Goal: Information Seeking & Learning: Learn about a topic

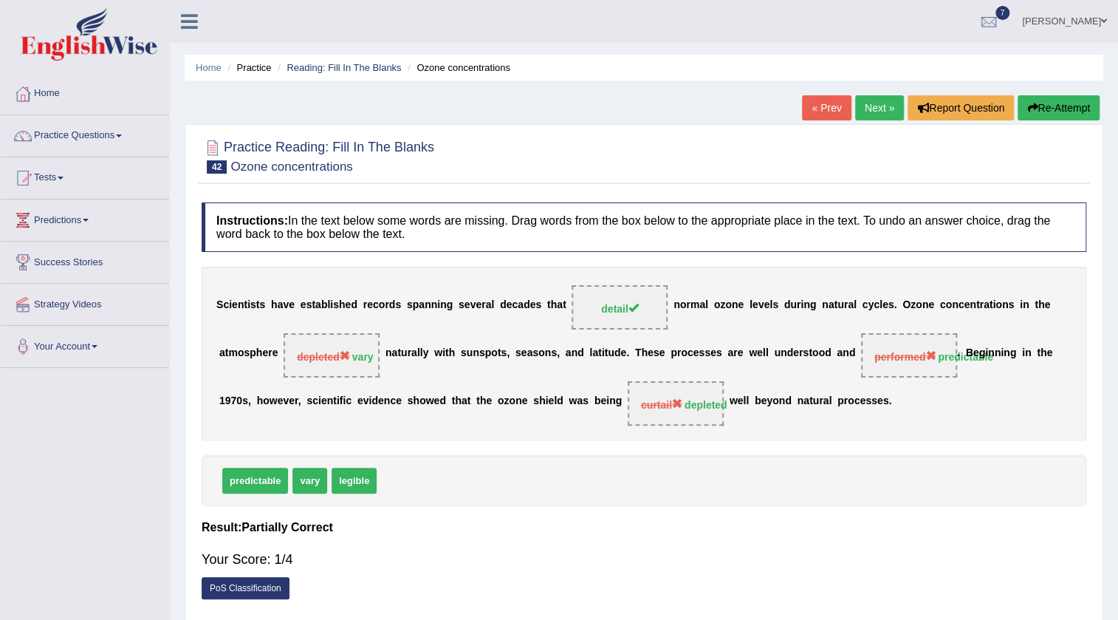
click at [860, 120] on link "Next »" at bounding box center [879, 107] width 49 height 25
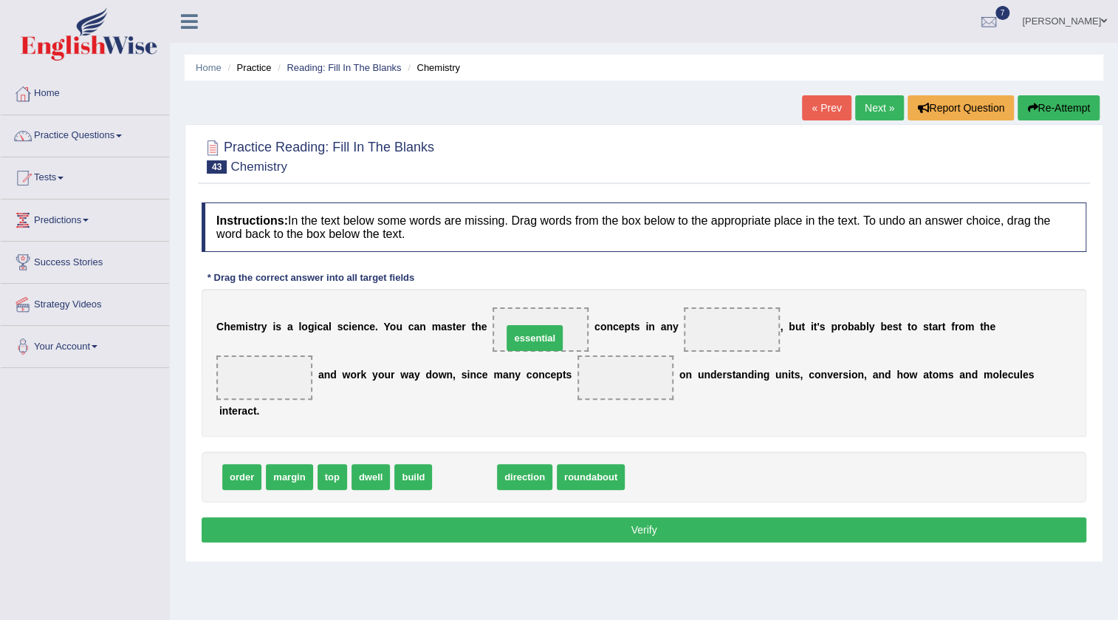
drag, startPoint x: 451, startPoint y: 474, endPoint x: 521, endPoint y: 334, distance: 156.3
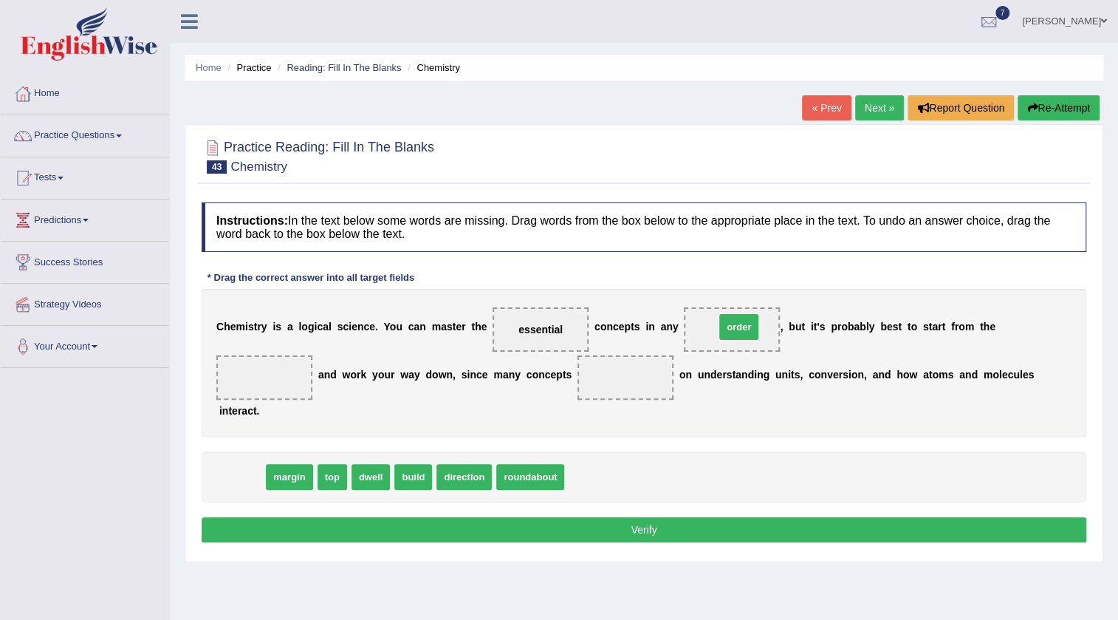
drag, startPoint x: 268, startPoint y: 471, endPoint x: 740, endPoint y: 327, distance: 493.5
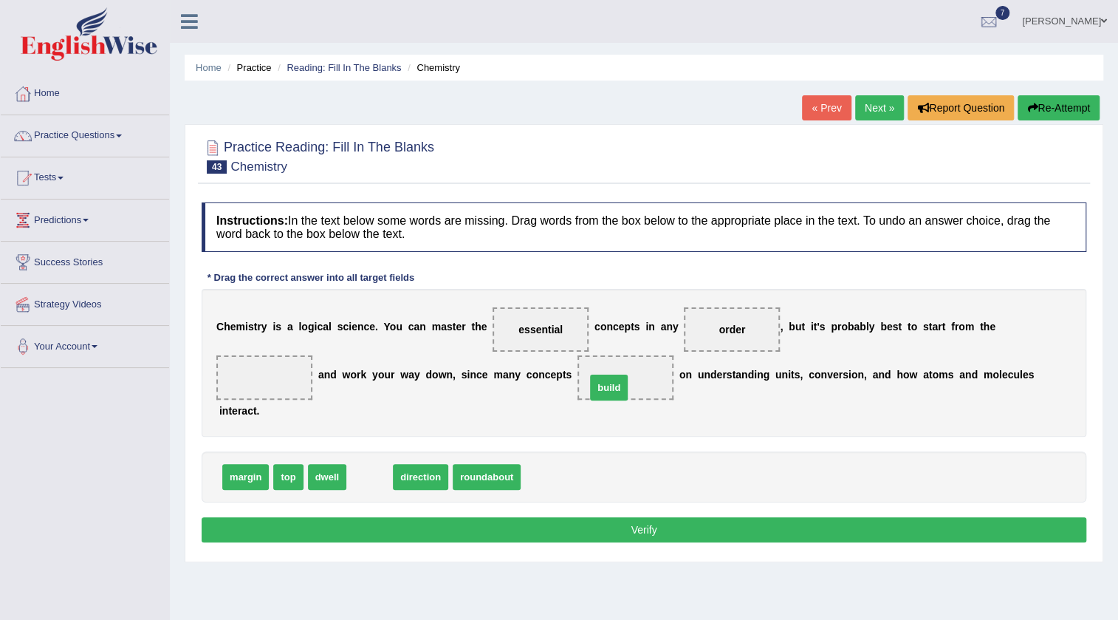
drag, startPoint x: 382, startPoint y: 482, endPoint x: 612, endPoint y: 385, distance: 249.6
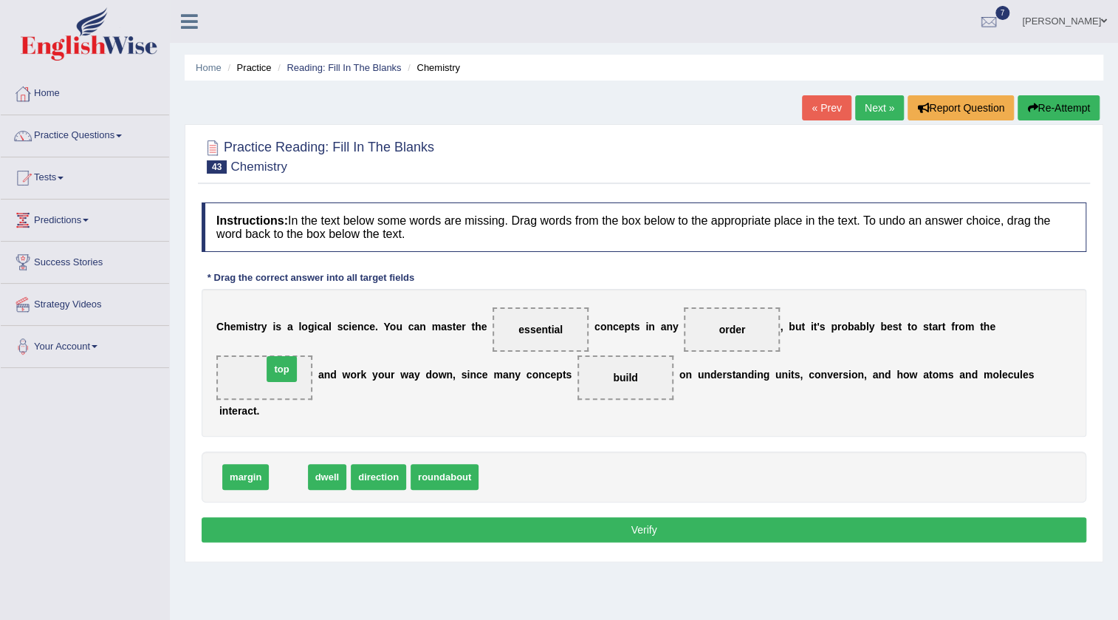
drag, startPoint x: 288, startPoint y: 485, endPoint x: 280, endPoint y: 376, distance: 108.9
click at [499, 531] on button "Verify" at bounding box center [644, 529] width 885 height 25
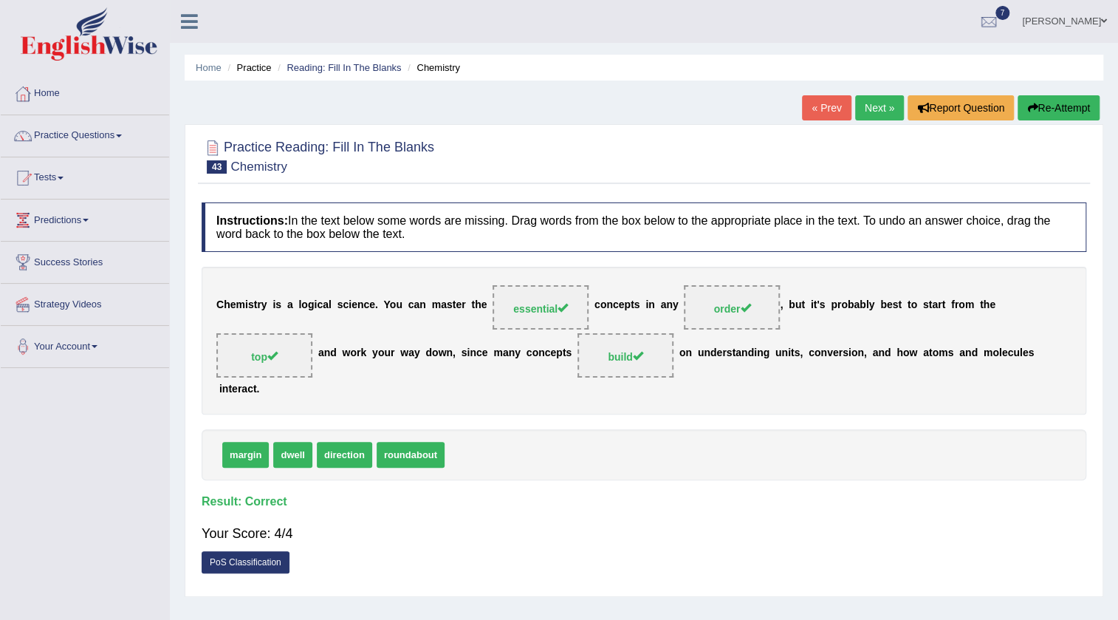
click at [866, 104] on link "Next »" at bounding box center [879, 107] width 49 height 25
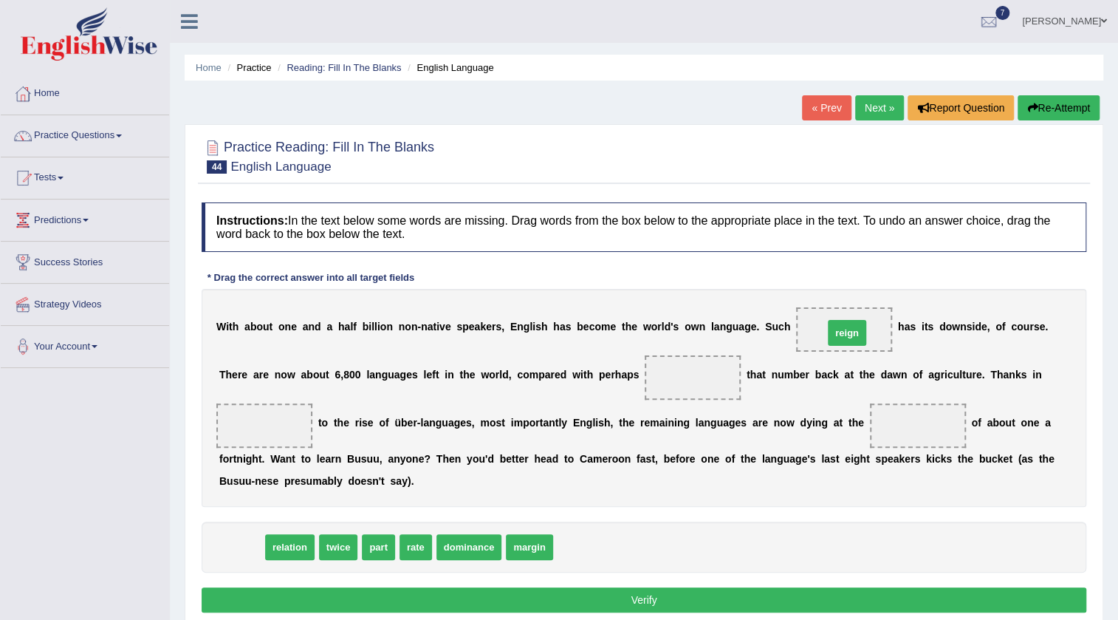
drag, startPoint x: 252, startPoint y: 555, endPoint x: 858, endPoint y: 341, distance: 642.5
drag, startPoint x: 263, startPoint y: 547, endPoint x: 296, endPoint y: 424, distance: 127.8
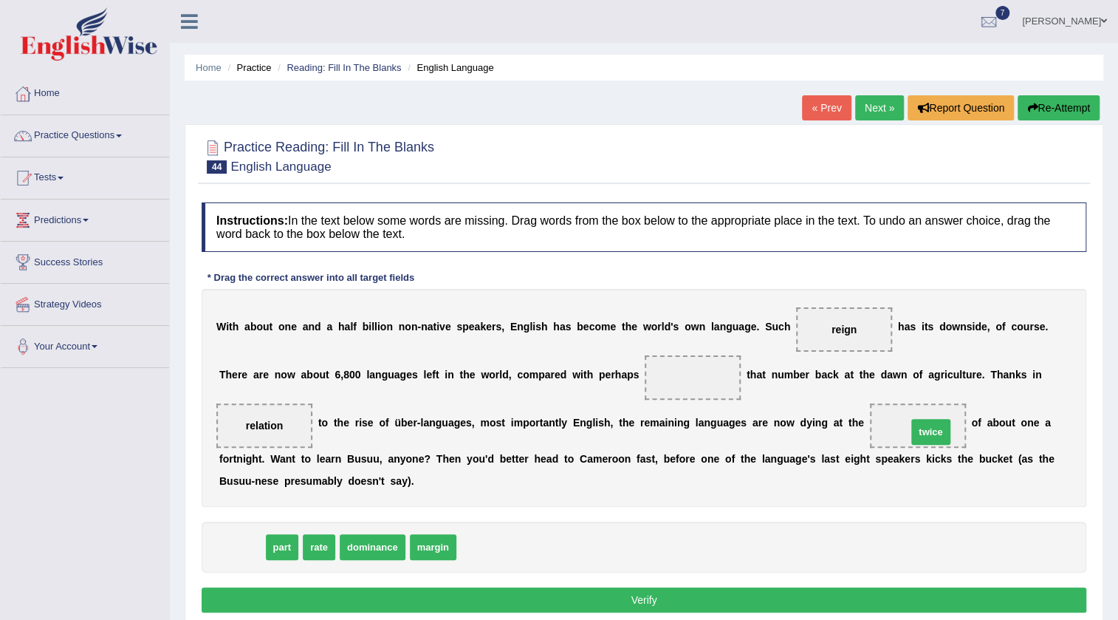
drag, startPoint x: 244, startPoint y: 545, endPoint x: 933, endPoint y: 429, distance: 698.9
drag, startPoint x: 942, startPoint y: 434, endPoint x: 886, endPoint y: 430, distance: 56.3
click at [714, 476] on div "W i t h a b o u t o n e a n d a h a l f b i l l i o n n o n - n a t i v e s p e…" at bounding box center [644, 398] width 885 height 218
drag, startPoint x: 933, startPoint y: 420, endPoint x: 773, endPoint y: 445, distance: 162.4
click at [850, 444] on div "W i t h a b o u t o n e a n d a h a l f b i l l i o n n o n - n a t i v e s p e…" at bounding box center [644, 398] width 885 height 218
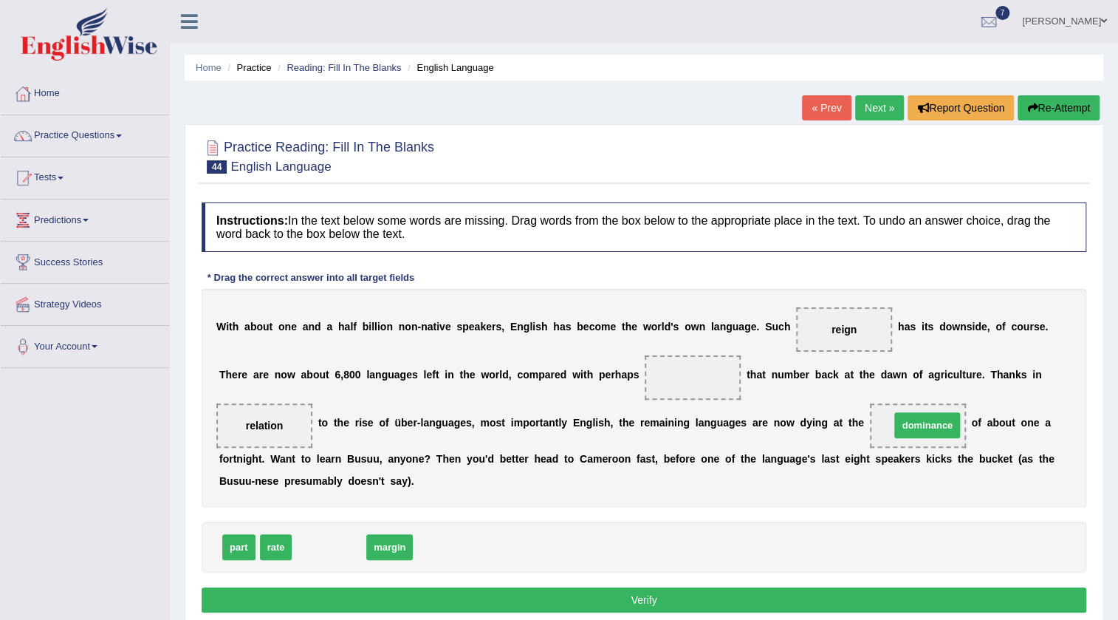
drag, startPoint x: 316, startPoint y: 541, endPoint x: 915, endPoint y: 419, distance: 610.7
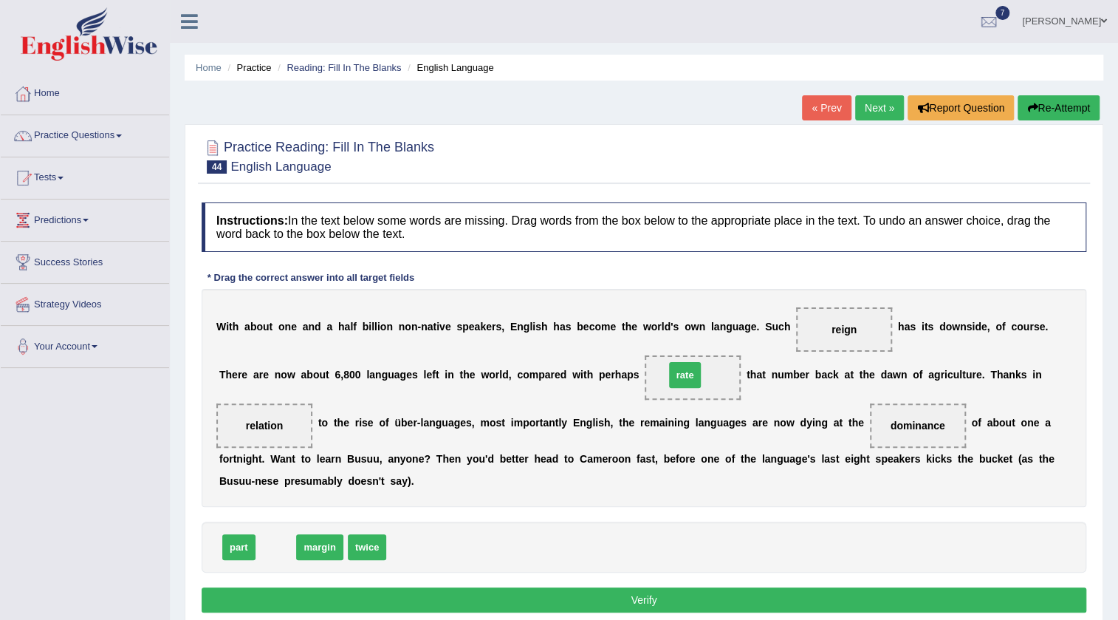
drag, startPoint x: 279, startPoint y: 541, endPoint x: 689, endPoint y: 369, distance: 444.0
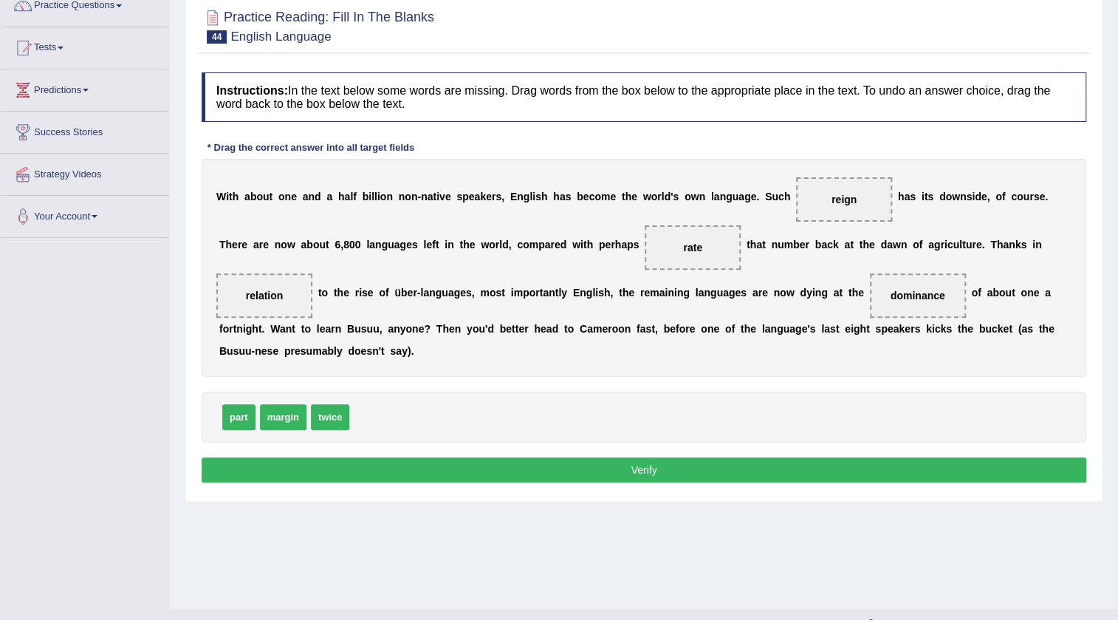
scroll to position [155, 0]
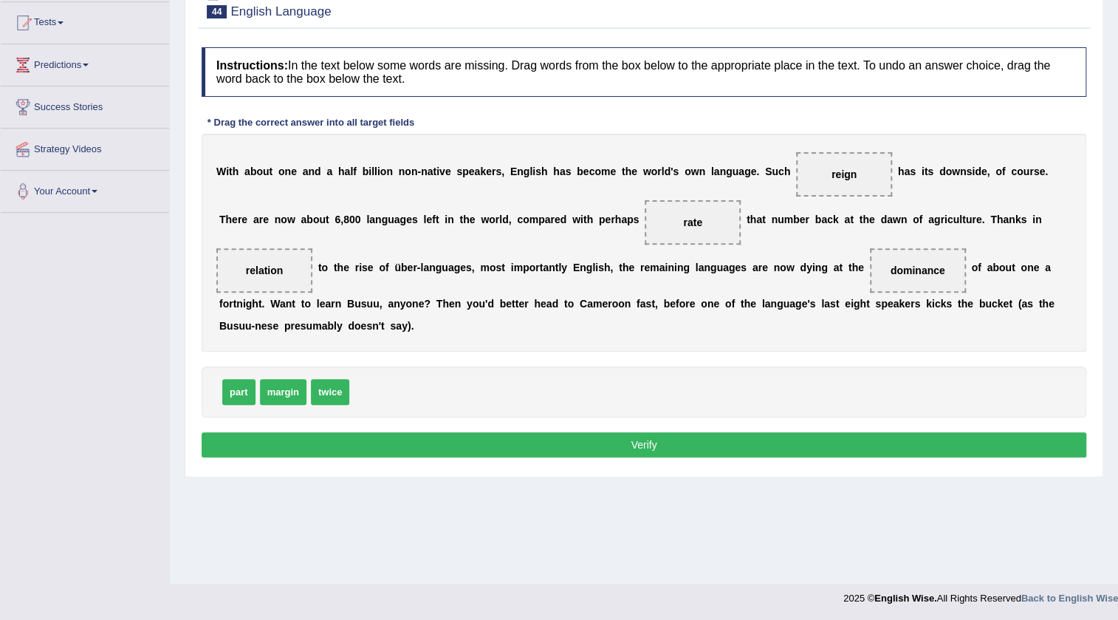
click at [575, 448] on button "Verify" at bounding box center [644, 444] width 885 height 25
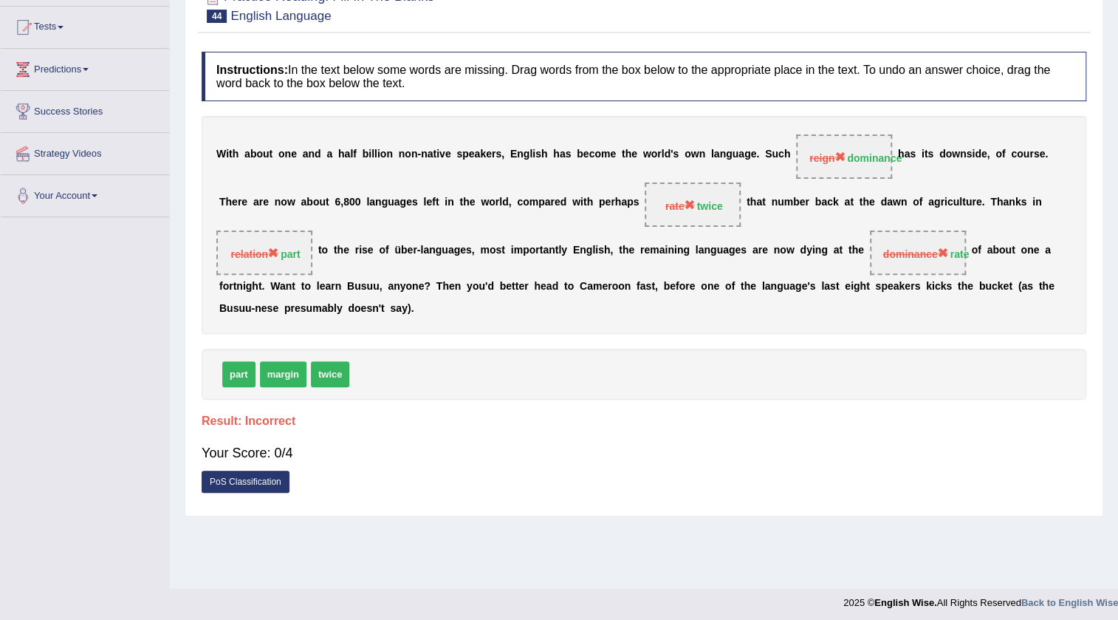
scroll to position [0, 0]
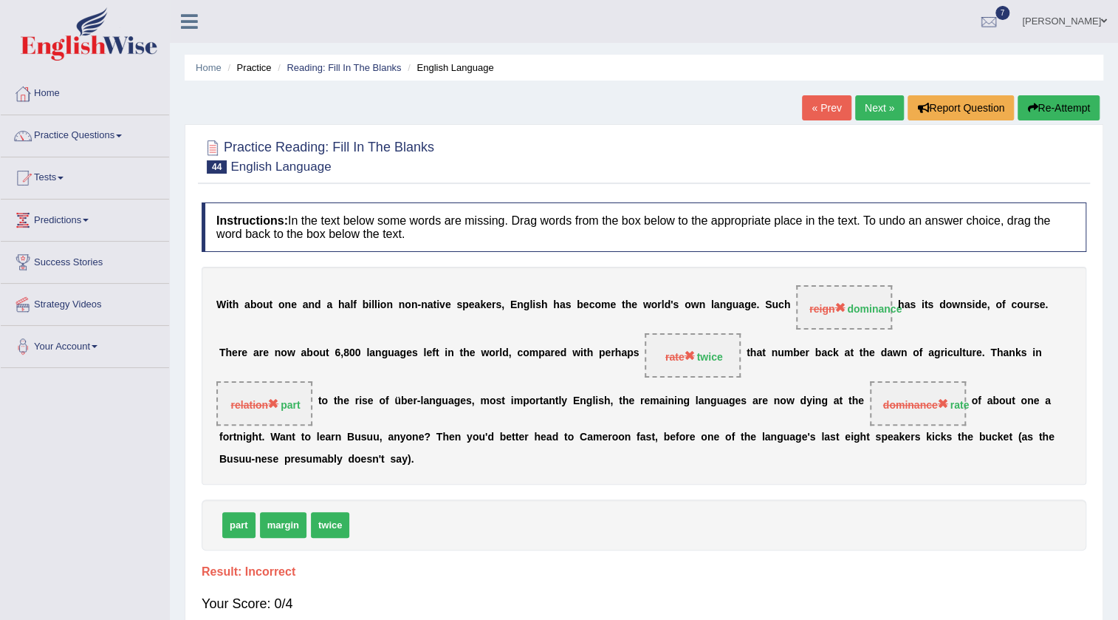
click at [875, 112] on link "Next »" at bounding box center [879, 107] width 49 height 25
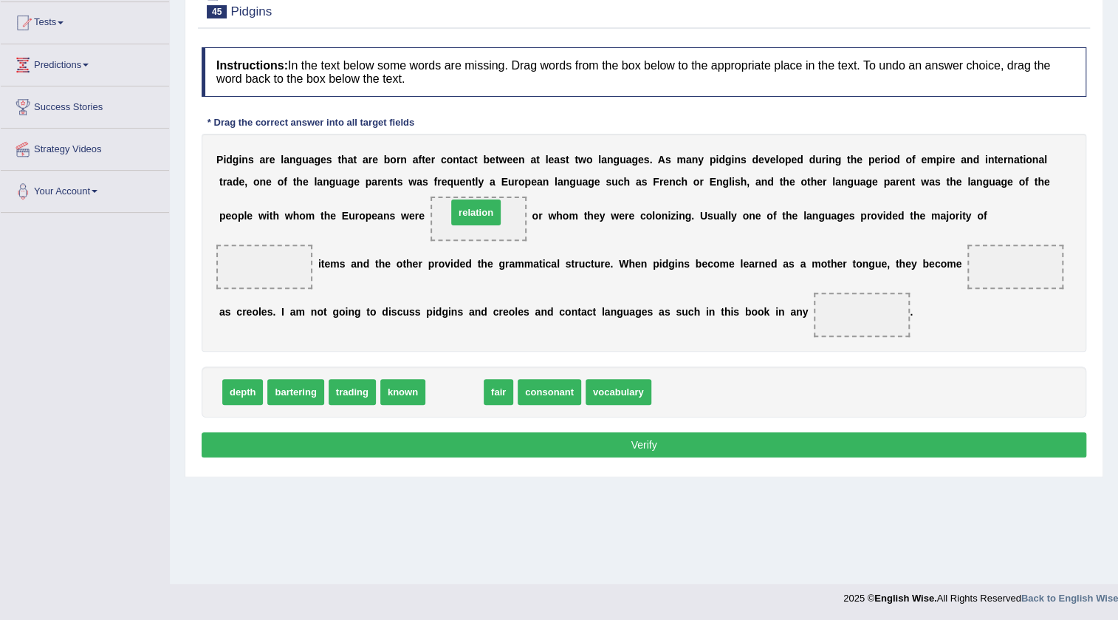
drag, startPoint x: 459, startPoint y: 383, endPoint x: 480, endPoint y: 203, distance: 181.5
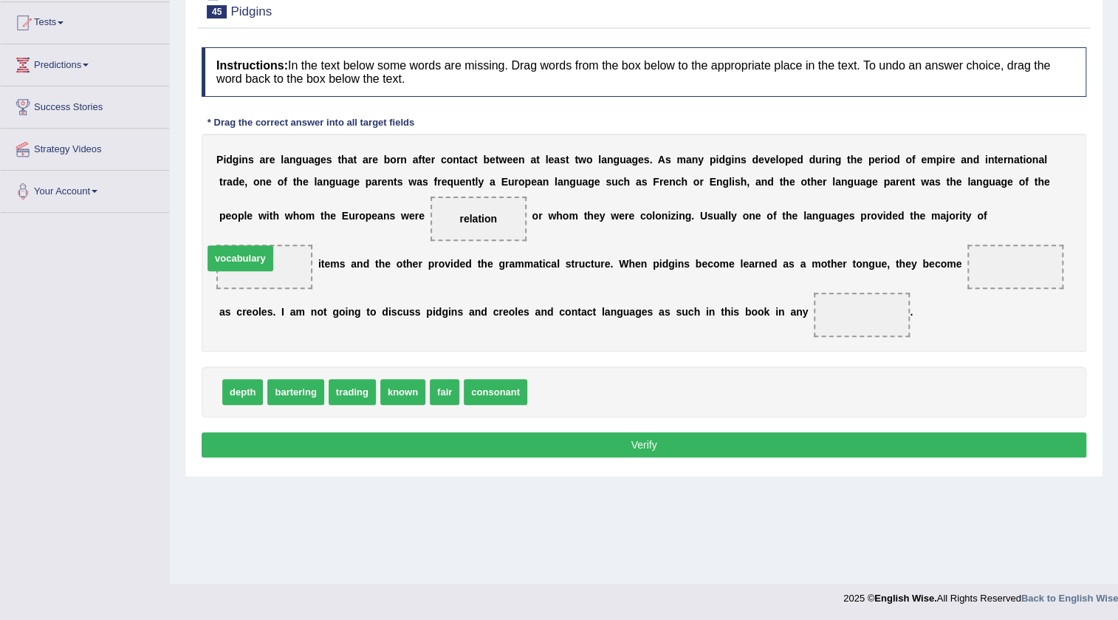
drag, startPoint x: 547, startPoint y: 392, endPoint x: 225, endPoint y: 261, distance: 346.9
drag, startPoint x: 228, startPoint y: 384, endPoint x: 842, endPoint y: 324, distance: 617.6
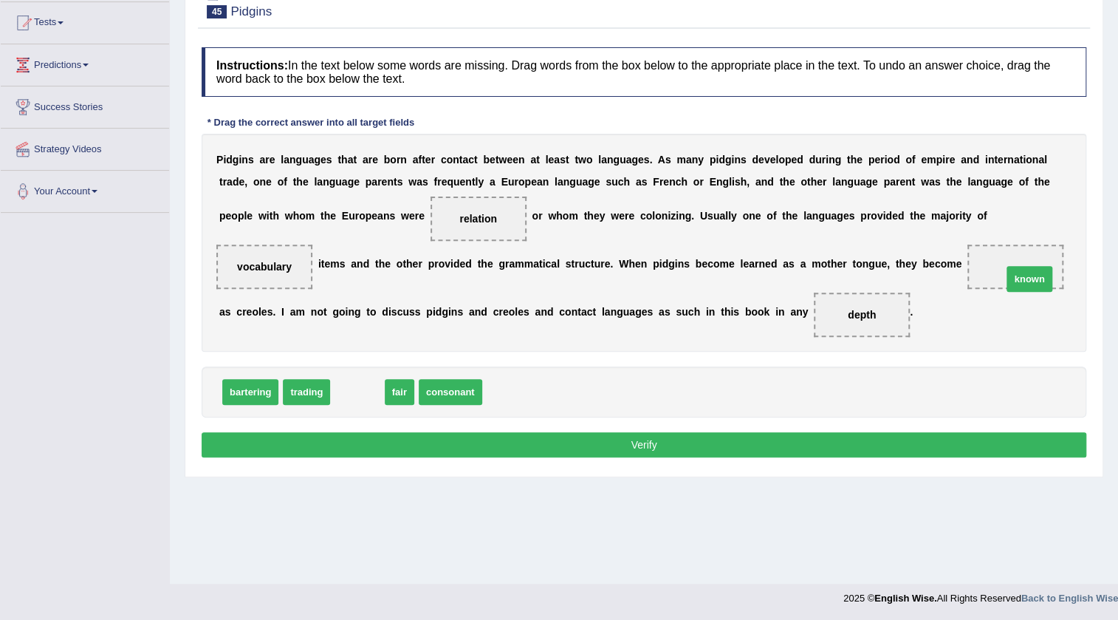
drag, startPoint x: 355, startPoint y: 390, endPoint x: 1014, endPoint y: 273, distance: 670.1
drag, startPoint x: 587, startPoint y: 443, endPoint x: 586, endPoint y: 435, distance: 7.5
click at [587, 440] on button "Verify" at bounding box center [644, 444] width 885 height 25
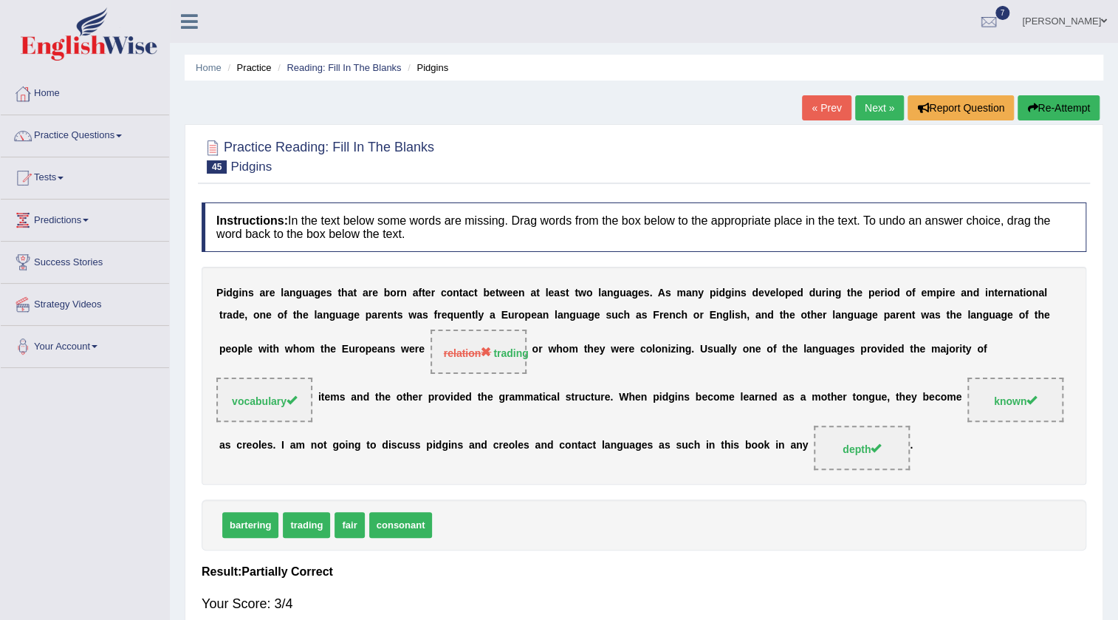
click at [872, 93] on div "Home Practice Reading: Fill In The Blanks Pidgins « Prev Next » Report Question…" at bounding box center [644, 369] width 949 height 739
click at [870, 98] on link "Next »" at bounding box center [879, 107] width 49 height 25
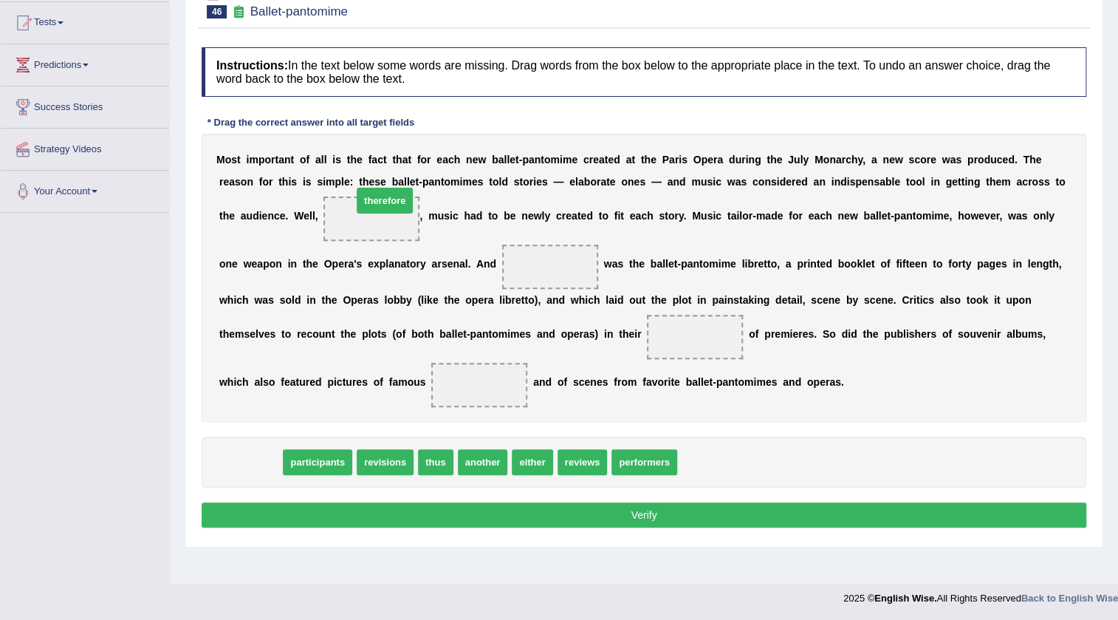
drag, startPoint x: 256, startPoint y: 459, endPoint x: 390, endPoint y: 199, distance: 293.4
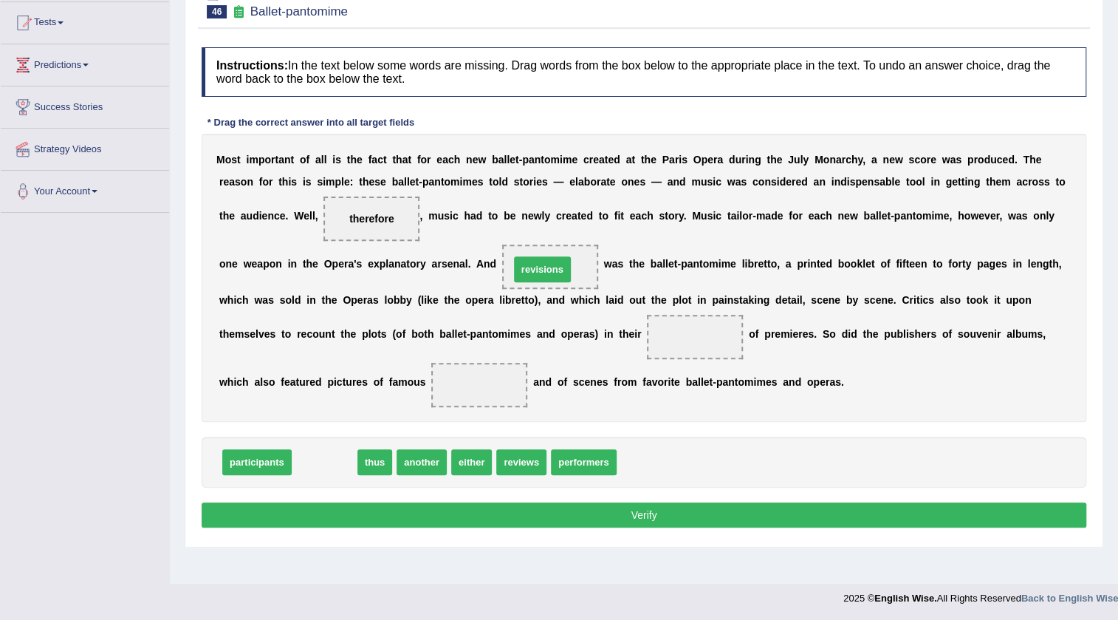
drag, startPoint x: 304, startPoint y: 465, endPoint x: 522, endPoint y: 270, distance: 293.0
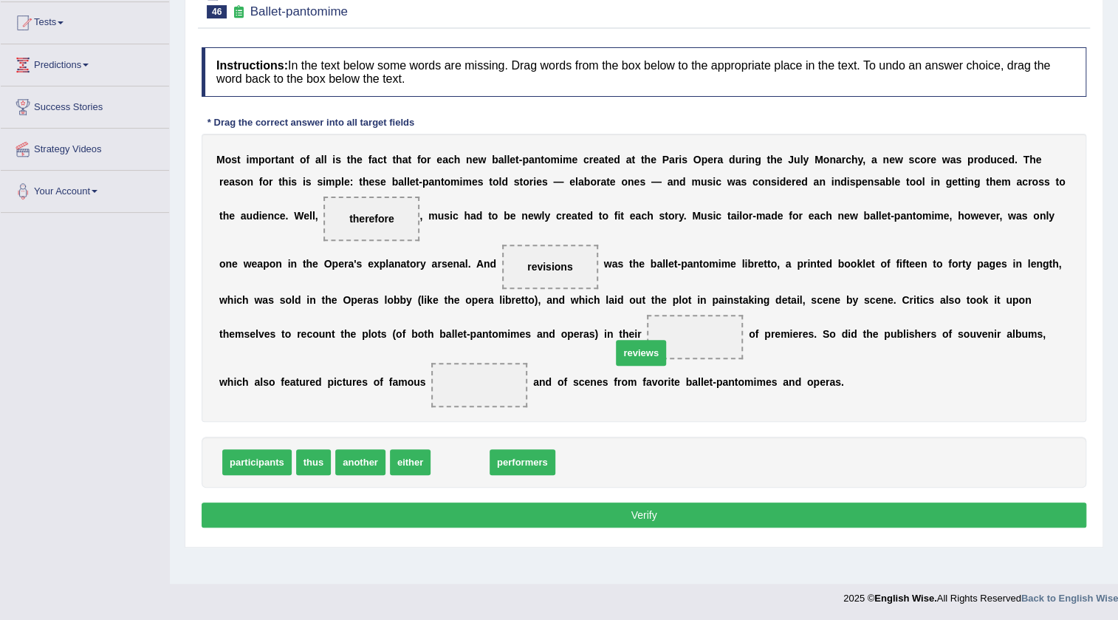
drag, startPoint x: 438, startPoint y: 458, endPoint x: 620, endPoint y: 348, distance: 212.5
drag, startPoint x: 464, startPoint y: 461, endPoint x: 466, endPoint y: 375, distance: 85.7
click at [607, 295] on div "M o s t i m p o r t a n t o f a l l i s t h e f a c t t h a t f o r e a c h n e…" at bounding box center [644, 278] width 885 height 288
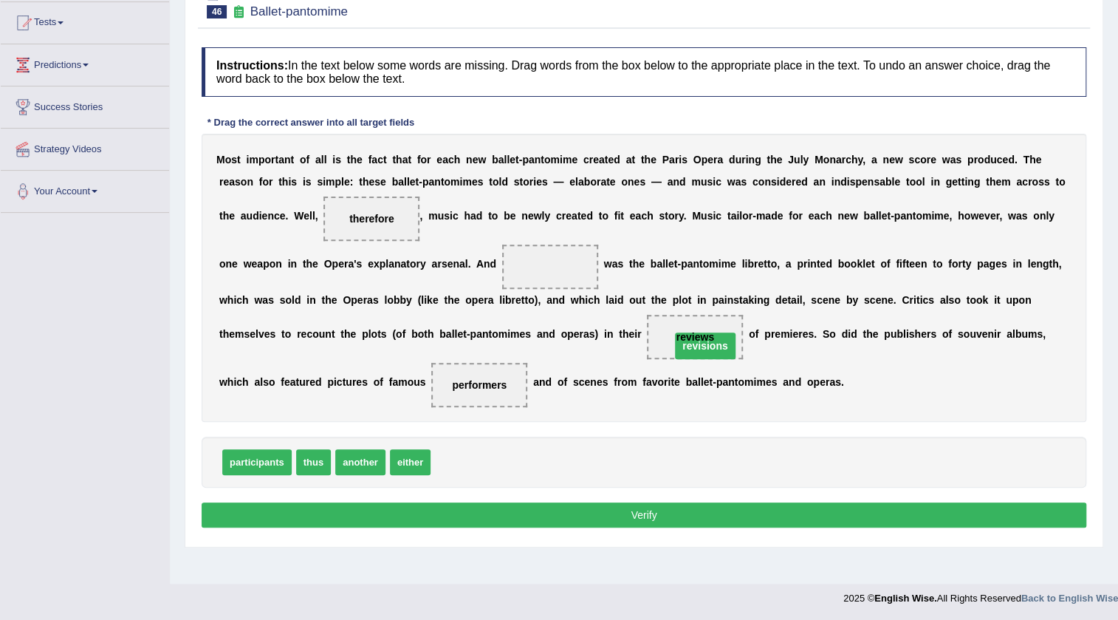
drag, startPoint x: 551, startPoint y: 262, endPoint x: 706, endPoint y: 341, distance: 174.1
drag, startPoint x: 458, startPoint y: 468, endPoint x: 561, endPoint y: 273, distance: 220.8
click at [616, 517] on button "Verify" at bounding box center [644, 514] width 885 height 25
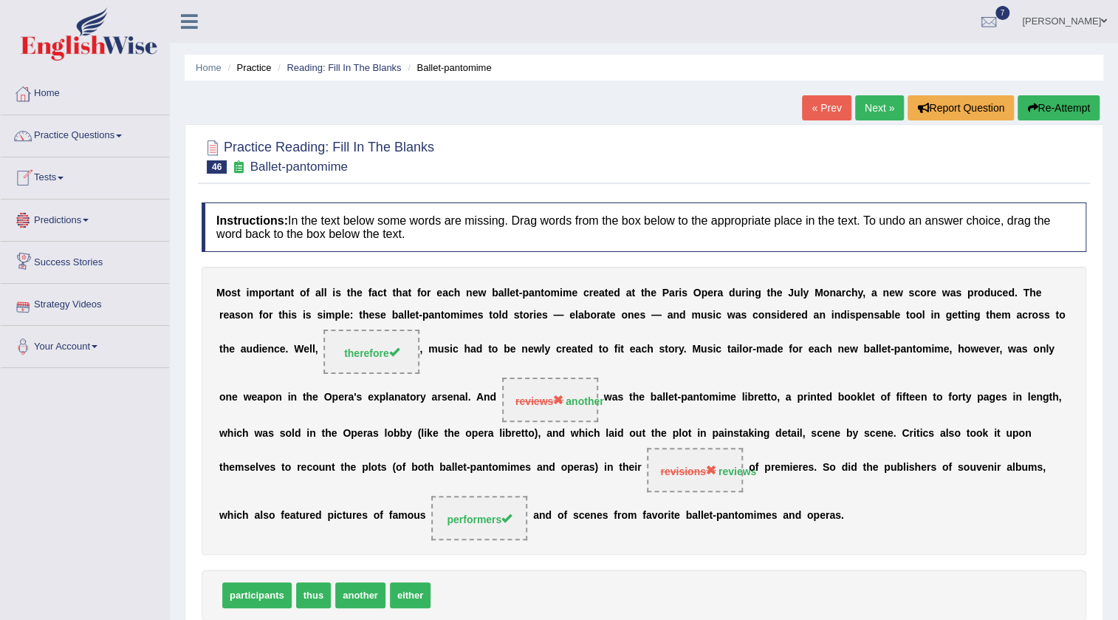
click at [869, 111] on link "Next »" at bounding box center [879, 107] width 49 height 25
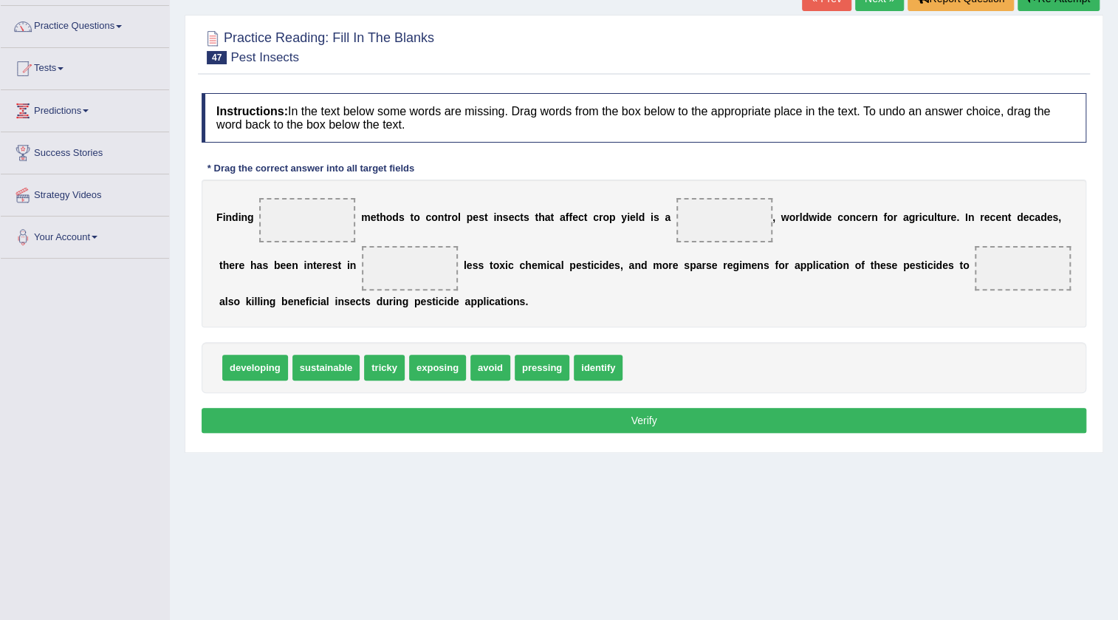
scroll to position [89, 0]
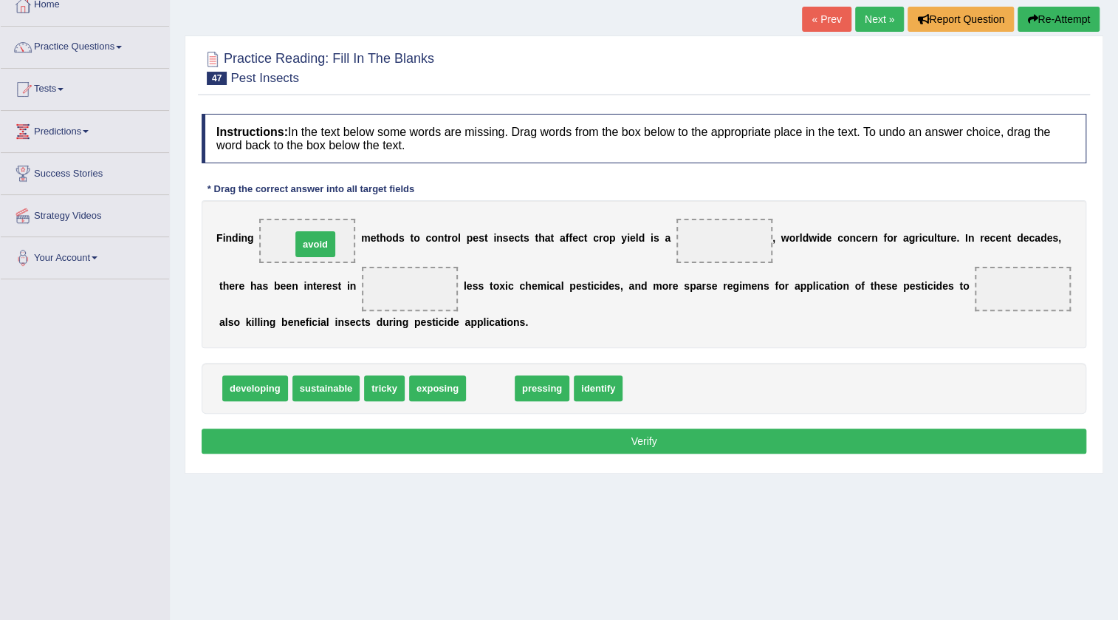
drag, startPoint x: 485, startPoint y: 385, endPoint x: 310, endPoint y: 241, distance: 226.7
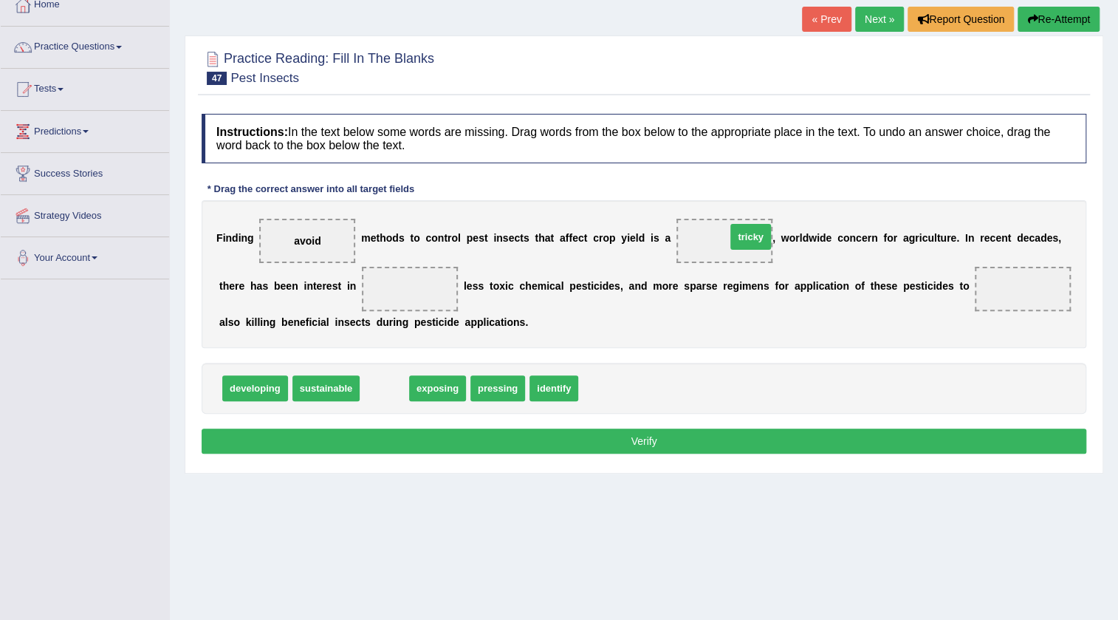
drag, startPoint x: 389, startPoint y: 384, endPoint x: 756, endPoint y: 233, distance: 396.5
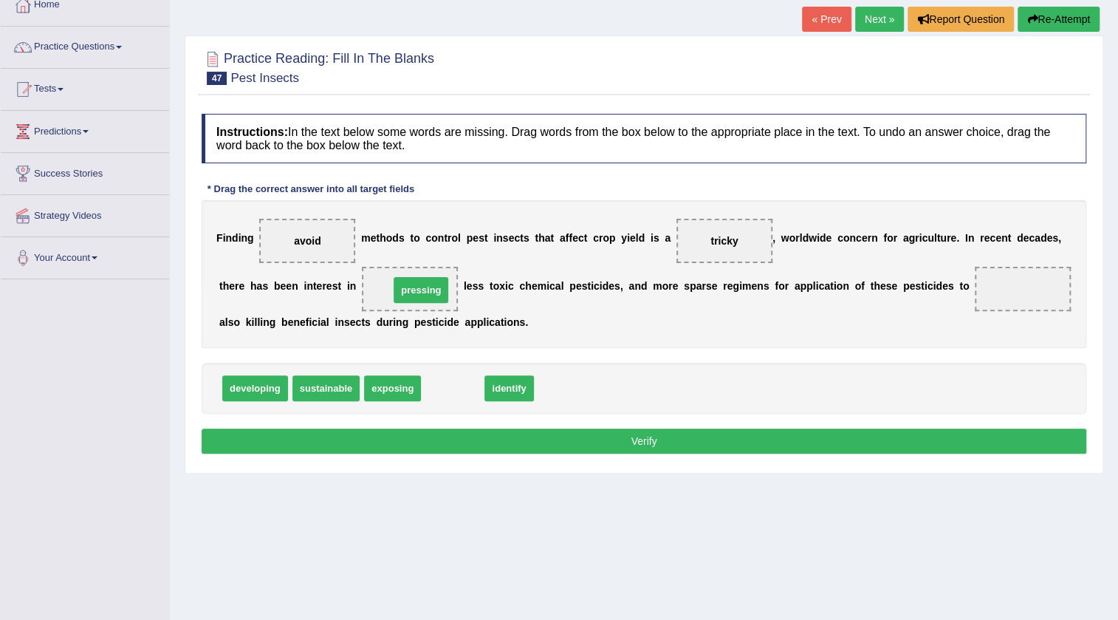
drag, startPoint x: 454, startPoint y: 394, endPoint x: 422, endPoint y: 295, distance: 103.3
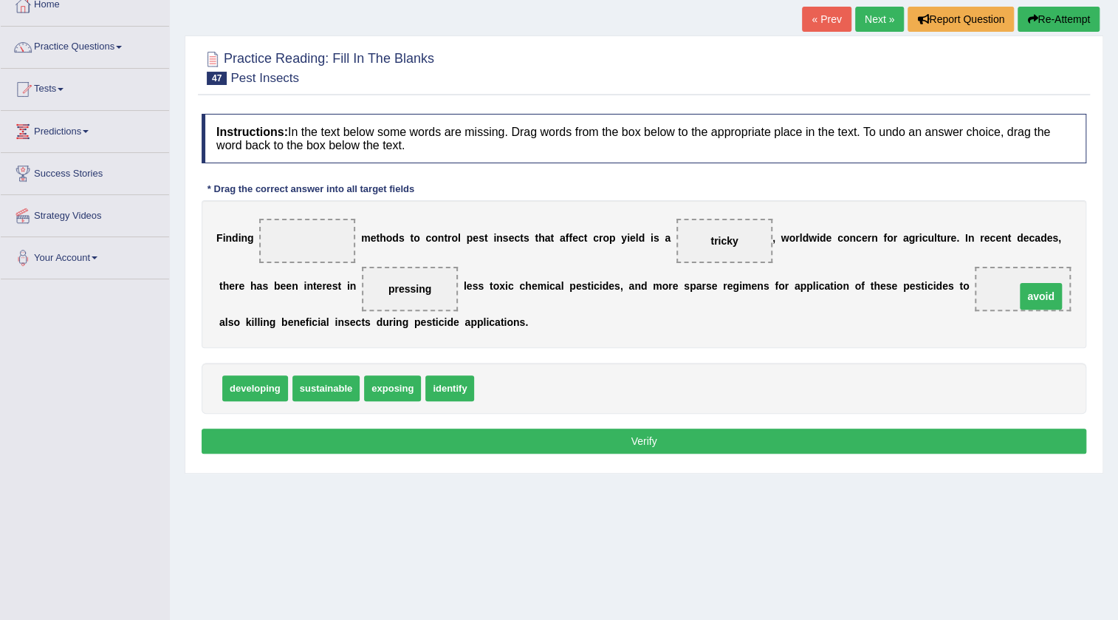
drag, startPoint x: 315, startPoint y: 244, endPoint x: 1048, endPoint y: 300, distance: 735.7
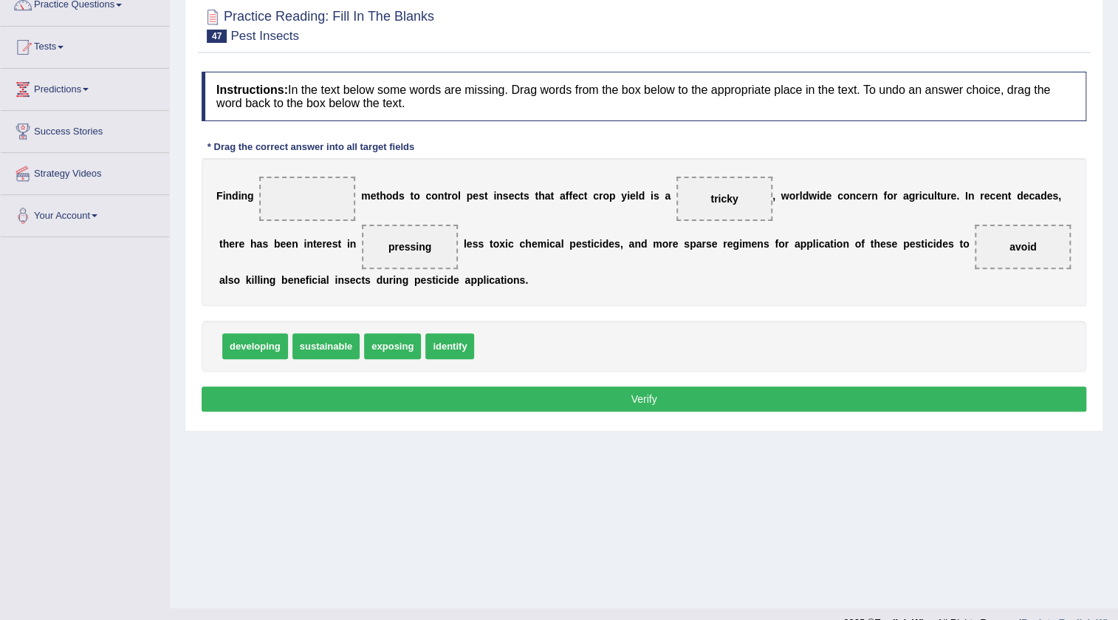
scroll to position [134, 0]
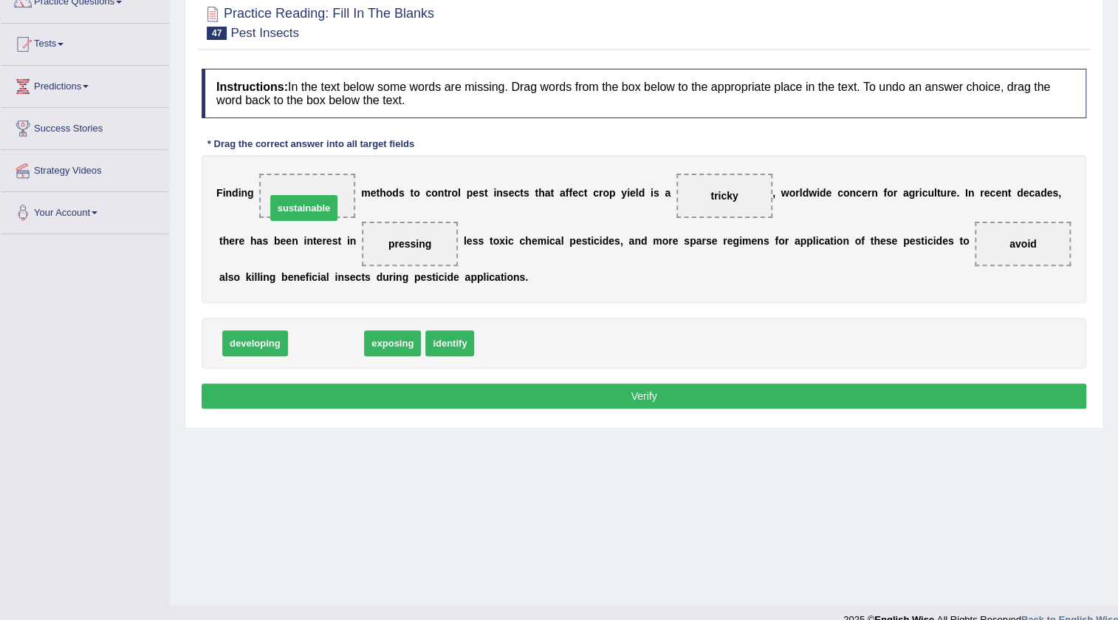
drag, startPoint x: 324, startPoint y: 344, endPoint x: 302, endPoint y: 209, distance: 137.0
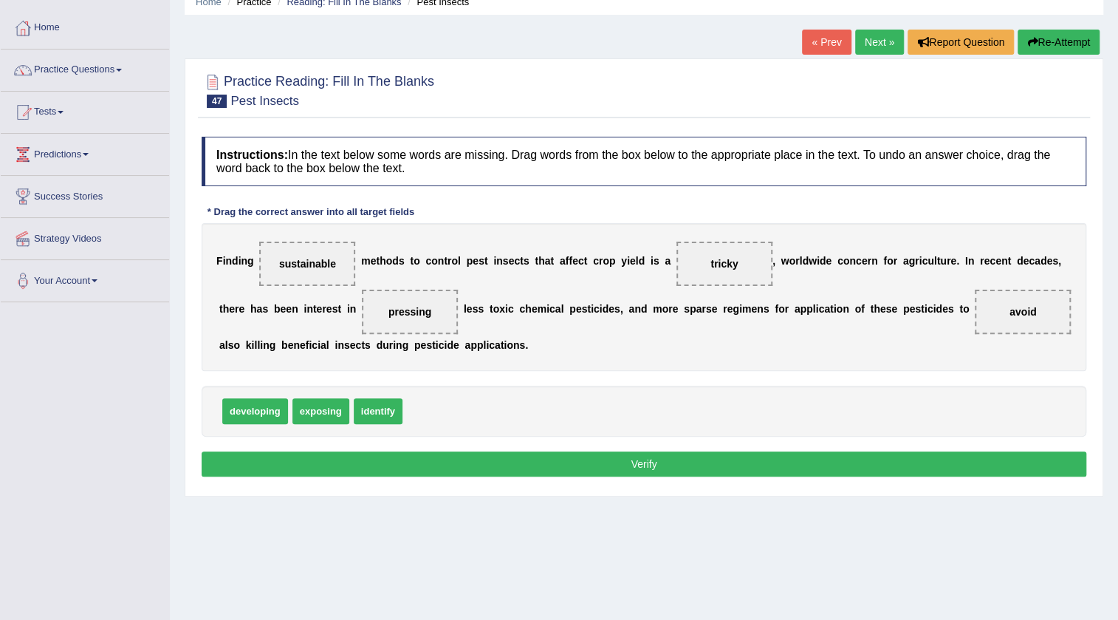
scroll to position [155, 0]
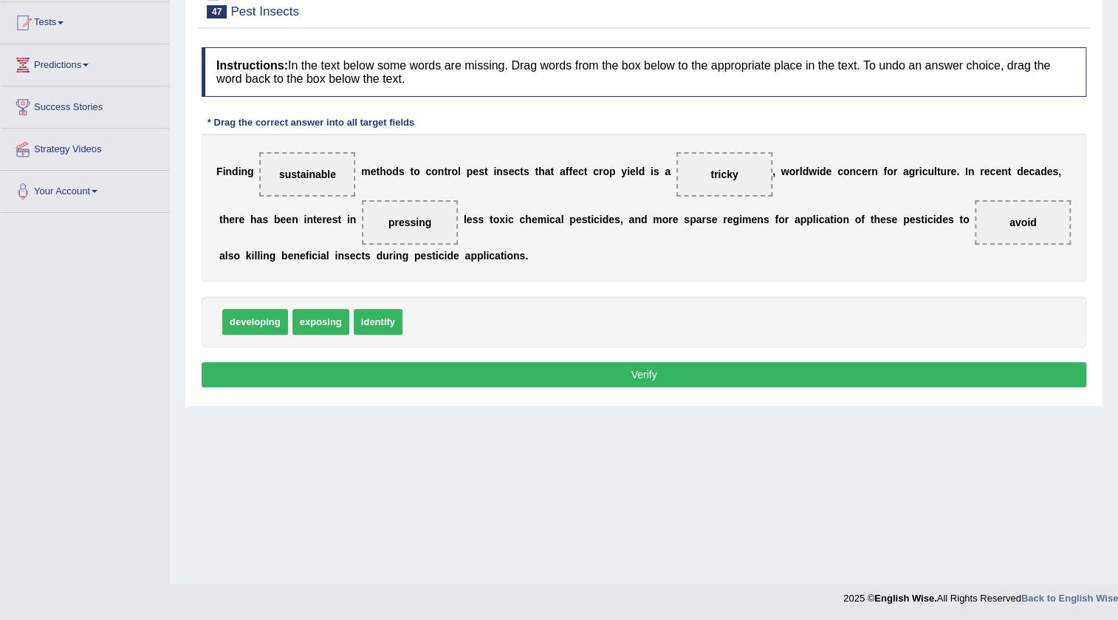
click at [633, 365] on button "Verify" at bounding box center [644, 374] width 885 height 25
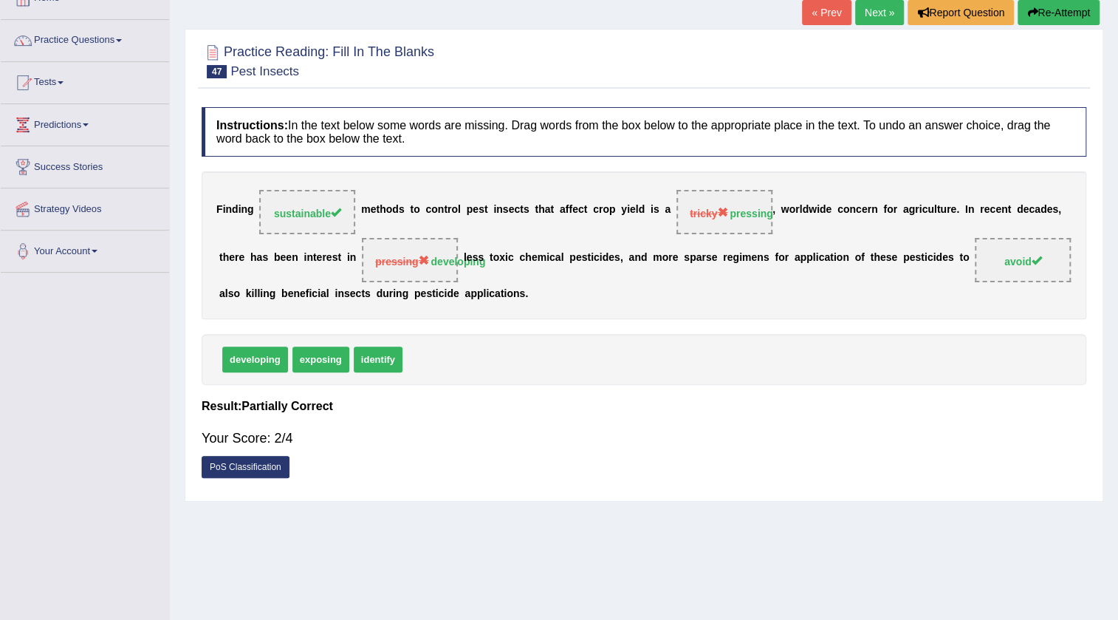
scroll to position [21, 0]
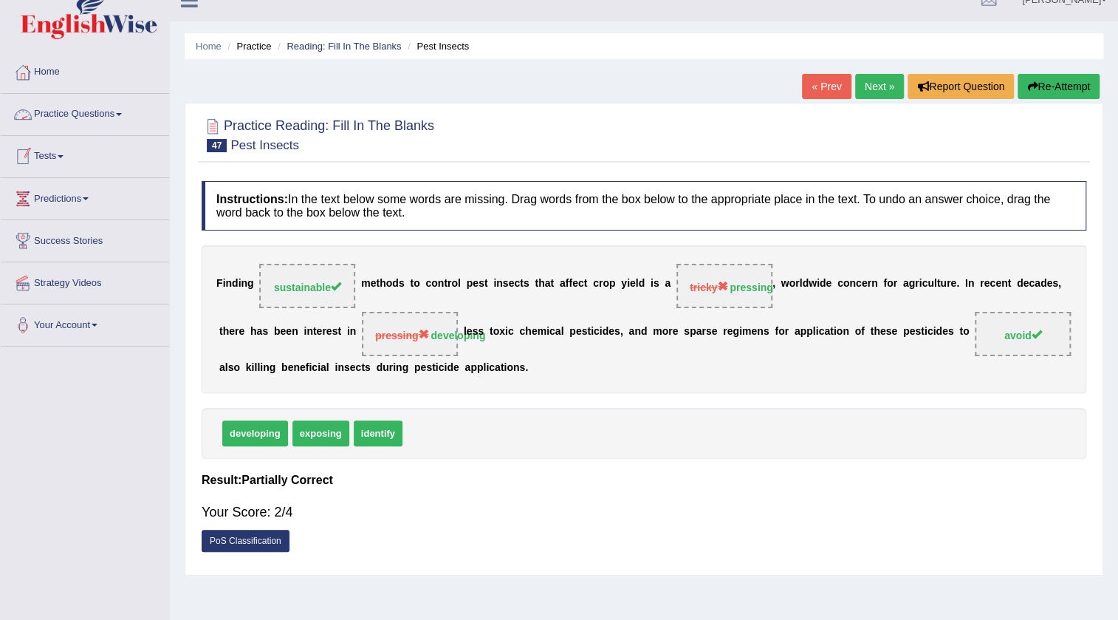
click at [57, 115] on link "Practice Questions" at bounding box center [85, 112] width 168 height 37
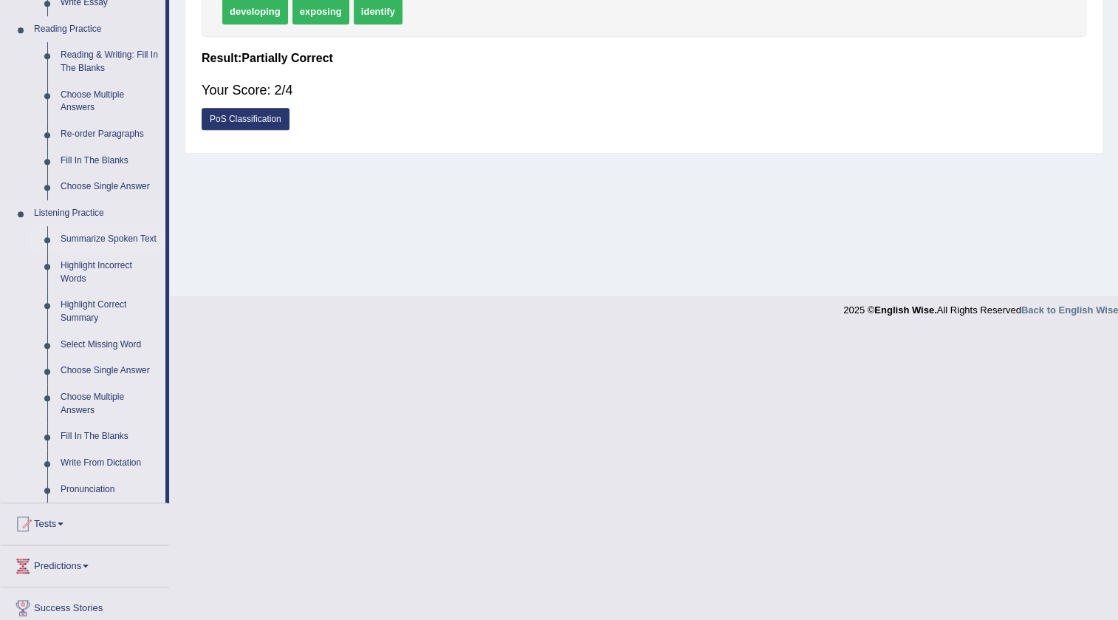
scroll to position [335, 0]
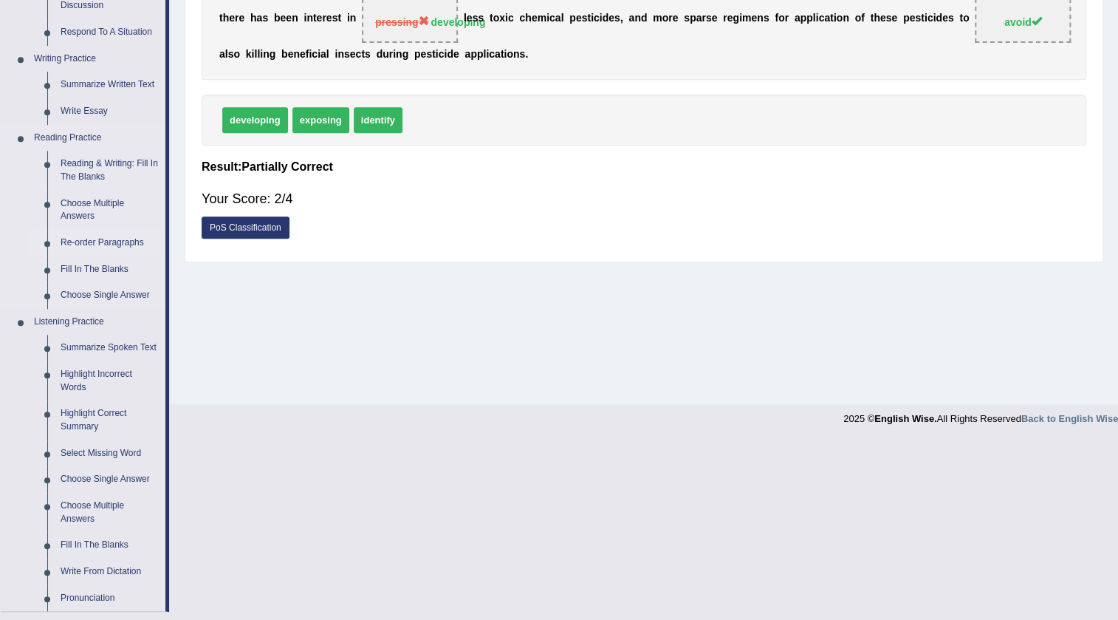
click at [73, 243] on link "Re-order Paragraphs" at bounding box center [110, 243] width 112 height 27
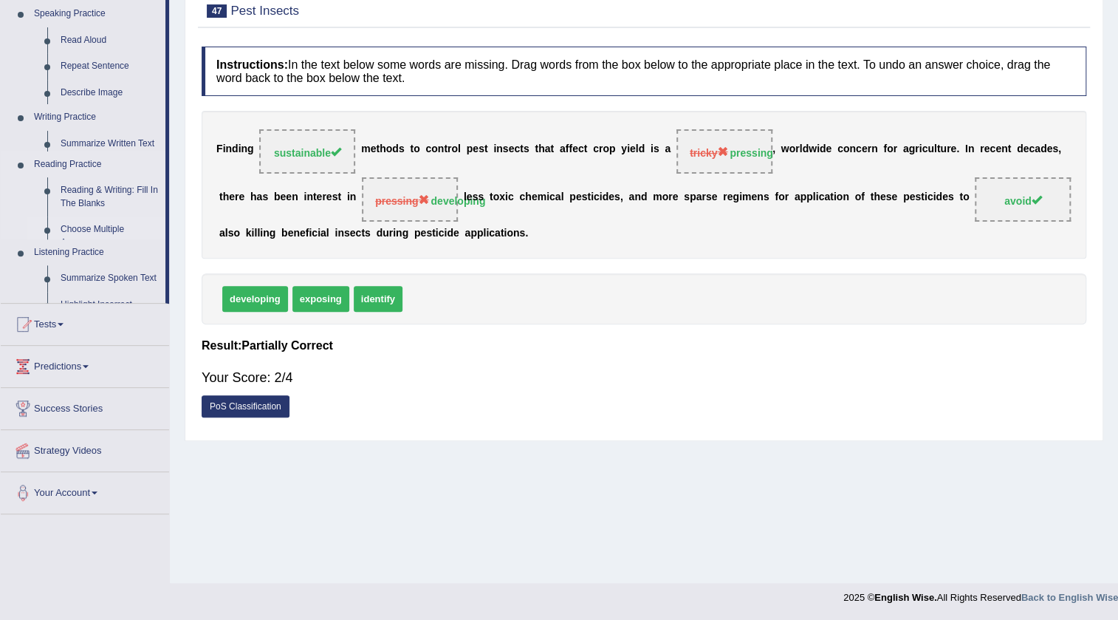
scroll to position [155, 0]
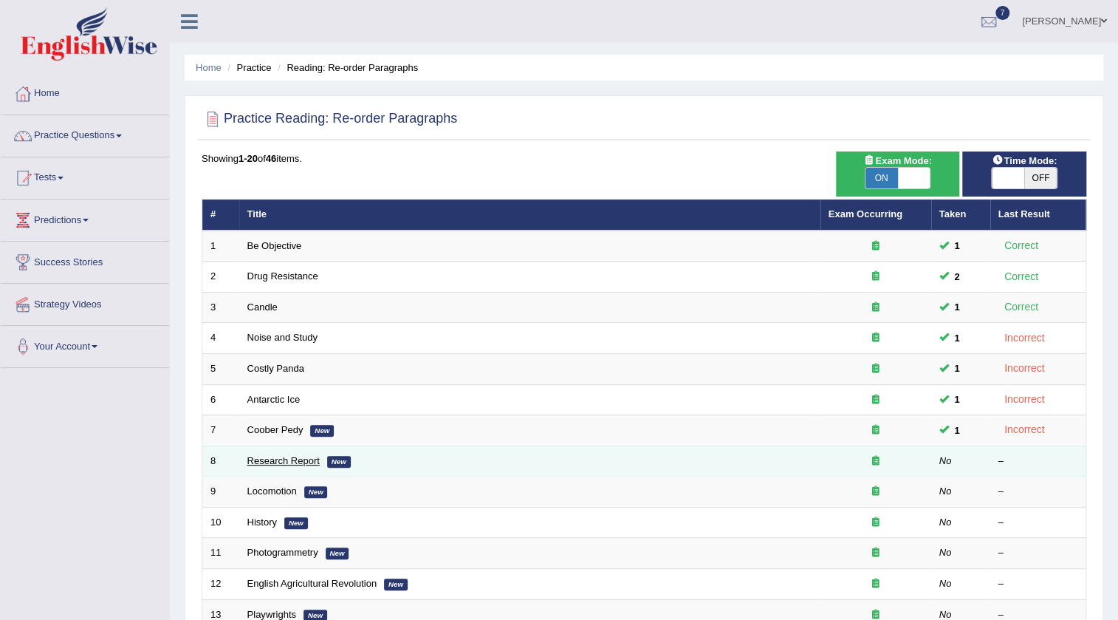
click at [287, 460] on link "Research Report" at bounding box center [283, 460] width 72 height 11
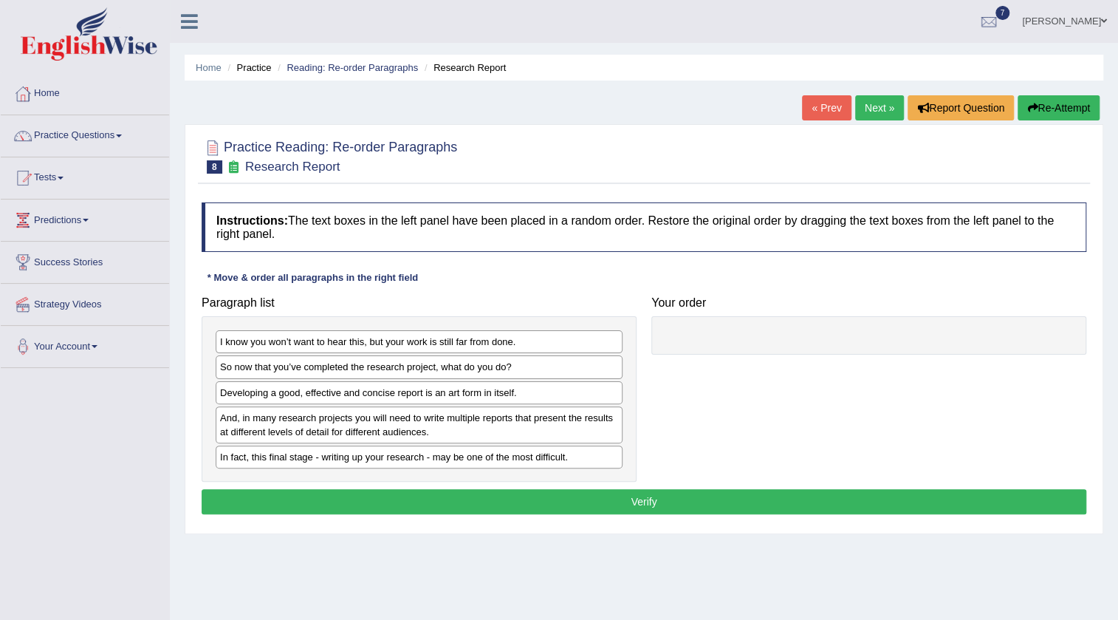
click at [255, 561] on div "Home Practice Reading: Re-order Paragraphs Research Report « Prev Next » Report…" at bounding box center [644, 369] width 949 height 739
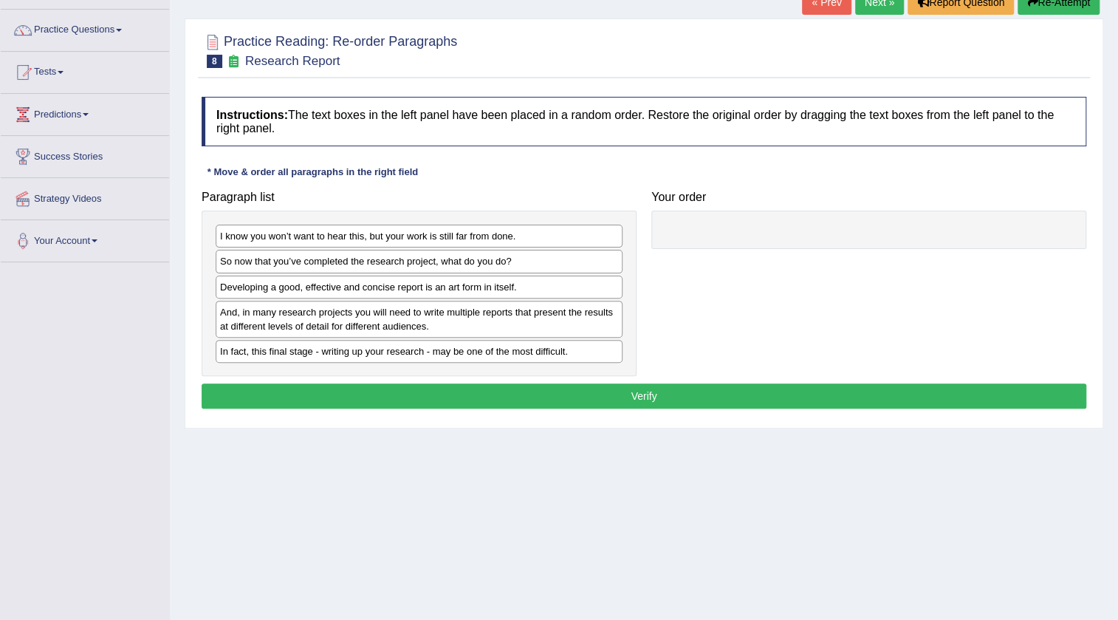
scroll to position [134, 0]
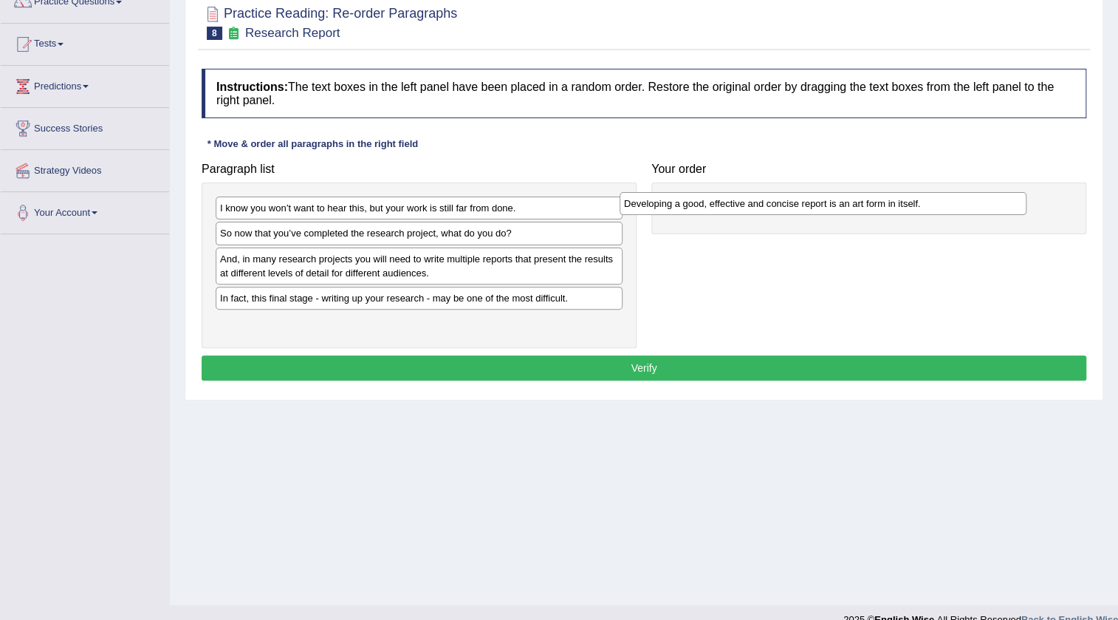
drag, startPoint x: 305, startPoint y: 265, endPoint x: 708, endPoint y: 207, distance: 407.6
click at [708, 207] on div "Developing a good, effective and concise report is an art form in itself." at bounding box center [823, 203] width 407 height 23
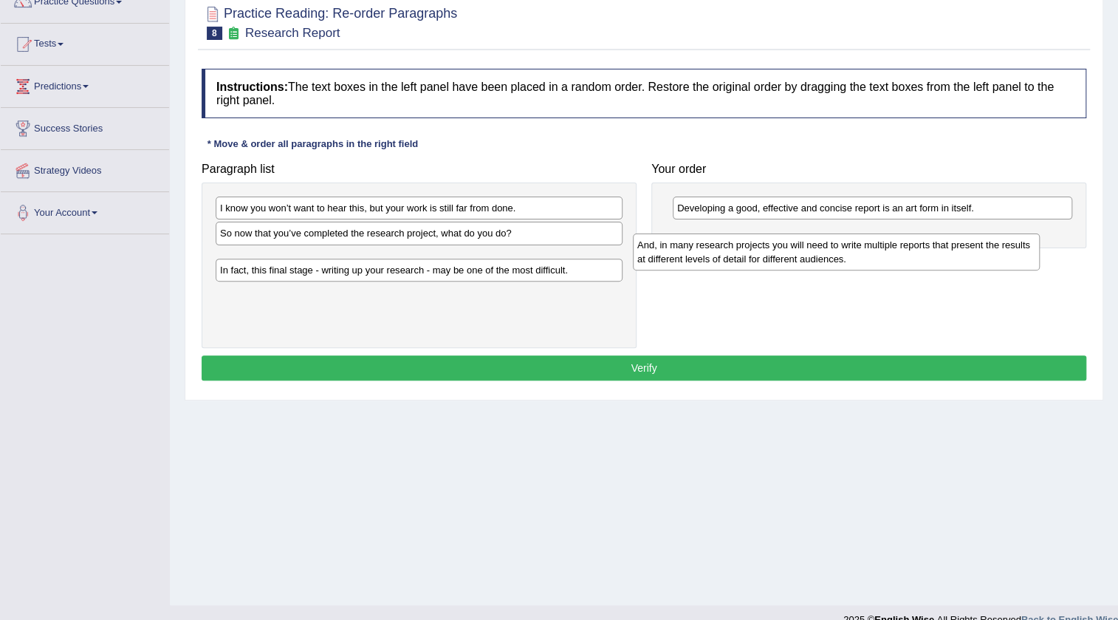
drag, startPoint x: 420, startPoint y: 261, endPoint x: 837, endPoint y: 247, distance: 417.6
click at [837, 247] on div "And, in many research projects you will need to write multiple reports that pre…" at bounding box center [836, 251] width 407 height 37
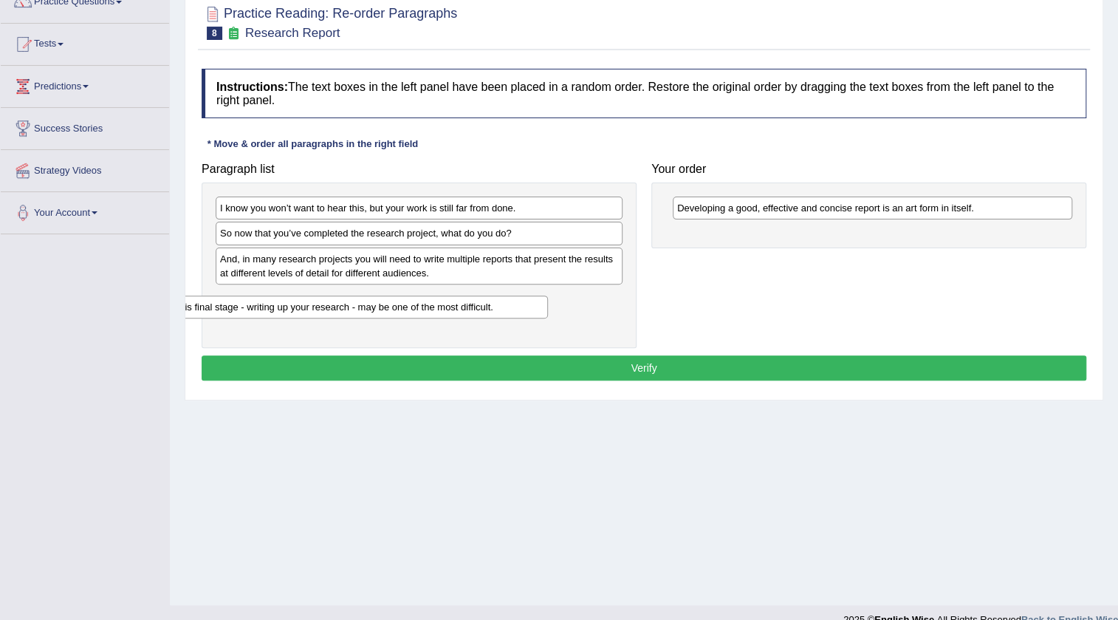
drag, startPoint x: 400, startPoint y: 286, endPoint x: 326, endPoint y: 295, distance: 75.2
click at [326, 295] on div "In fact, this final stage - writing up your research - may be one of the most d…" at bounding box center [344, 306] width 407 height 23
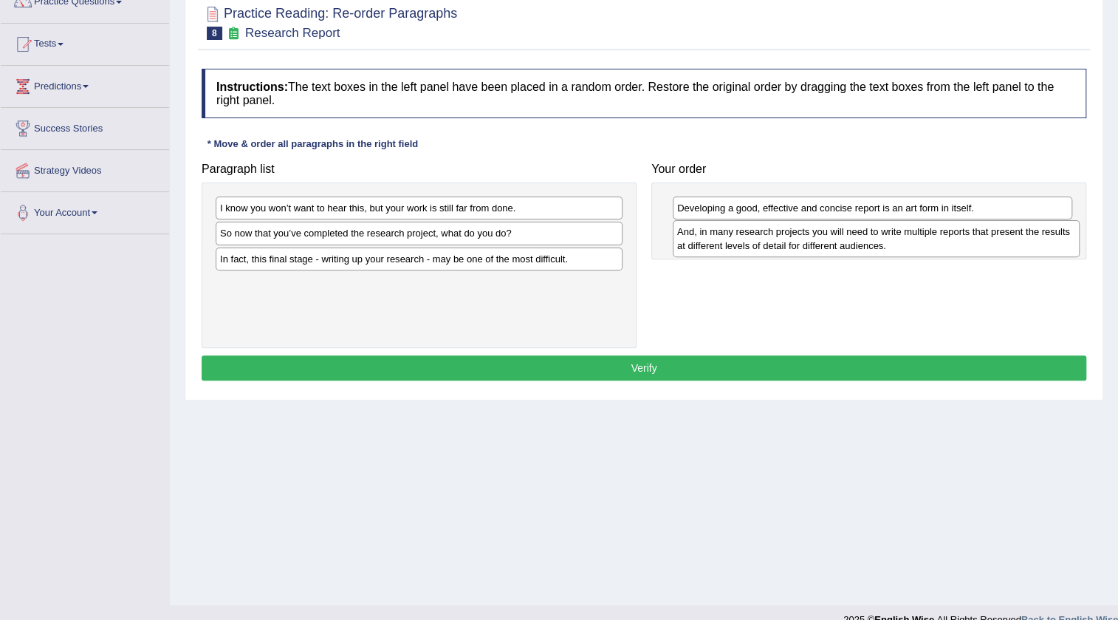
drag, startPoint x: 372, startPoint y: 263, endPoint x: 817, endPoint y: 236, distance: 446.3
click at [817, 236] on div "And, in many research projects you will need to write multiple reports that pre…" at bounding box center [876, 238] width 407 height 37
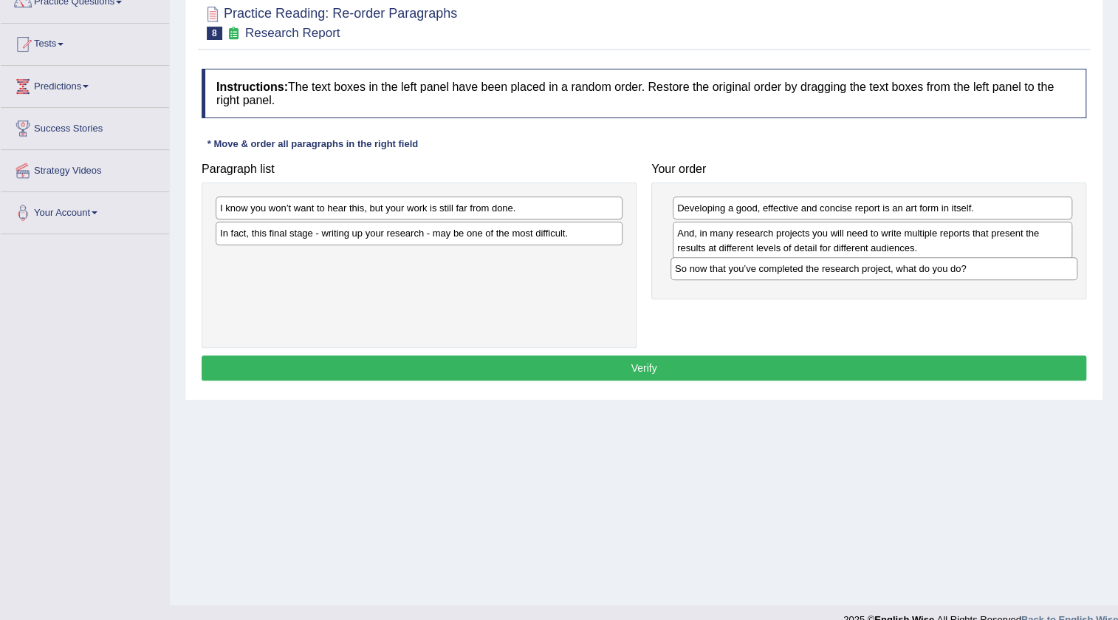
drag, startPoint x: 328, startPoint y: 228, endPoint x: 783, endPoint y: 262, distance: 456.4
click at [783, 262] on div "So now that you’ve completed the research project, what do you do?" at bounding box center [874, 268] width 407 height 23
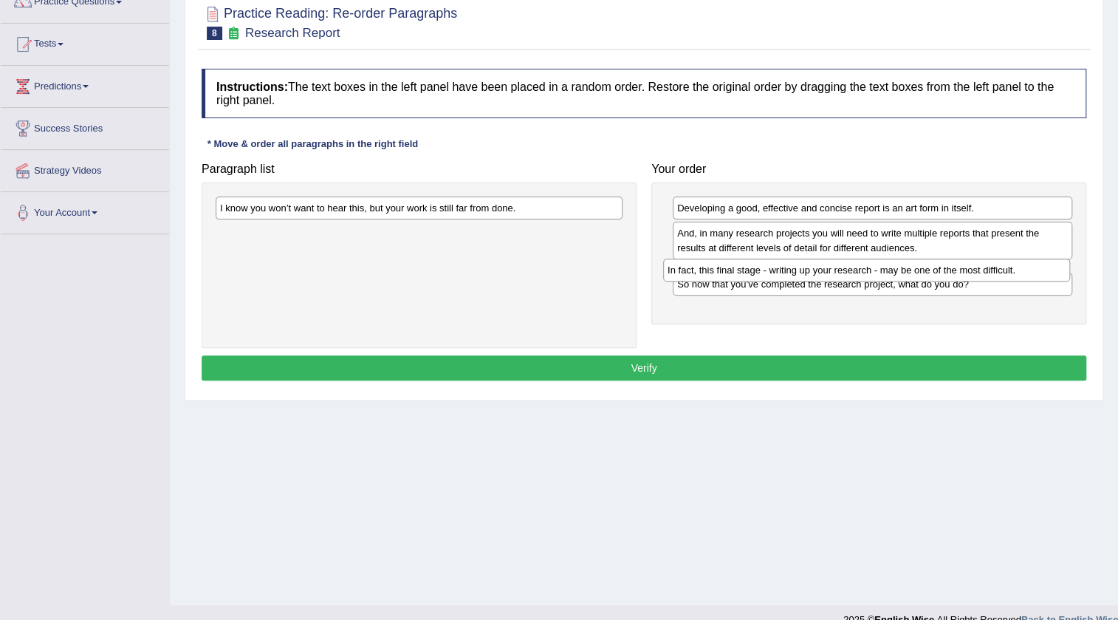
drag, startPoint x: 338, startPoint y: 233, endPoint x: 785, endPoint y: 270, distance: 449.2
click at [785, 270] on div "In fact, this final stage - writing up your research - may be one of the most d…" at bounding box center [866, 270] width 407 height 23
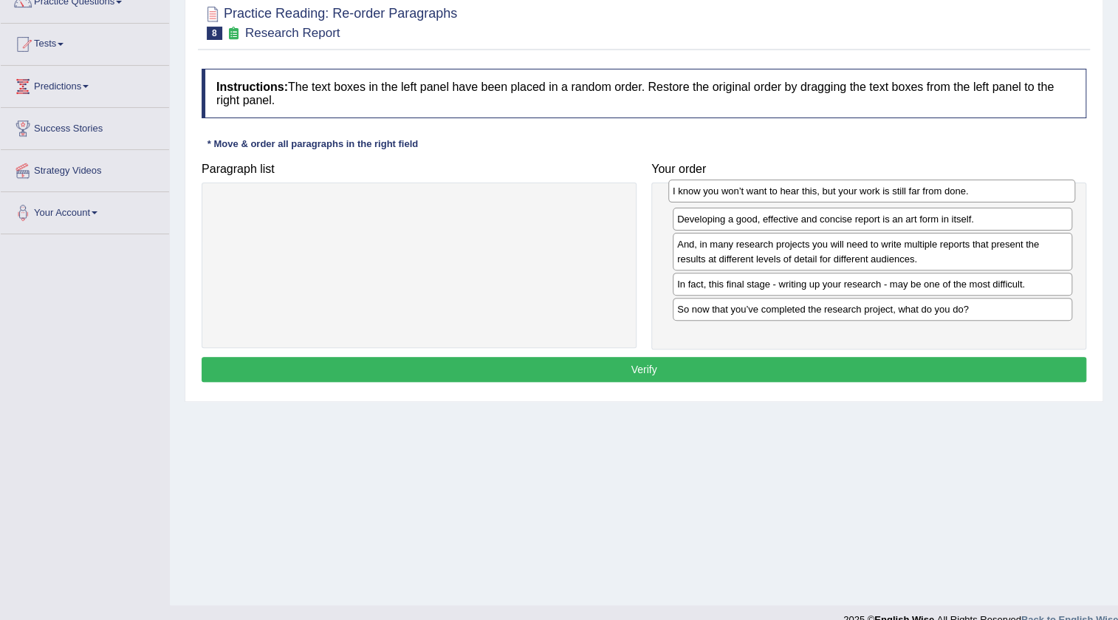
drag, startPoint x: 361, startPoint y: 216, endPoint x: 814, endPoint y: 199, distance: 453.2
click at [814, 199] on div "I know you won’t want to hear this, but your work is still far from done." at bounding box center [872, 191] width 407 height 23
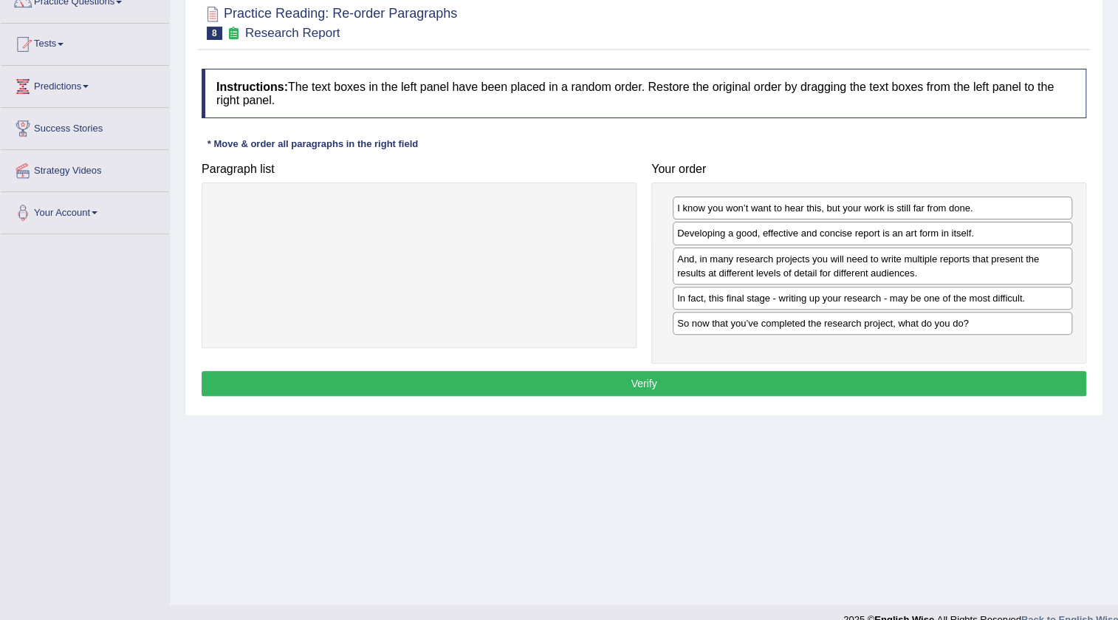
drag, startPoint x: 886, startPoint y: 309, endPoint x: 791, endPoint y: 305, distance: 95.4
click at [835, 283] on div "I know you won’t want to hear this, but your work is still far from done. Devel…" at bounding box center [869, 272] width 435 height 181
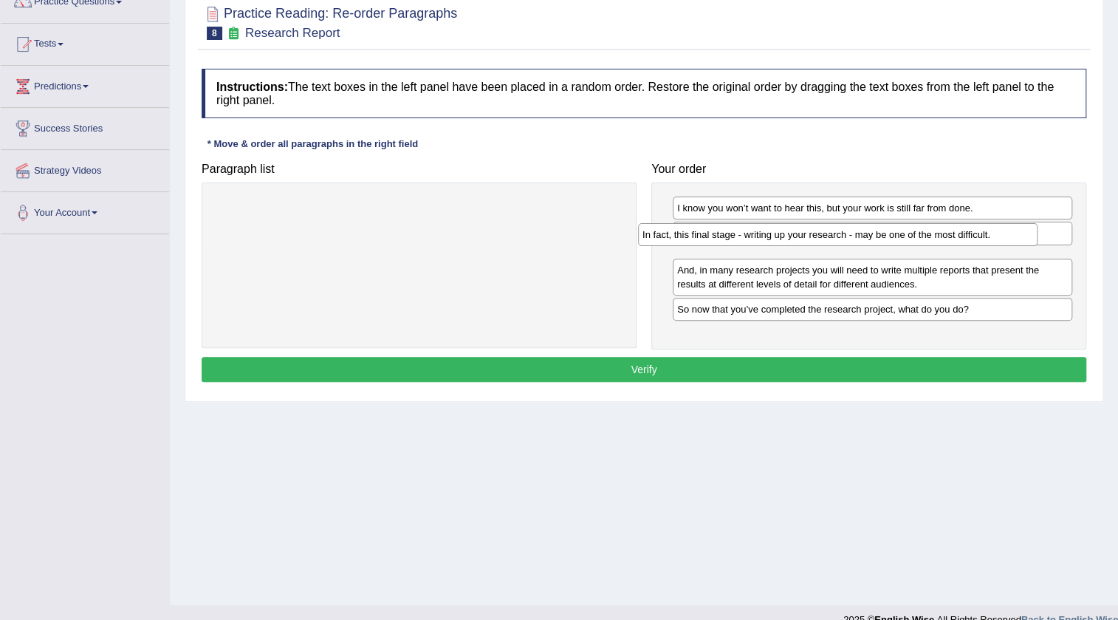
drag, startPoint x: 740, startPoint y: 304, endPoint x: 709, endPoint y: 242, distance: 69.4
click at [706, 242] on div "In fact, this final stage - writing up your research - may be one of the most d…" at bounding box center [838, 234] width 400 height 23
drag, startPoint x: 731, startPoint y: 259, endPoint x: 720, endPoint y: 228, distance: 32.3
click at [720, 228] on div "In fact, this final stage - writing up your research - may be one of the most d…" at bounding box center [862, 227] width 400 height 23
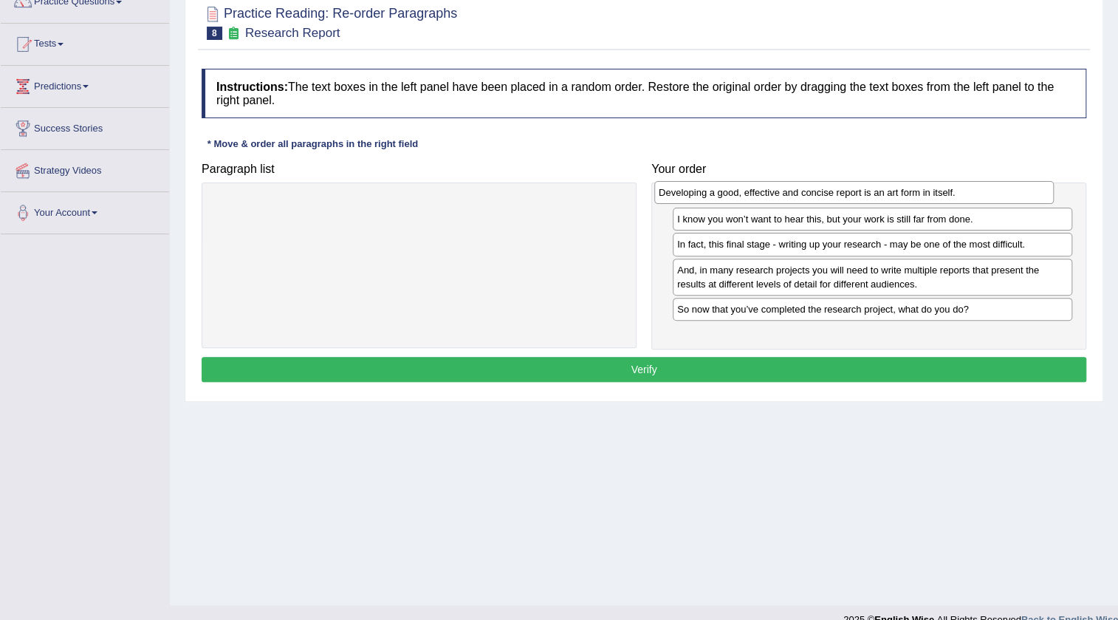
drag, startPoint x: 901, startPoint y: 257, endPoint x: 883, endPoint y: 191, distance: 68.3
click at [883, 191] on div "Developing a good, effective and concise report is an art form in itself." at bounding box center [855, 192] width 400 height 23
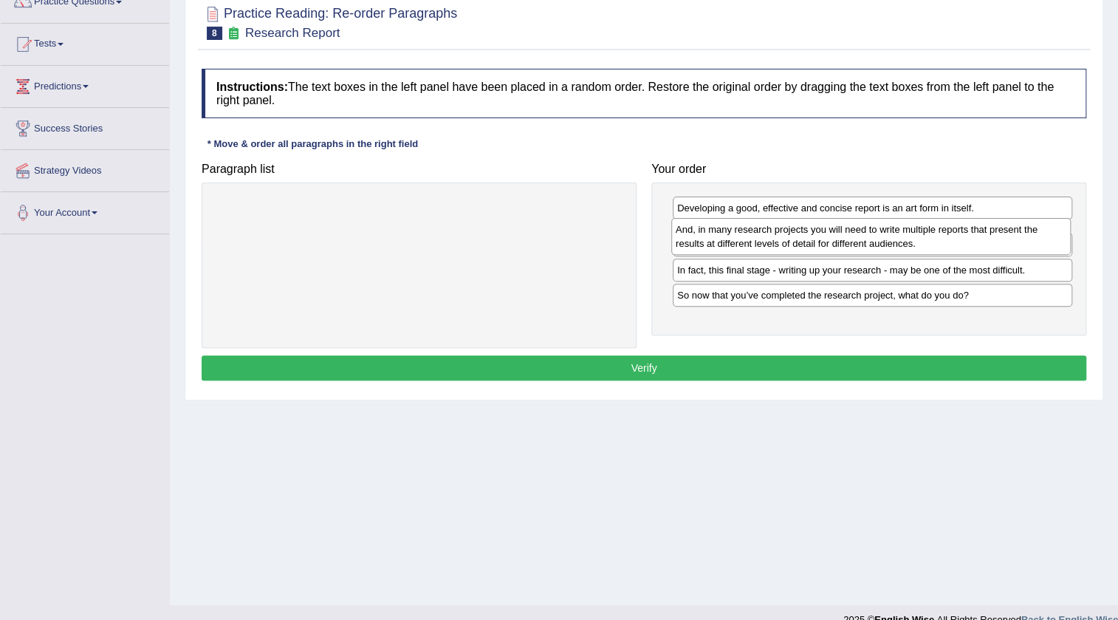
drag, startPoint x: 923, startPoint y: 293, endPoint x: 922, endPoint y: 239, distance: 53.9
click at [922, 239] on div "And, in many research projects you will need to write multiple reports that pre…" at bounding box center [872, 236] width 400 height 37
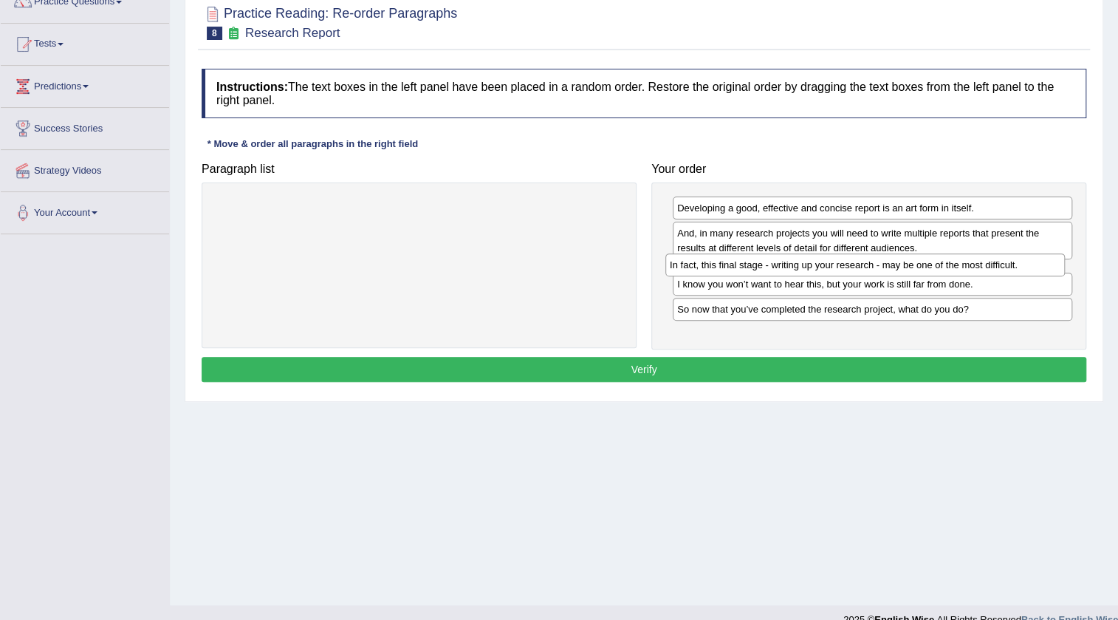
drag, startPoint x: 867, startPoint y: 303, endPoint x: 859, endPoint y: 270, distance: 33.5
click at [859, 270] on div "In fact, this final stage - writing up your research - may be one of the most d…" at bounding box center [866, 264] width 400 height 23
drag, startPoint x: 830, startPoint y: 326, endPoint x: 823, endPoint y: 293, distance: 33.3
click at [823, 293] on div "So now that you’ve completed the research project, what do you do?" at bounding box center [866, 290] width 400 height 23
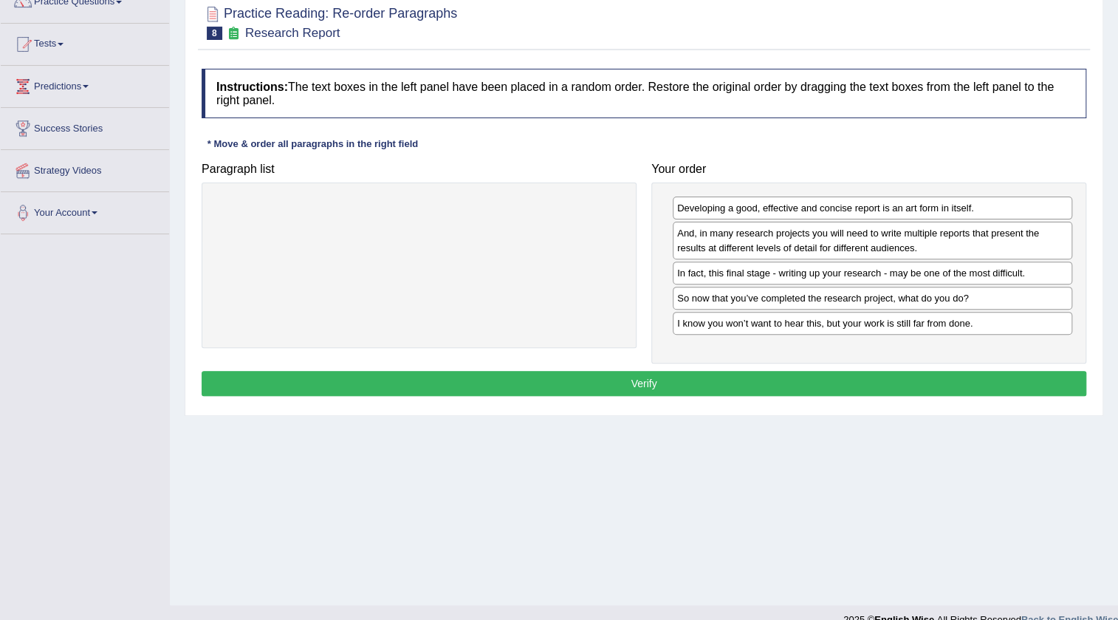
click at [657, 380] on button "Verify" at bounding box center [644, 383] width 885 height 25
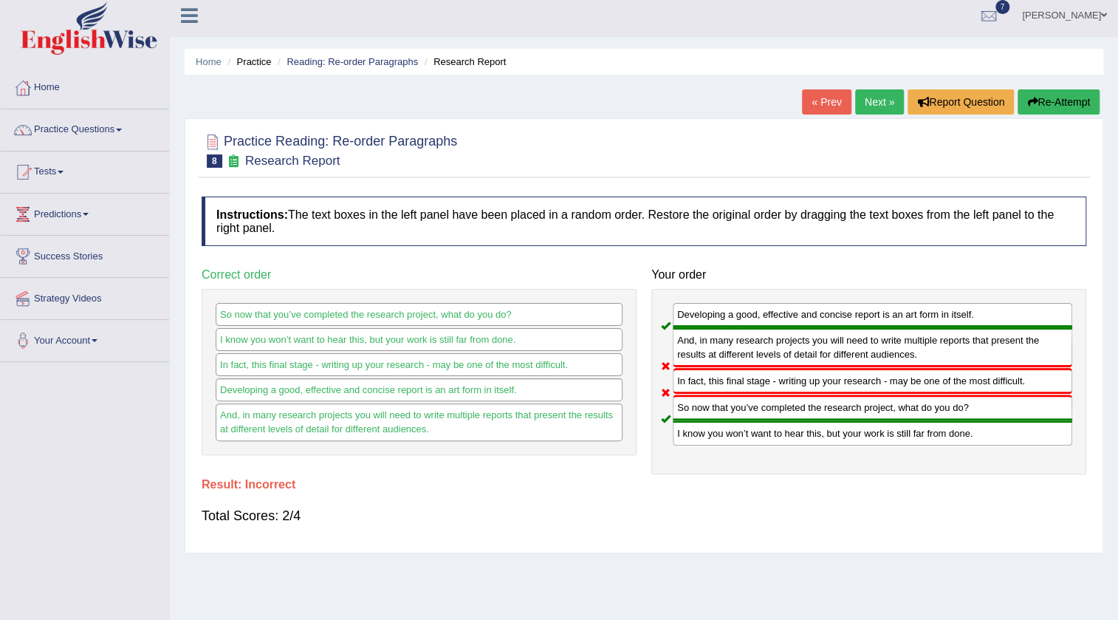
scroll to position [0, 0]
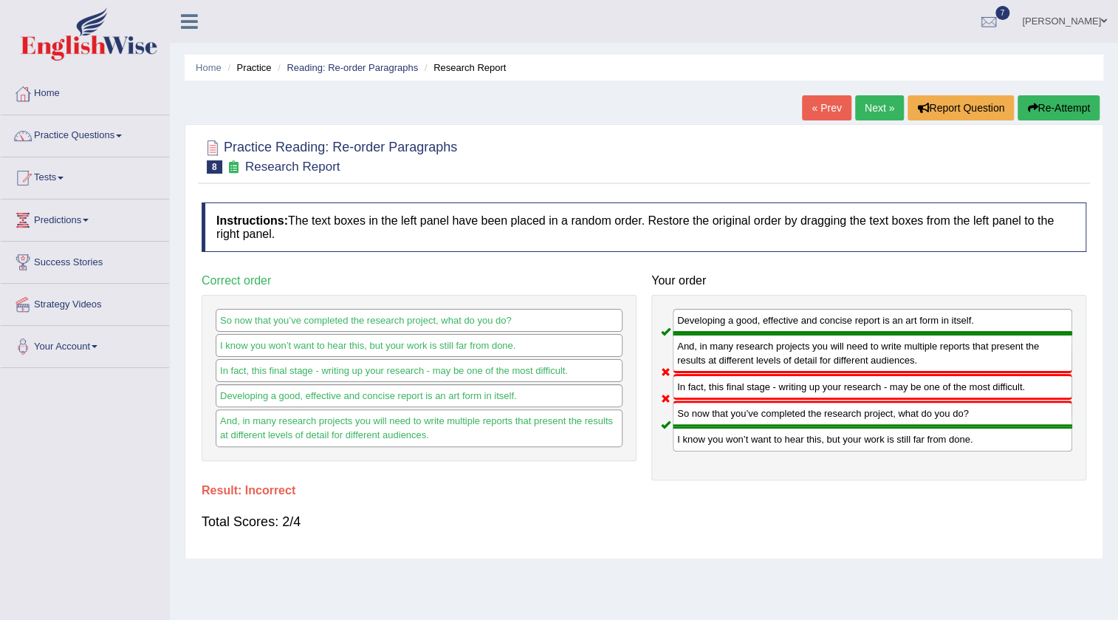
click at [881, 105] on link "Next »" at bounding box center [879, 107] width 49 height 25
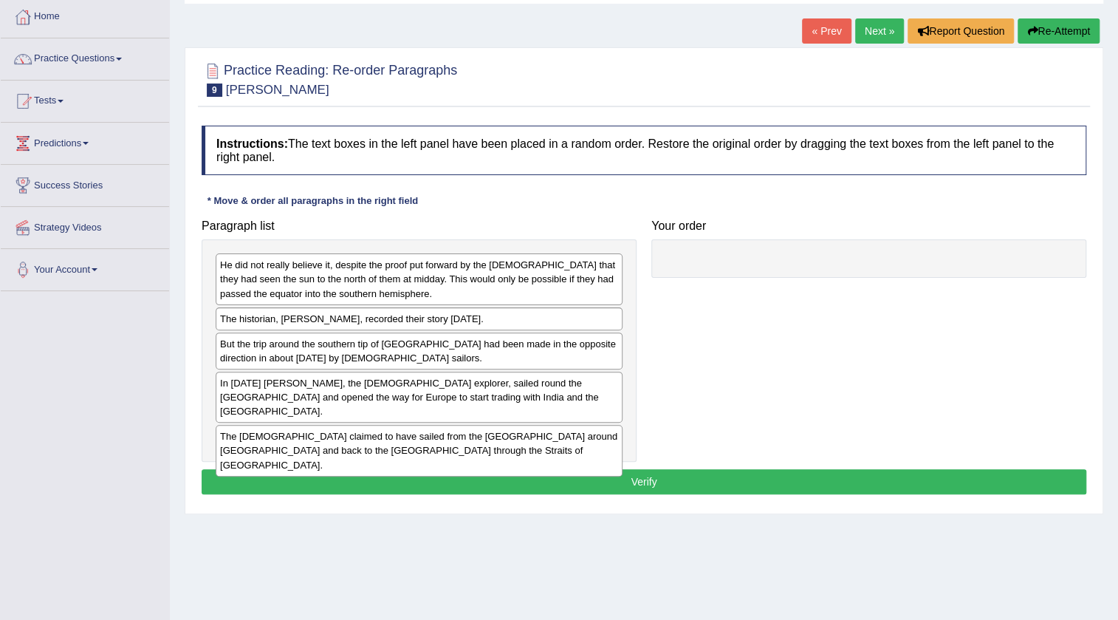
scroll to position [155, 0]
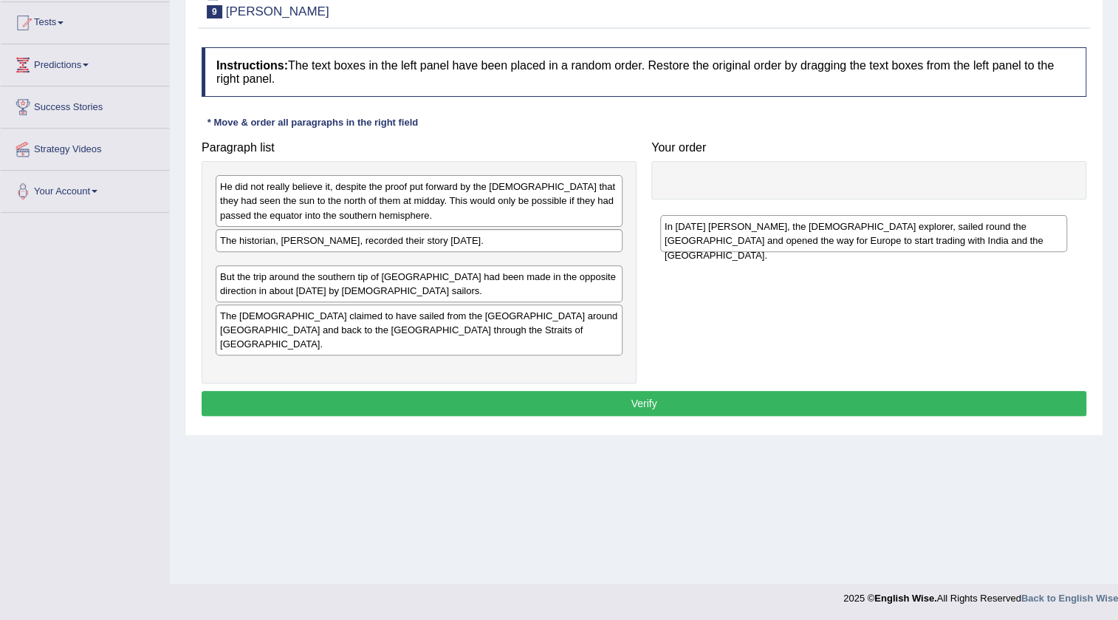
drag, startPoint x: 249, startPoint y: 310, endPoint x: 694, endPoint y: 228, distance: 452.4
click at [694, 229] on div "In [DATE] [PERSON_NAME], the [DEMOGRAPHIC_DATA] explorer, sailed round the [GEO…" at bounding box center [863, 233] width 407 height 37
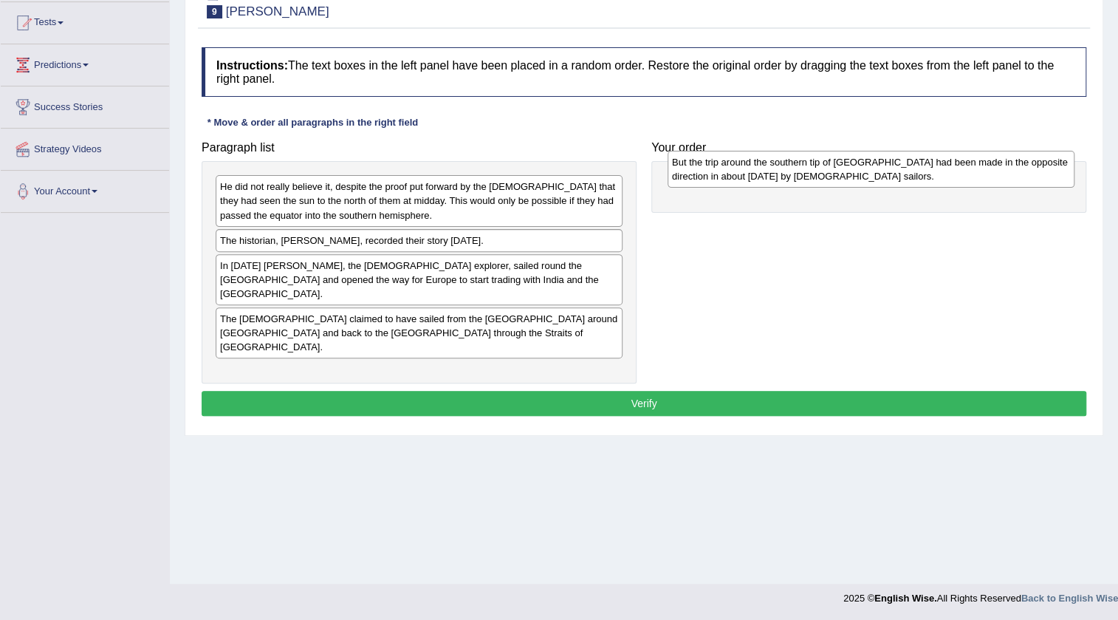
drag, startPoint x: 265, startPoint y: 316, endPoint x: 708, endPoint y: 167, distance: 467.7
click at [708, 167] on div "But the trip around the southern tip of [GEOGRAPHIC_DATA] had been made in the …" at bounding box center [871, 169] width 407 height 37
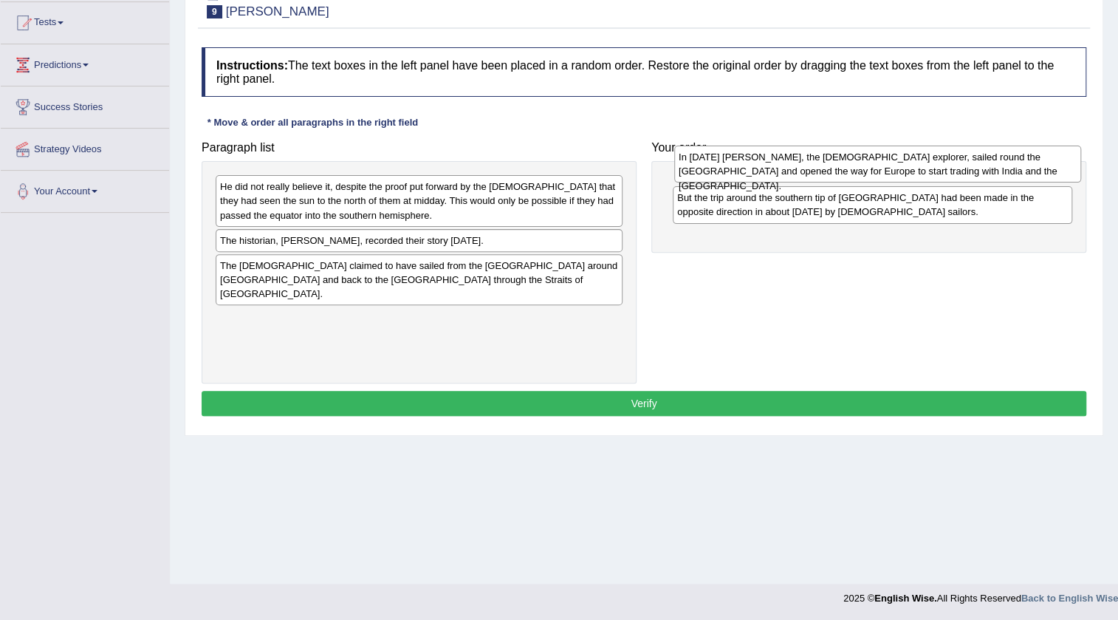
drag, startPoint x: 408, startPoint y: 276, endPoint x: 867, endPoint y: 168, distance: 471.3
click at [867, 168] on div "In [DATE] [PERSON_NAME], the [DEMOGRAPHIC_DATA] explorer, sailed round the [GEO…" at bounding box center [877, 164] width 407 height 37
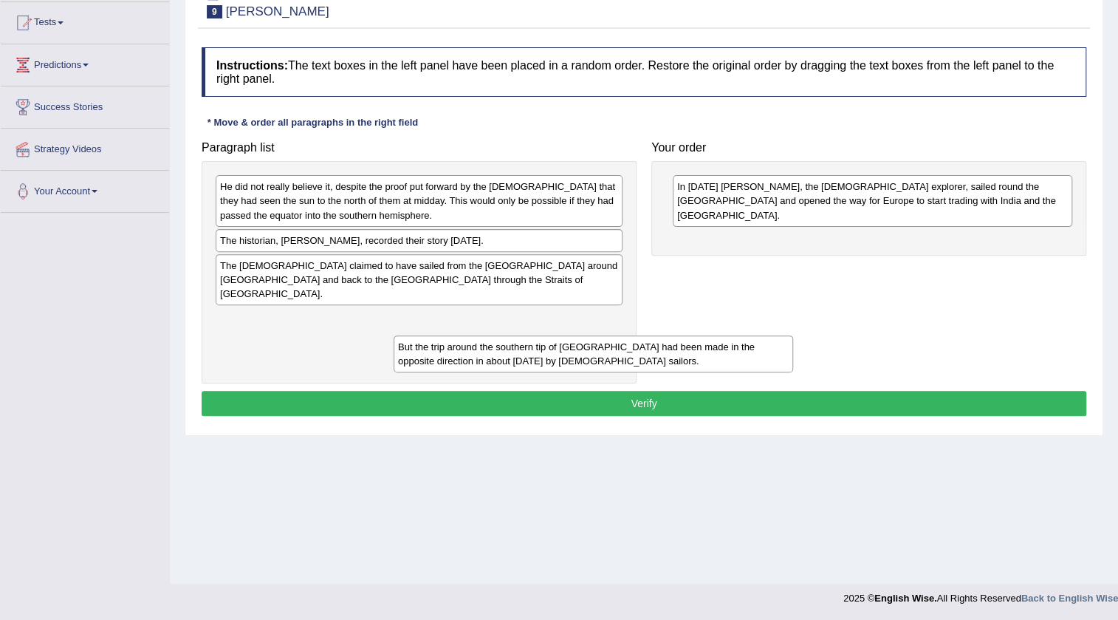
drag, startPoint x: 716, startPoint y: 236, endPoint x: 335, endPoint y: 319, distance: 389.3
click at [394, 335] on div "But the trip around the southern tip of [GEOGRAPHIC_DATA] had been made in the …" at bounding box center [594, 353] width 400 height 37
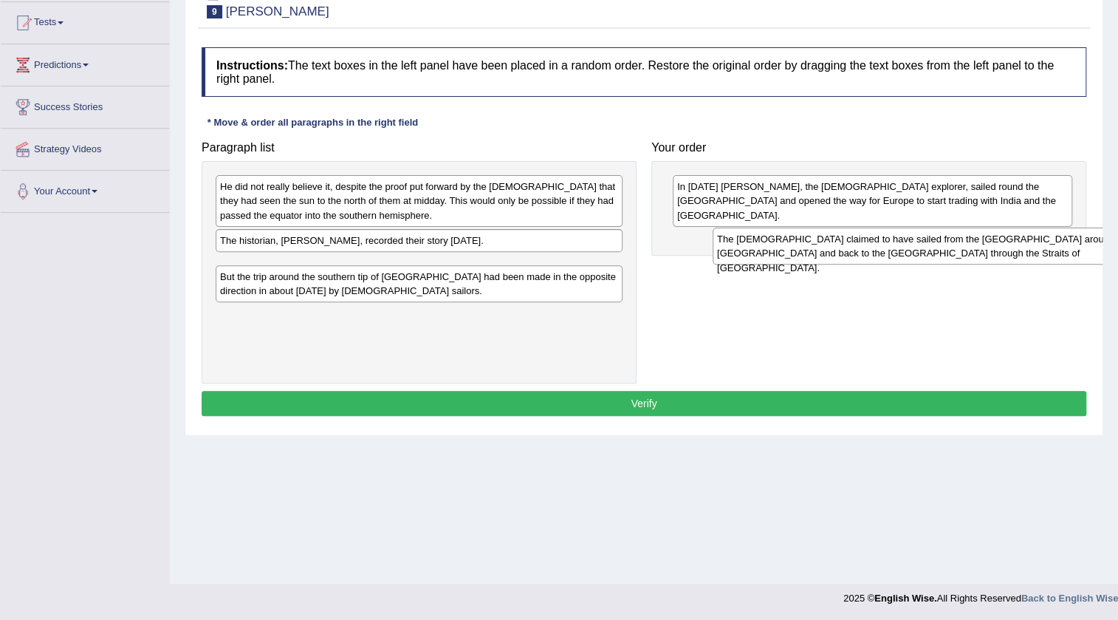
drag, startPoint x: 352, startPoint y: 277, endPoint x: 849, endPoint y: 251, distance: 497.8
click at [849, 251] on div "The [DEMOGRAPHIC_DATA] claimed to have sailed from the [GEOGRAPHIC_DATA] around…" at bounding box center [916, 246] width 407 height 37
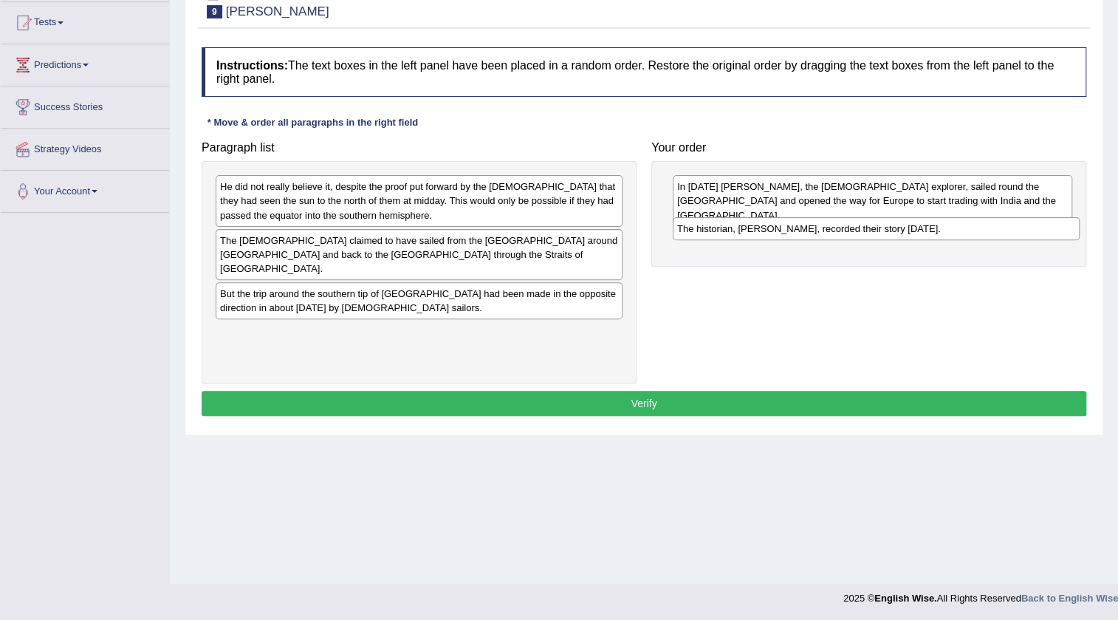
drag, startPoint x: 366, startPoint y: 245, endPoint x: 801, endPoint y: 237, distance: 434.5
click at [807, 235] on div "The historian, [PERSON_NAME], recorded their story [DATE]." at bounding box center [876, 228] width 407 height 23
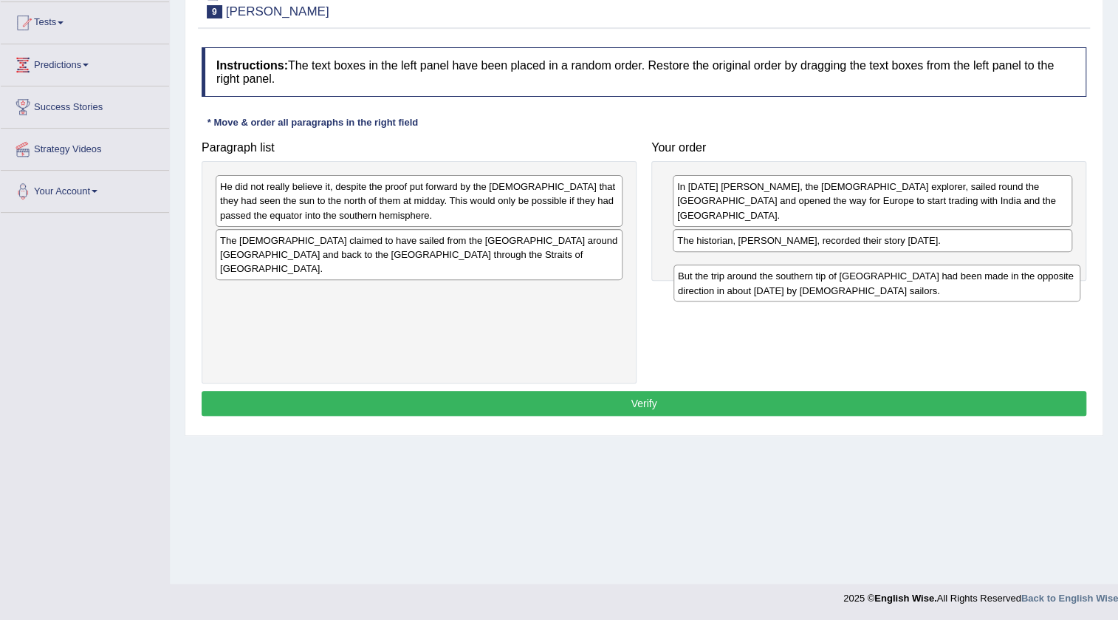
drag, startPoint x: 376, startPoint y: 297, endPoint x: 834, endPoint y: 290, distance: 458.1
click at [834, 290] on div "But the trip around the southern tip of [GEOGRAPHIC_DATA] had been made in the …" at bounding box center [877, 282] width 407 height 37
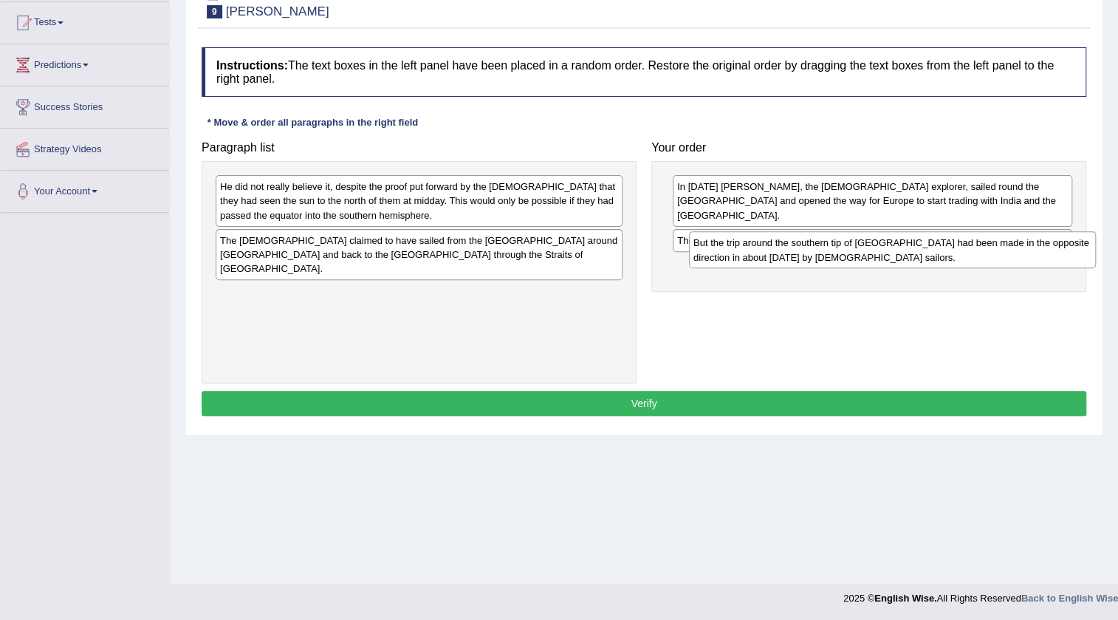
drag, startPoint x: 458, startPoint y: 301, endPoint x: 825, endPoint y: 243, distance: 371.8
click at [825, 243] on div "But the trip around the southern tip of [GEOGRAPHIC_DATA] had been made in the …" at bounding box center [892, 249] width 407 height 37
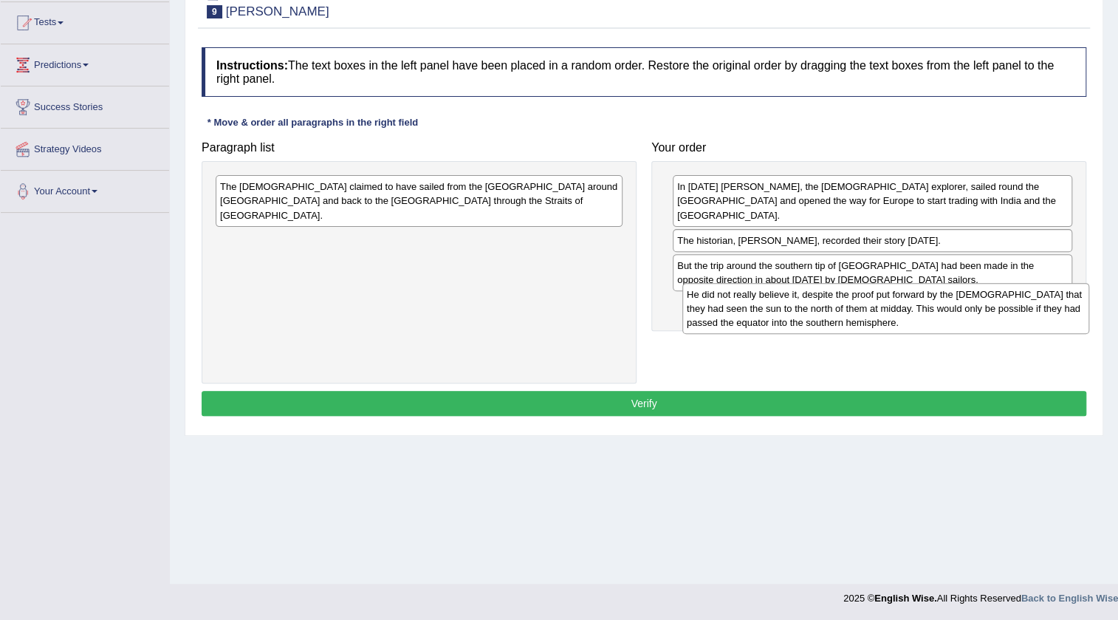
drag, startPoint x: 372, startPoint y: 203, endPoint x: 839, endPoint y: 311, distance: 479.2
click at [839, 311] on div "He did not really believe it, despite the proof put forward by the [DEMOGRAPHIC…" at bounding box center [886, 308] width 407 height 51
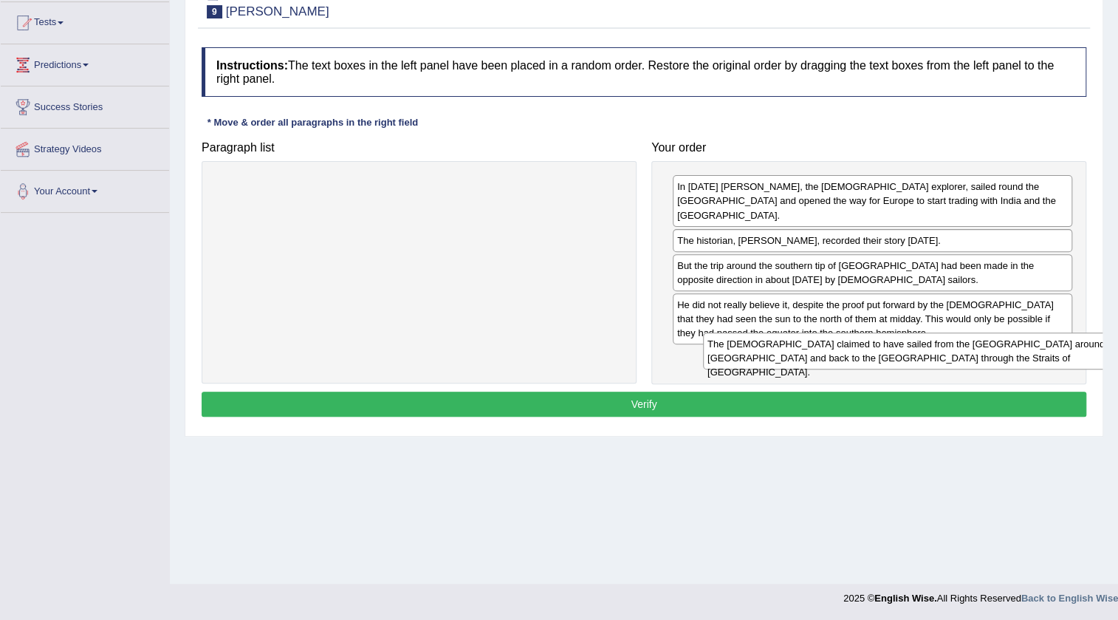
drag, startPoint x: 431, startPoint y: 197, endPoint x: 918, endPoint y: 355, distance: 510.9
click at [918, 355] on div "The [DEMOGRAPHIC_DATA] claimed to have sailed from the [GEOGRAPHIC_DATA] around…" at bounding box center [906, 350] width 407 height 37
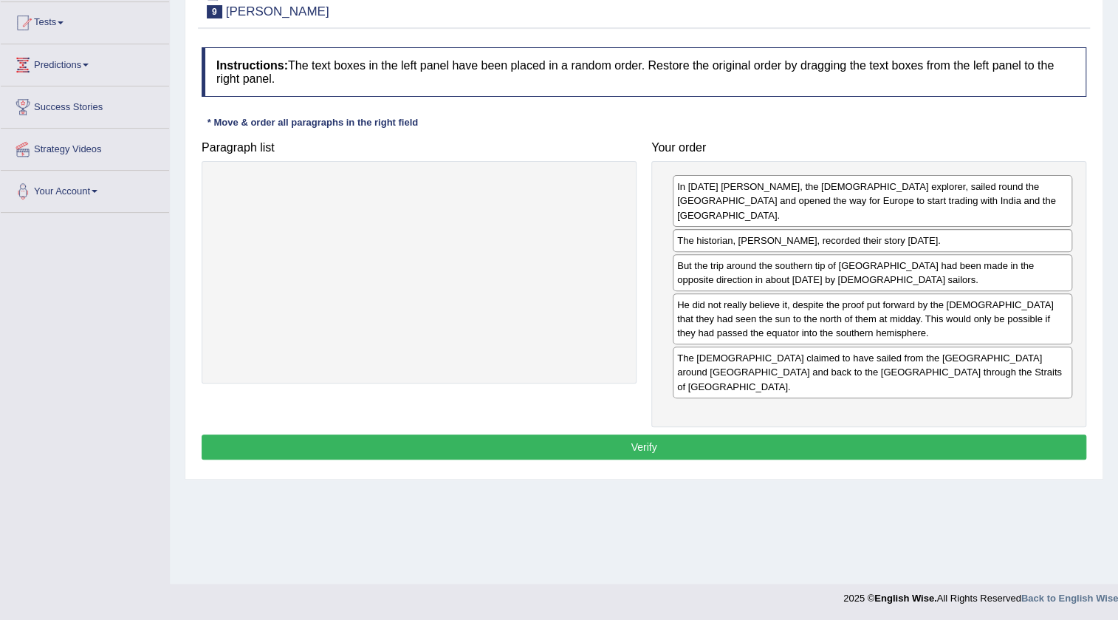
click at [708, 434] on button "Verify" at bounding box center [644, 446] width 885 height 25
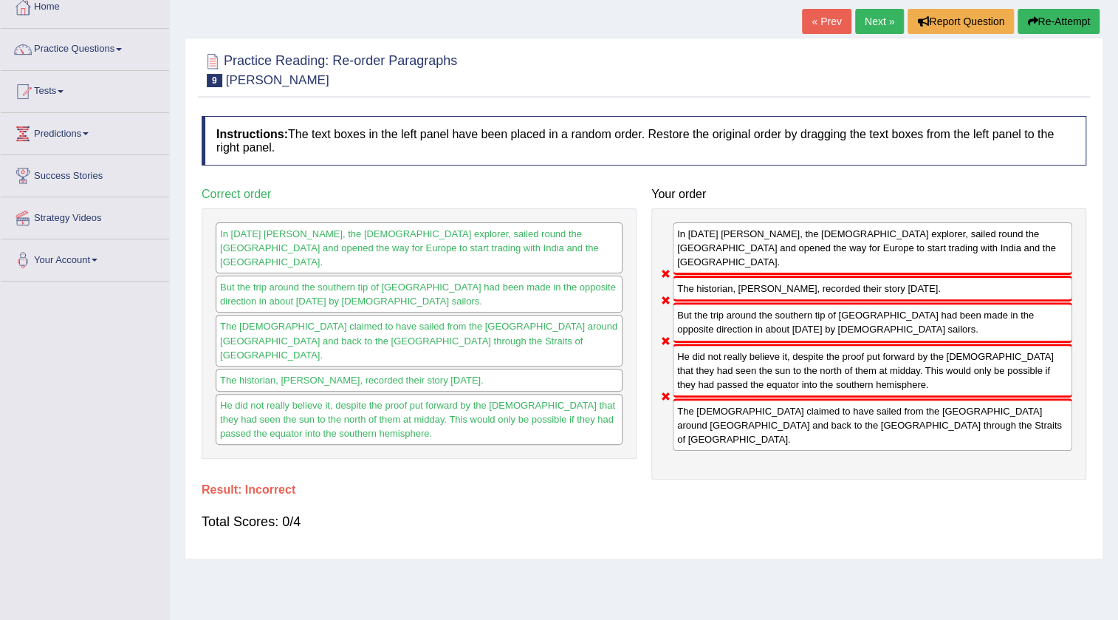
scroll to position [0, 0]
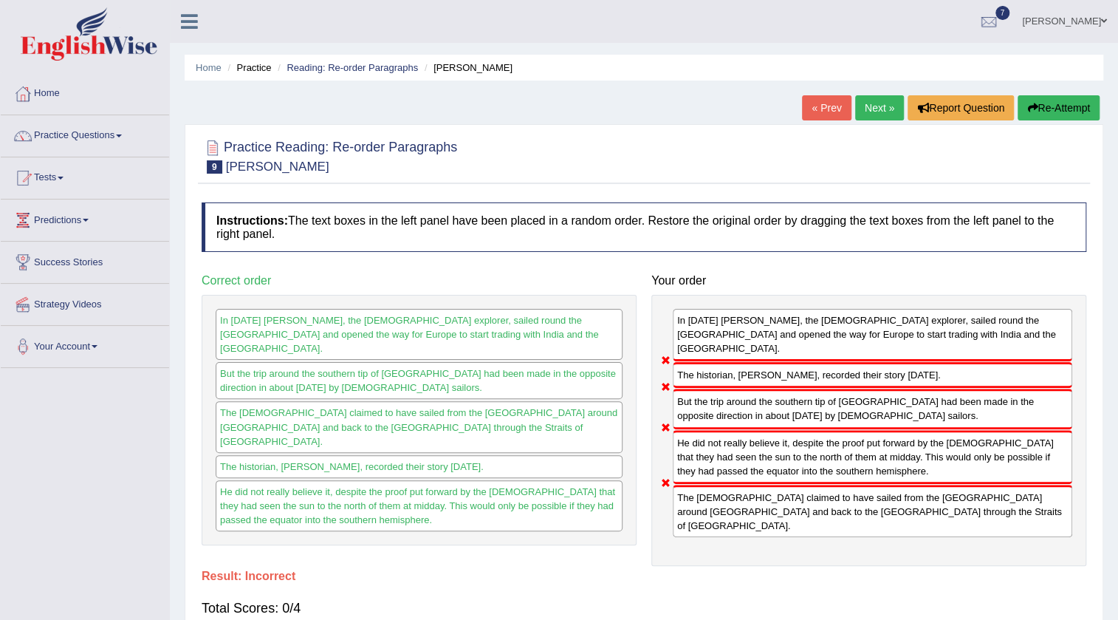
click at [867, 103] on link "Next »" at bounding box center [879, 107] width 49 height 25
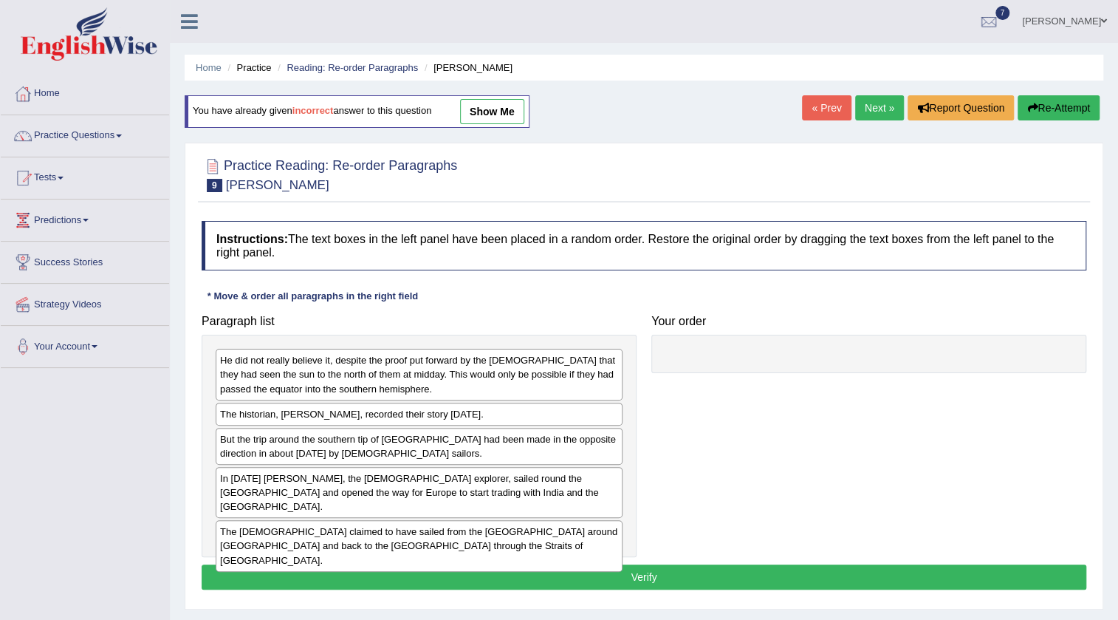
drag, startPoint x: 488, startPoint y: 109, endPoint x: 465, endPoint y: 109, distance: 22.2
click at [488, 109] on link "show me" at bounding box center [492, 111] width 64 height 25
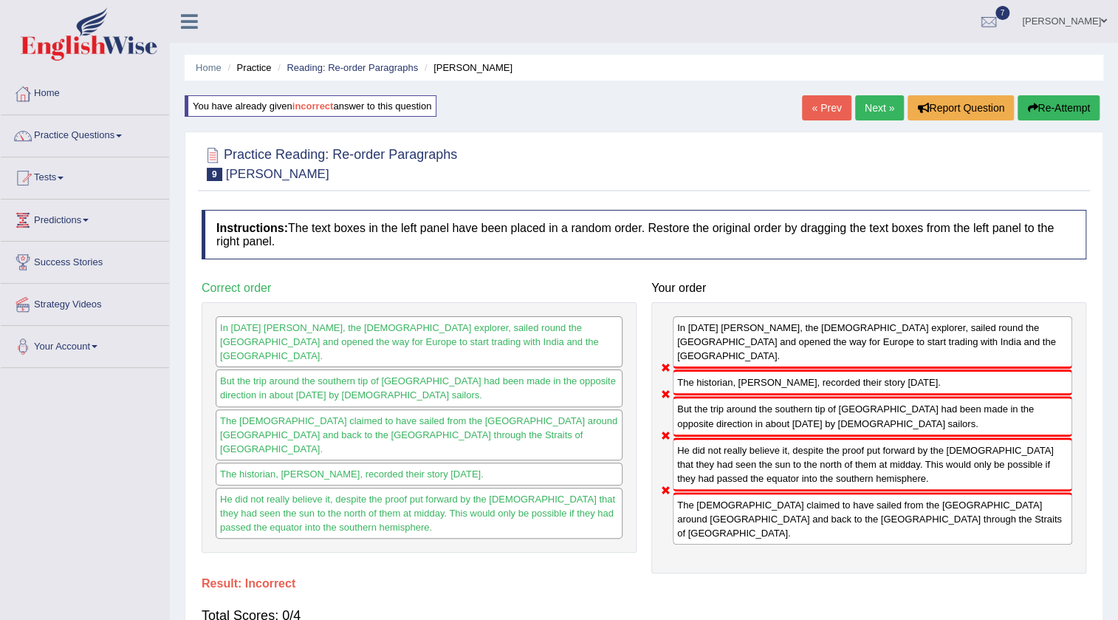
click at [878, 103] on link "Next »" at bounding box center [879, 107] width 49 height 25
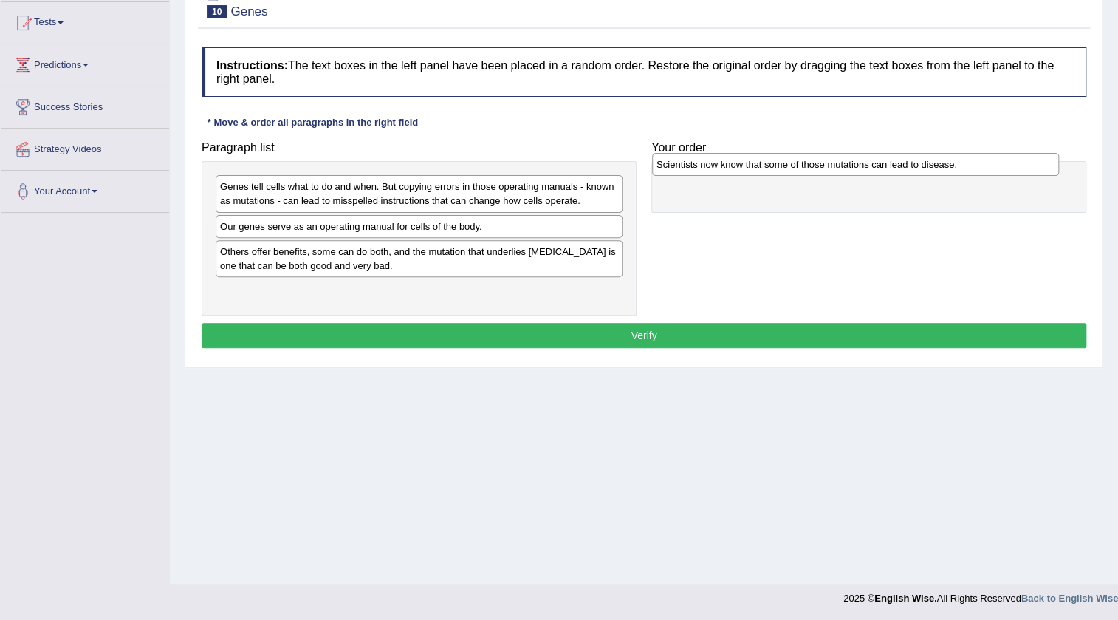
drag, startPoint x: 352, startPoint y: 290, endPoint x: 789, endPoint y: 165, distance: 453.9
click at [789, 165] on div "Scientists now know that some of those mutations can lead to disease." at bounding box center [855, 164] width 407 height 23
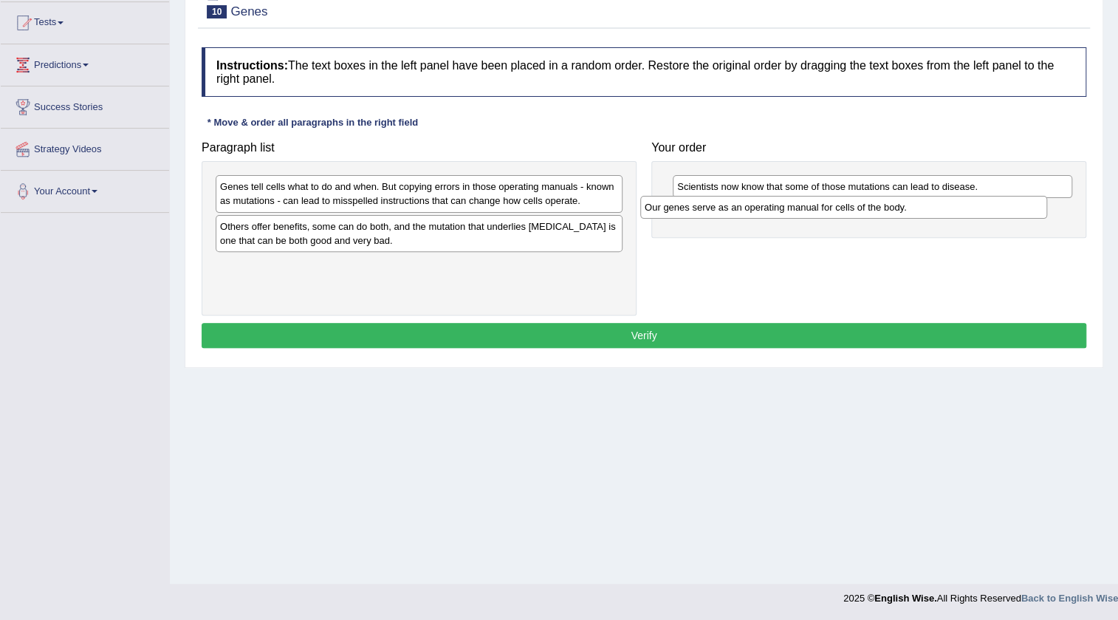
drag, startPoint x: 536, startPoint y: 223, endPoint x: 961, endPoint y: 205, distance: 425.2
click at [961, 205] on div "Our genes serve as an operating manual for cells of the body." at bounding box center [843, 207] width 407 height 23
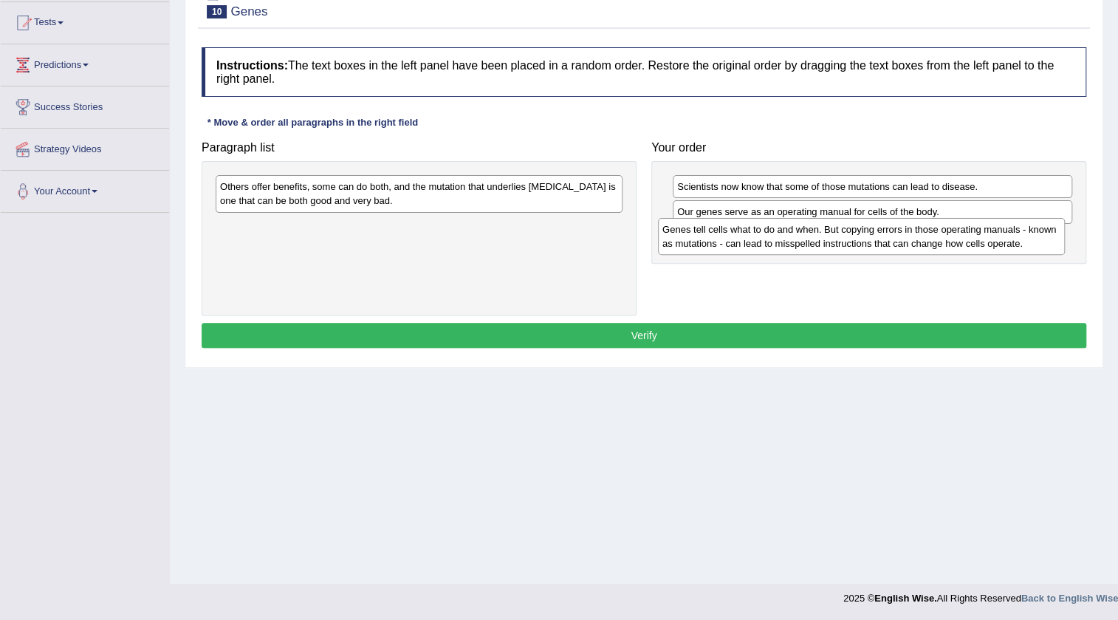
drag, startPoint x: 451, startPoint y: 186, endPoint x: 894, endPoint y: 229, distance: 444.6
click at [894, 229] on div "Genes tell cells what to do and when. But copying errors in those operating man…" at bounding box center [861, 236] width 407 height 37
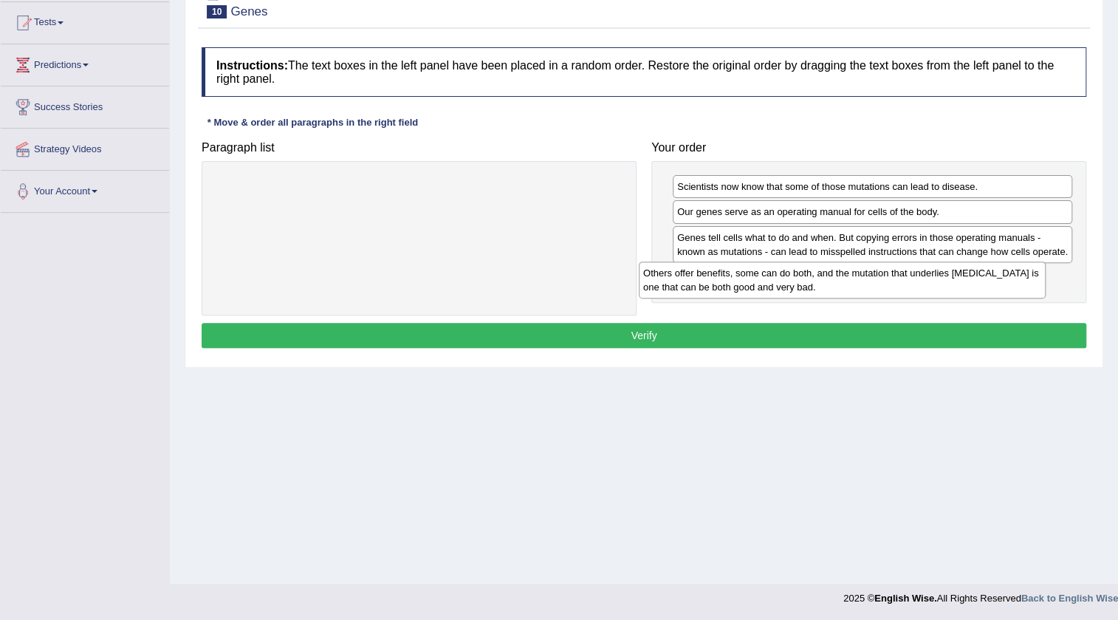
drag, startPoint x: 361, startPoint y: 198, endPoint x: 785, endPoint y: 284, distance: 432.0
click at [785, 284] on div "Others offer benefits, some can do both, and the mutation that underlies sickle…" at bounding box center [842, 280] width 407 height 37
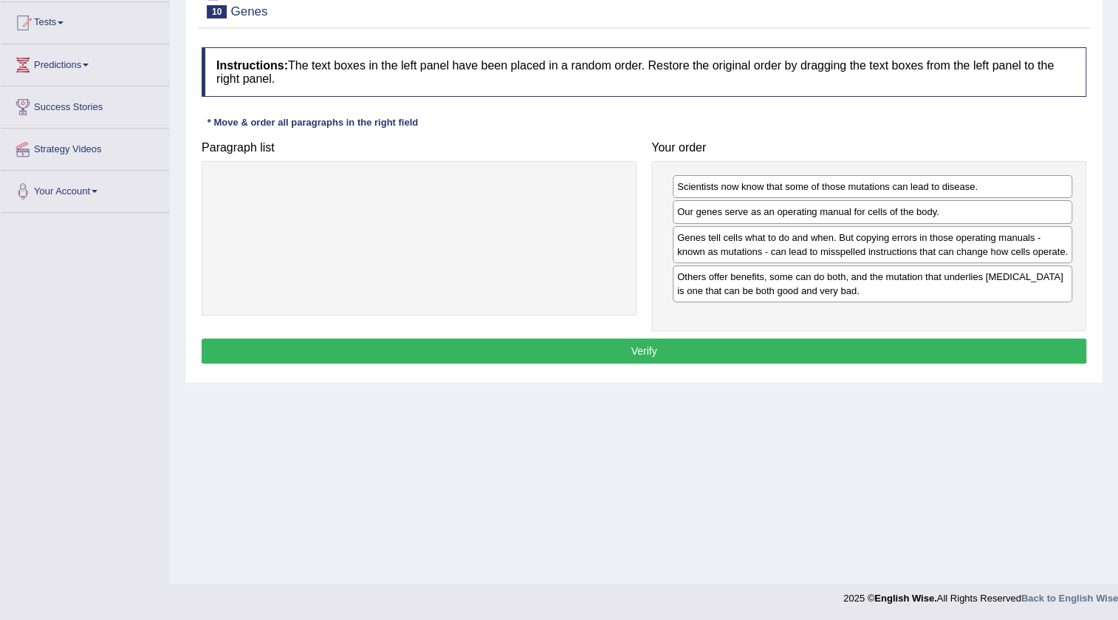
click at [741, 346] on button "Verify" at bounding box center [644, 350] width 885 height 25
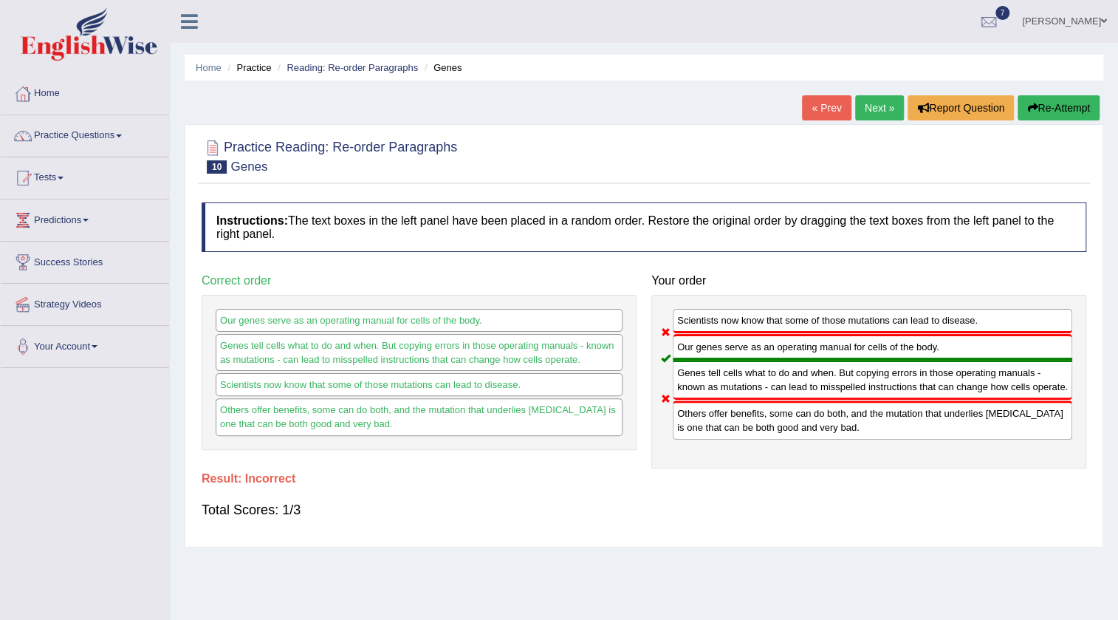
click at [60, 130] on link "Practice Questions" at bounding box center [85, 133] width 168 height 37
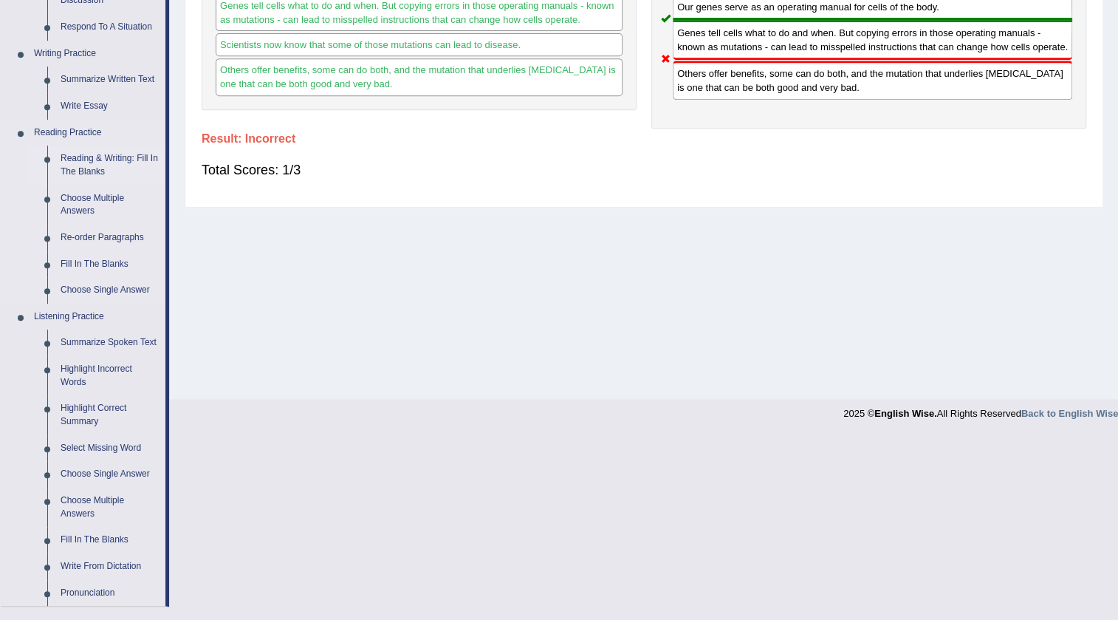
scroll to position [536, 0]
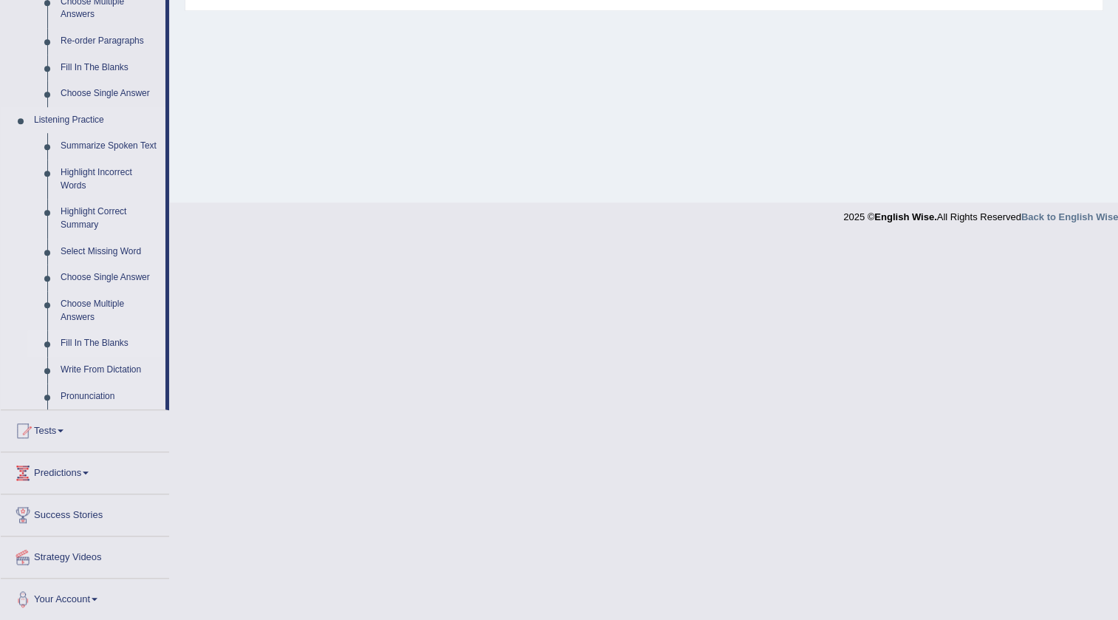
click at [104, 344] on link "Fill In The Blanks" at bounding box center [110, 343] width 112 height 27
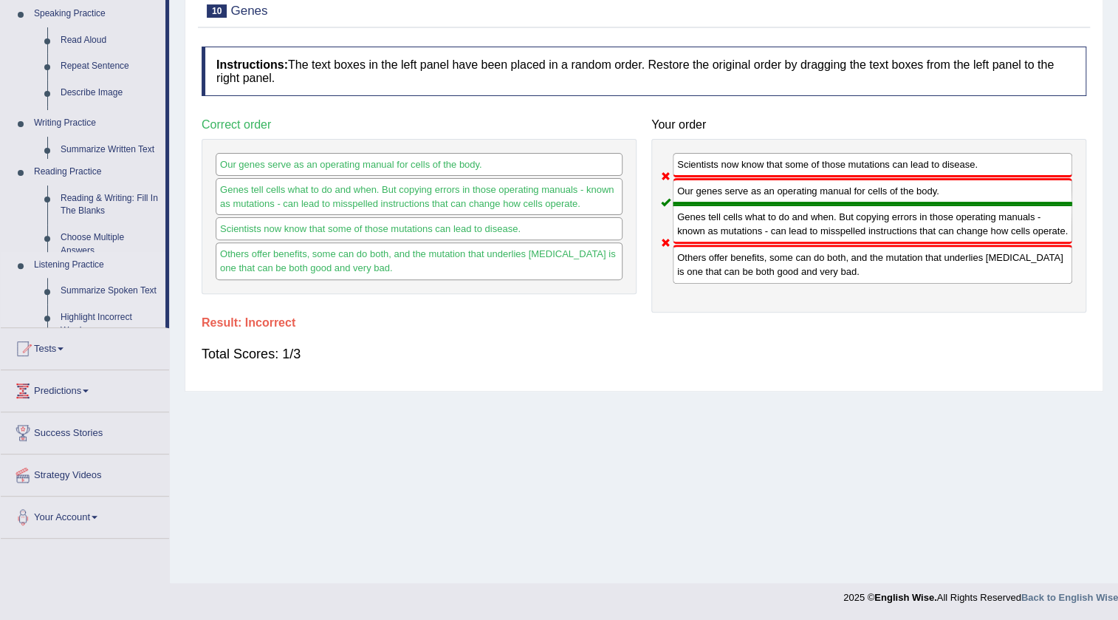
scroll to position [155, 0]
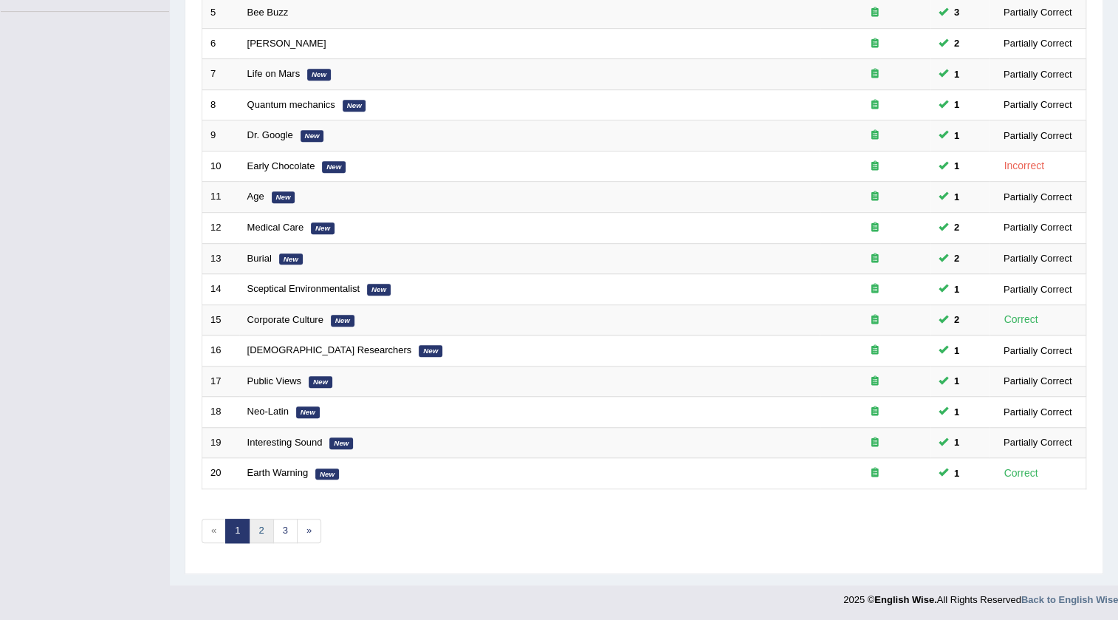
click at [259, 533] on link "2" at bounding box center [261, 531] width 24 height 24
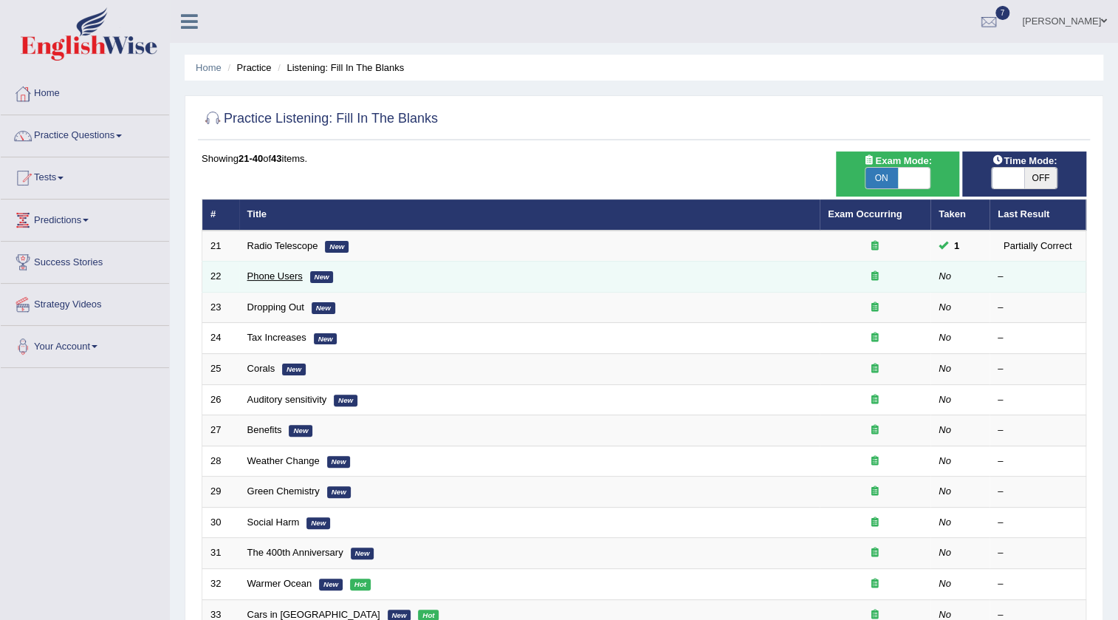
click at [260, 271] on link "Phone Users" at bounding box center [274, 275] width 55 height 11
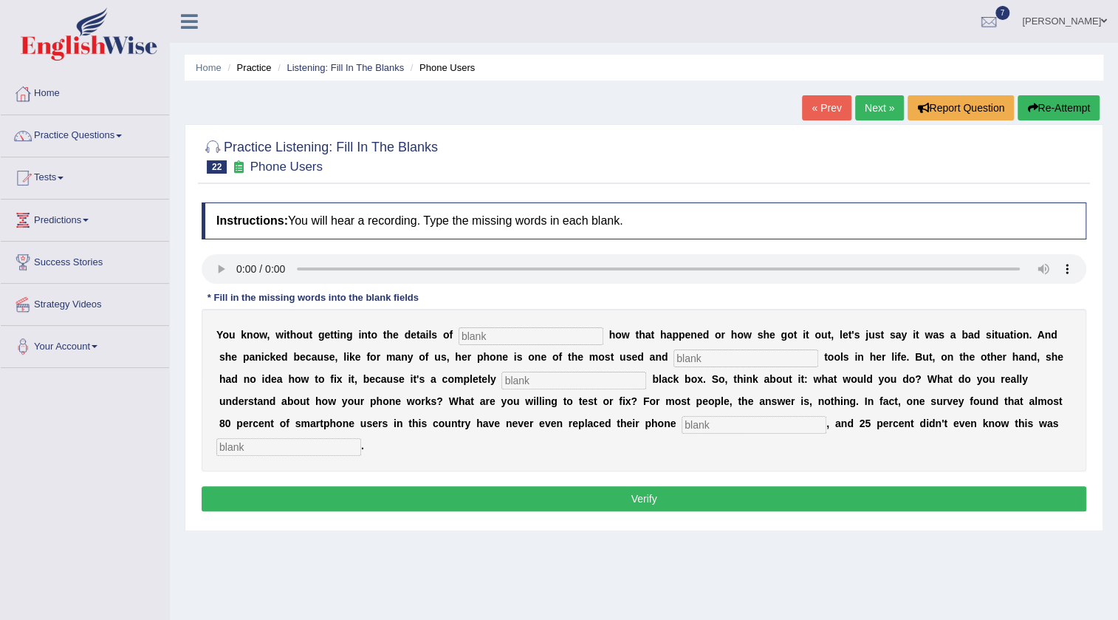
click at [489, 329] on input "text" at bounding box center [531, 336] width 145 height 18
click at [495, 341] on input "Exactely" at bounding box center [531, 336] width 145 height 18
type input "Exactly"
click at [705, 349] on input "text" at bounding box center [746, 358] width 145 height 18
type input "essential"
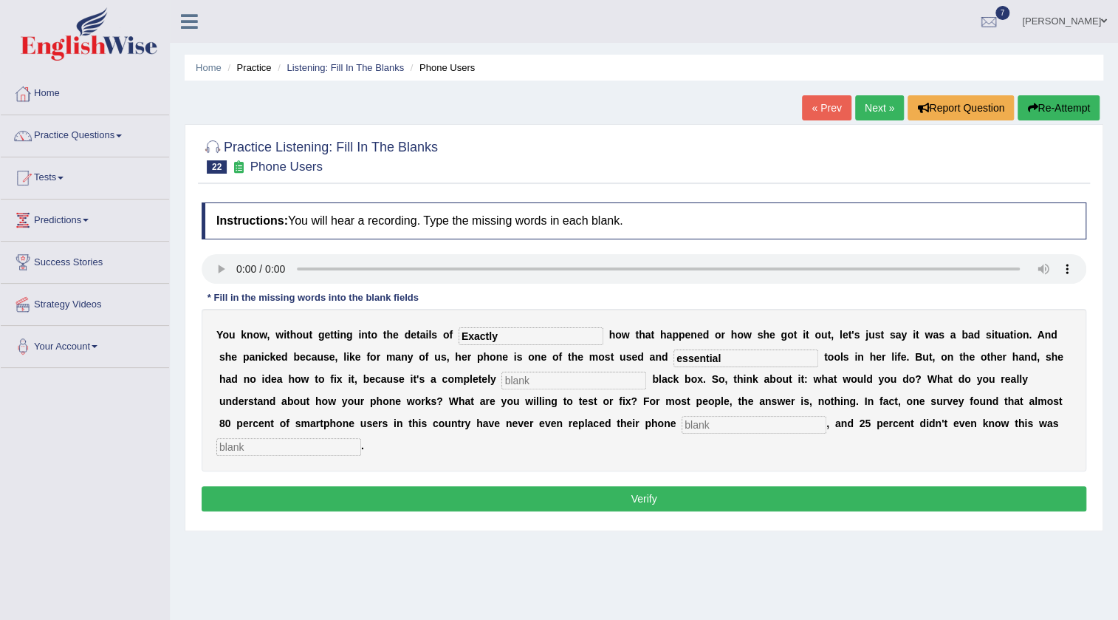
click at [528, 372] on input "text" at bounding box center [574, 381] width 145 height 18
type input "misterious"
click at [742, 429] on input "text" at bounding box center [754, 425] width 145 height 18
type input "n"
type input "battries"
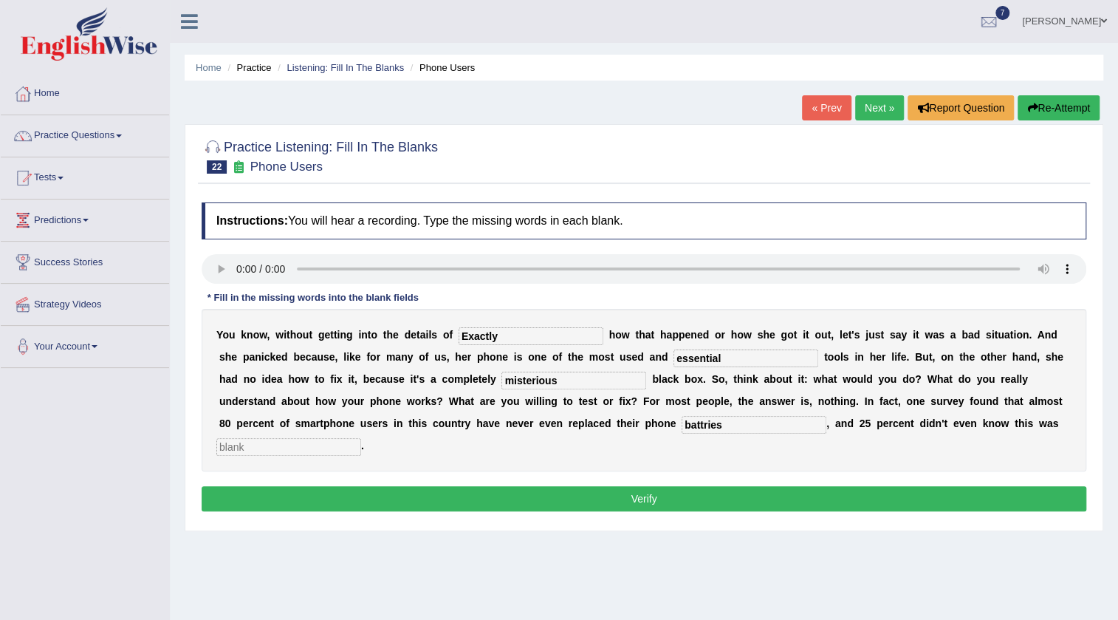
click at [298, 441] on input "text" at bounding box center [288, 447] width 145 height 18
type input "possible"
click at [723, 426] on input "battries" at bounding box center [754, 425] width 145 height 18
type input "battries"
click at [577, 505] on button "Verify" at bounding box center [644, 498] width 885 height 25
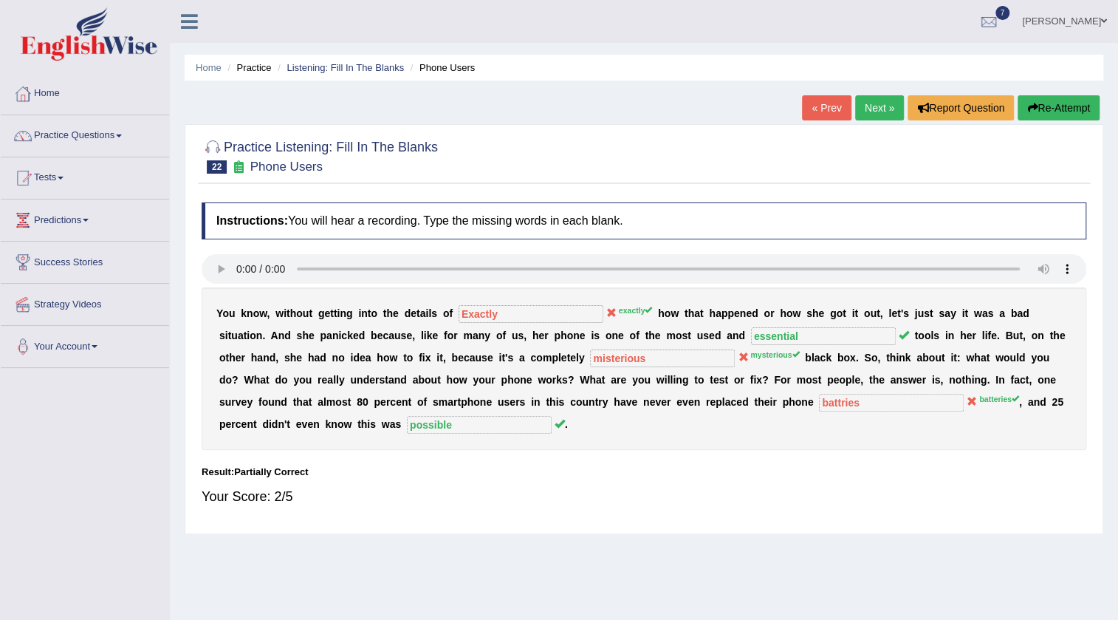
click at [872, 115] on link "Next »" at bounding box center [879, 107] width 49 height 25
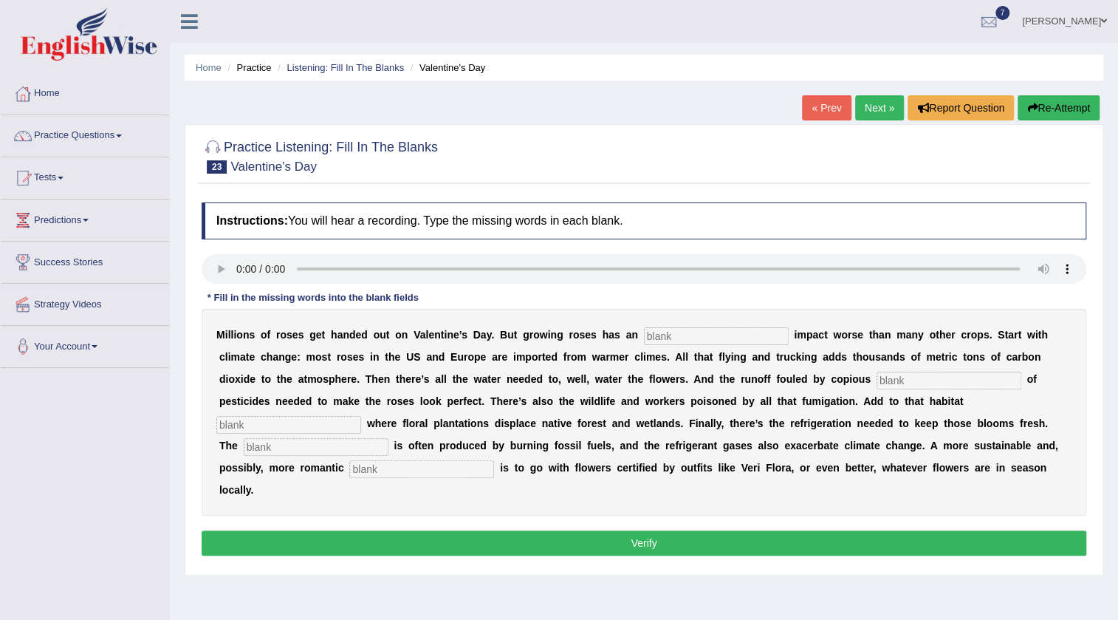
click at [716, 338] on input "text" at bounding box center [716, 336] width 145 height 18
type input "enviornmental"
click at [914, 386] on input "text" at bounding box center [949, 381] width 145 height 18
type input "quantities"
click at [262, 423] on input "text" at bounding box center [288, 425] width 145 height 18
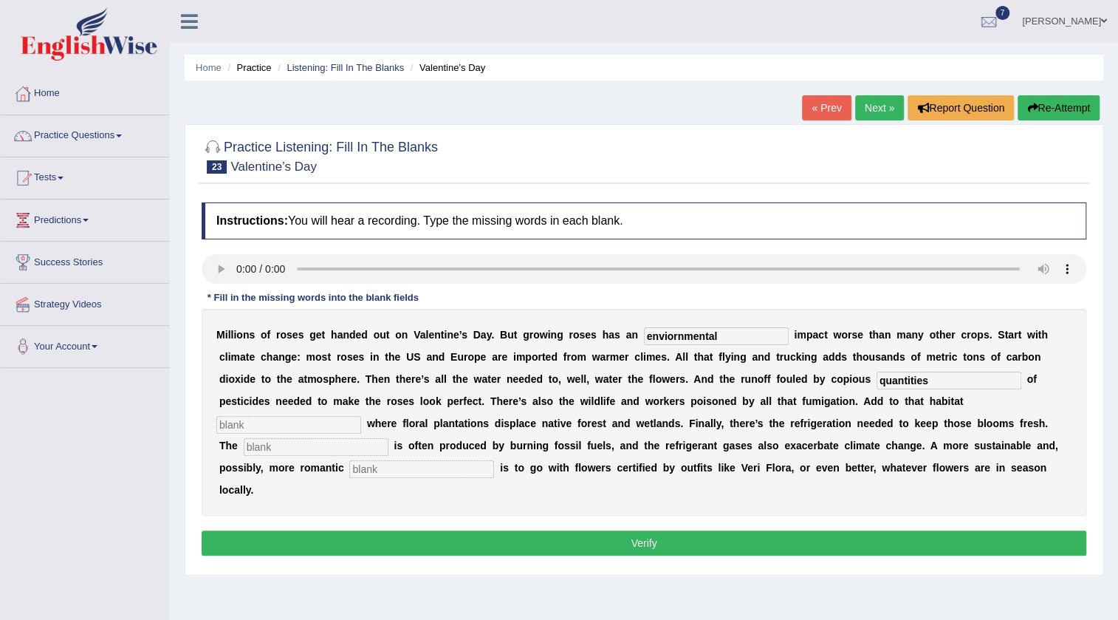
click at [1028, 103] on icon "button" at bounding box center [1033, 108] width 10 height 10
click at [714, 341] on input "text" at bounding box center [716, 336] width 145 height 18
type input "environmental"
click at [908, 384] on input "text" at bounding box center [949, 381] width 145 height 18
type input "quantities"
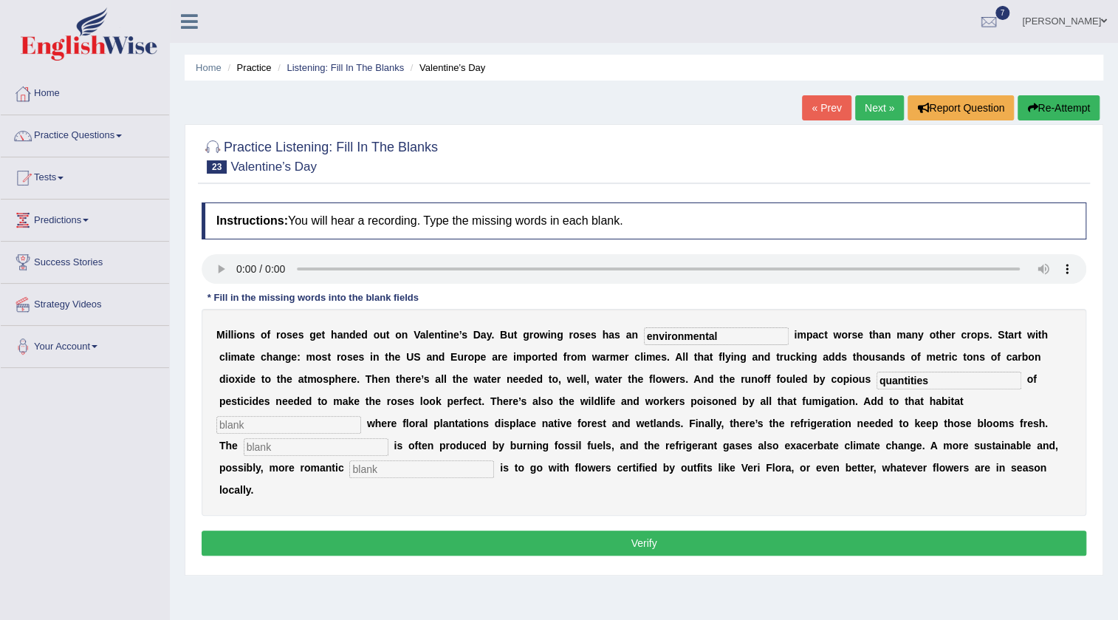
click at [236, 423] on input "text" at bounding box center [288, 425] width 145 height 18
type input "obstruction"
click at [245, 446] on input "text" at bounding box center [316, 447] width 145 height 18
type input "electricty"
click at [385, 465] on input "text" at bounding box center [421, 469] width 145 height 18
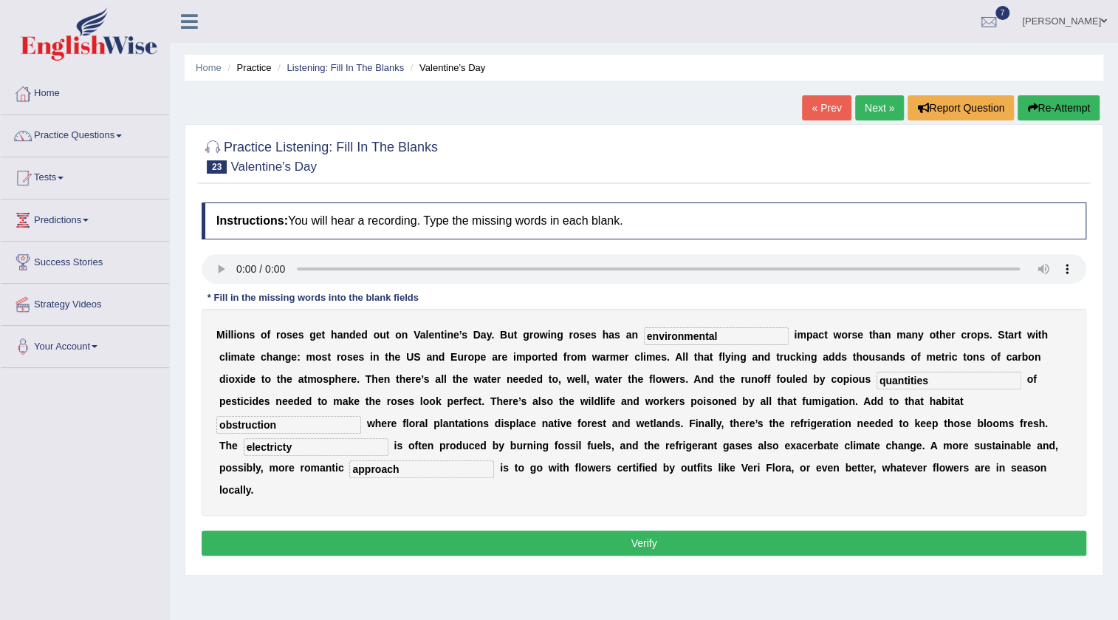
type input "approach"
click at [940, 384] on input "quantities" at bounding box center [949, 381] width 145 height 18
type input "quantities"
click at [315, 430] on input "obstruction" at bounding box center [288, 425] width 145 height 18
drag, startPoint x: 332, startPoint y: 438, endPoint x: 0, endPoint y: 440, distance: 332.4
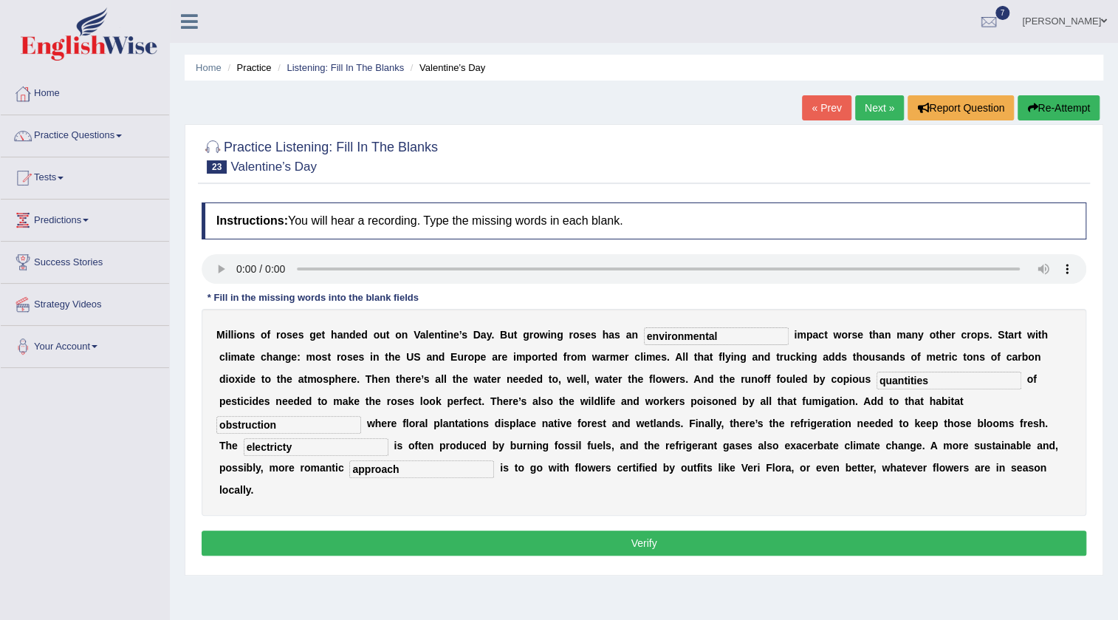
click at [0, 440] on div "Toggle navigation Home Practice Questions Speaking Practice Read Aloud Repeat S…" at bounding box center [559, 384] width 1118 height 768
type input "electricity"
click at [405, 539] on button "Verify" at bounding box center [644, 542] width 885 height 25
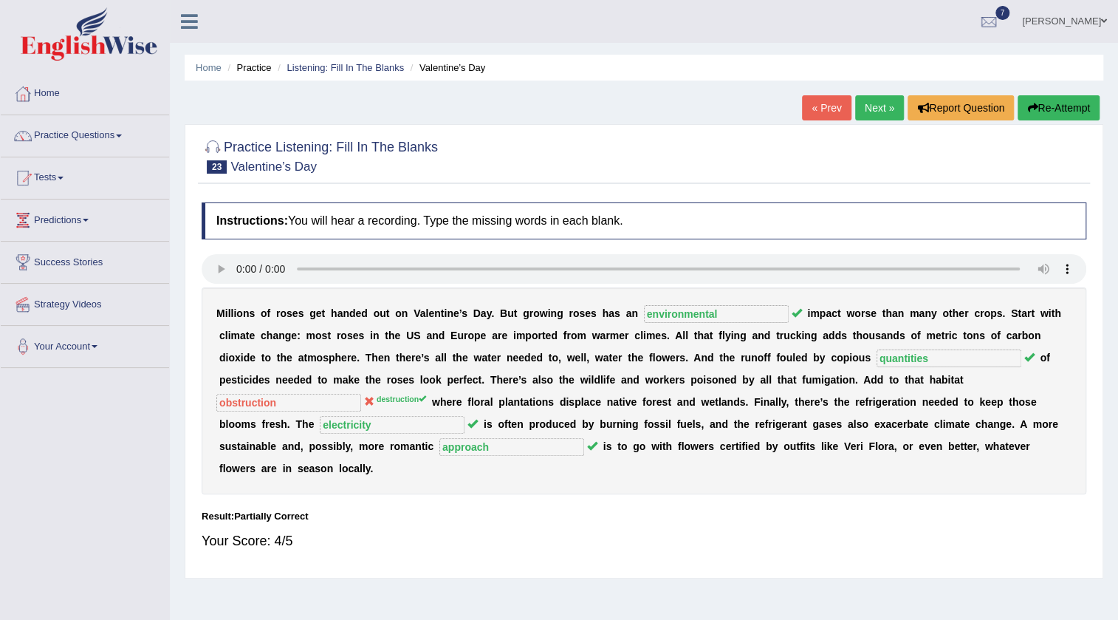
click at [869, 111] on link "Next »" at bounding box center [879, 107] width 49 height 25
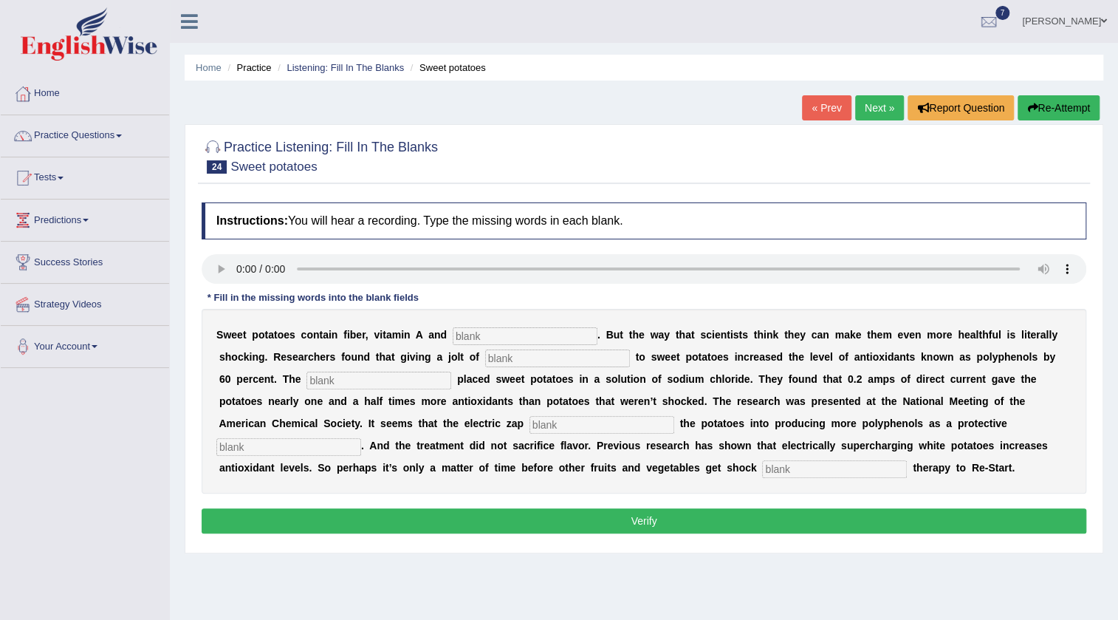
click at [477, 331] on input "text" at bounding box center [525, 336] width 145 height 18
type input "calcium"
click at [513, 361] on input "text" at bounding box center [557, 358] width 145 height 18
type input "electricity"
click at [361, 386] on input "text" at bounding box center [379, 381] width 145 height 18
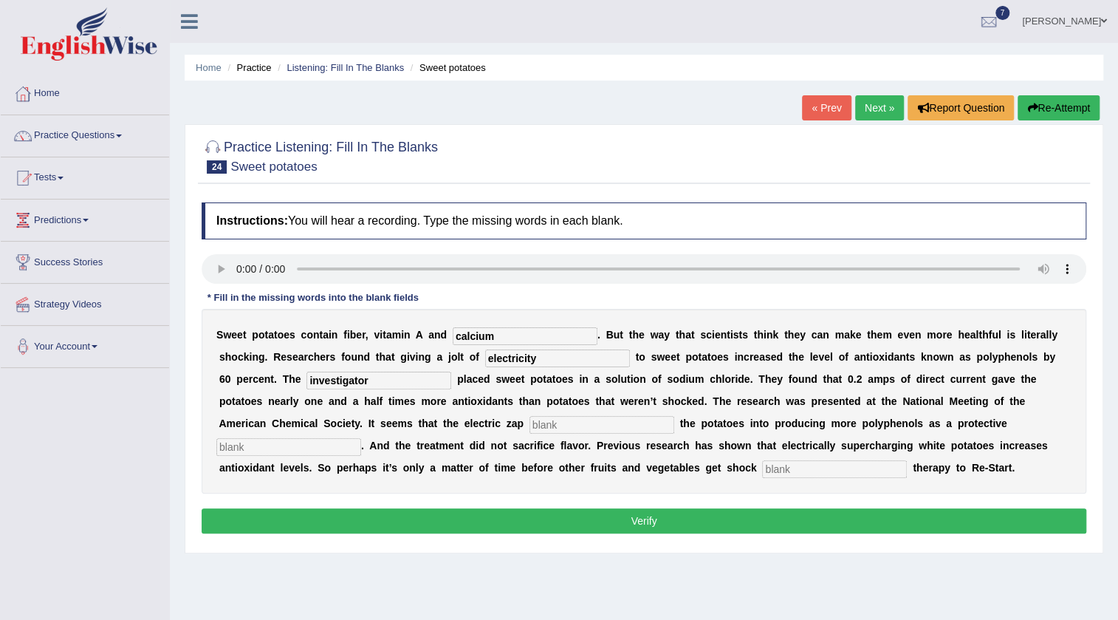
type input "investigator"
click at [584, 423] on input "text" at bounding box center [602, 425] width 145 height 18
type input "stress"
click at [250, 445] on input "text" at bounding box center [288, 447] width 145 height 18
type input "mechanism"
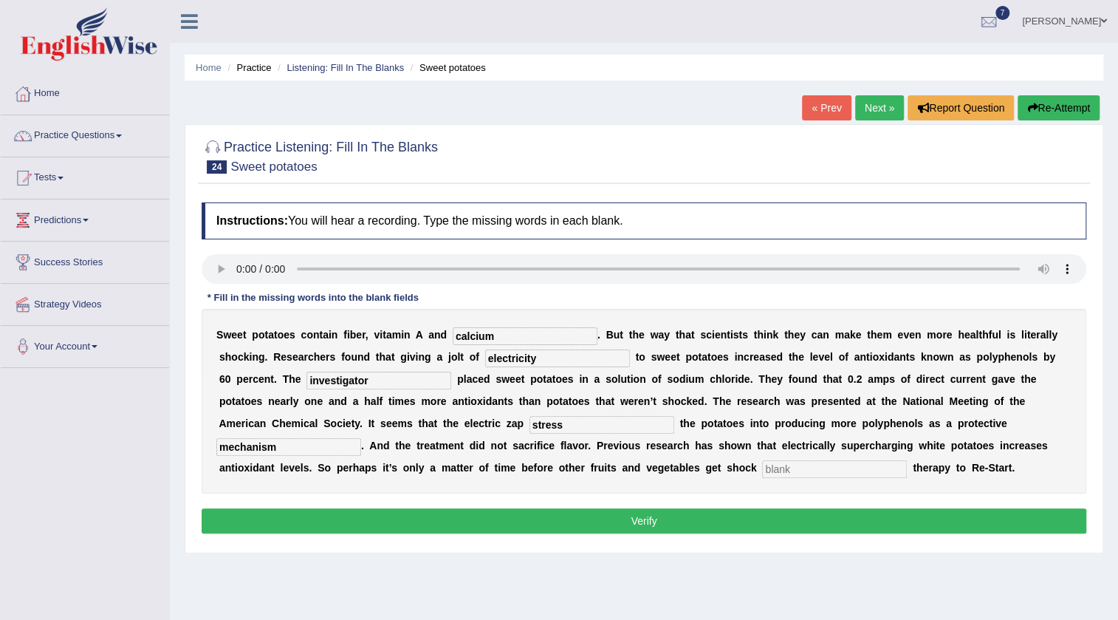
click at [811, 468] on input "text" at bounding box center [834, 469] width 145 height 18
type input "counted"
drag, startPoint x: 522, startPoint y: 335, endPoint x: 0, endPoint y: 389, distance: 525.1
click at [0, 389] on div "Toggle navigation Home Practice Questions Speaking Practice Read Aloud Repeat S…" at bounding box center [559, 384] width 1118 height 768
type input "calcium"
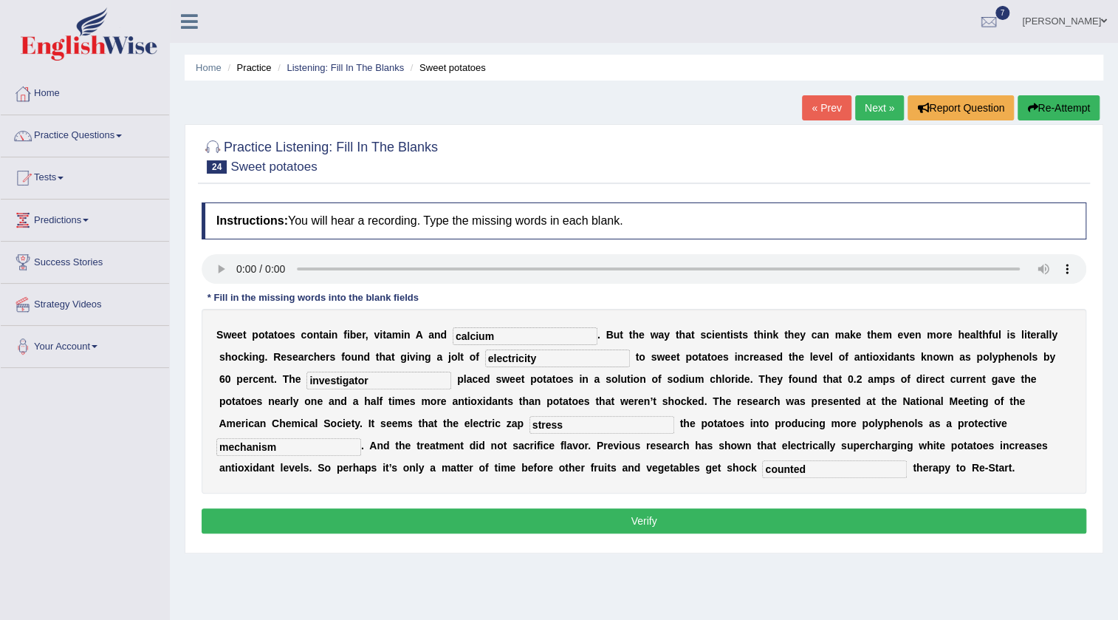
drag, startPoint x: 566, startPoint y: 353, endPoint x: 162, endPoint y: 368, distance: 404.4
click at [162, 368] on div "Toggle navigation Home Practice Questions Speaking Practice Read Aloud Repeat S…" at bounding box center [559, 384] width 1118 height 768
type input "electricity"
drag, startPoint x: 383, startPoint y: 384, endPoint x: 0, endPoint y: 390, distance: 382.7
click at [0, 397] on div "Toggle navigation Home Practice Questions Speaking Practice Read Aloud Repeat S…" at bounding box center [559, 384] width 1118 height 768
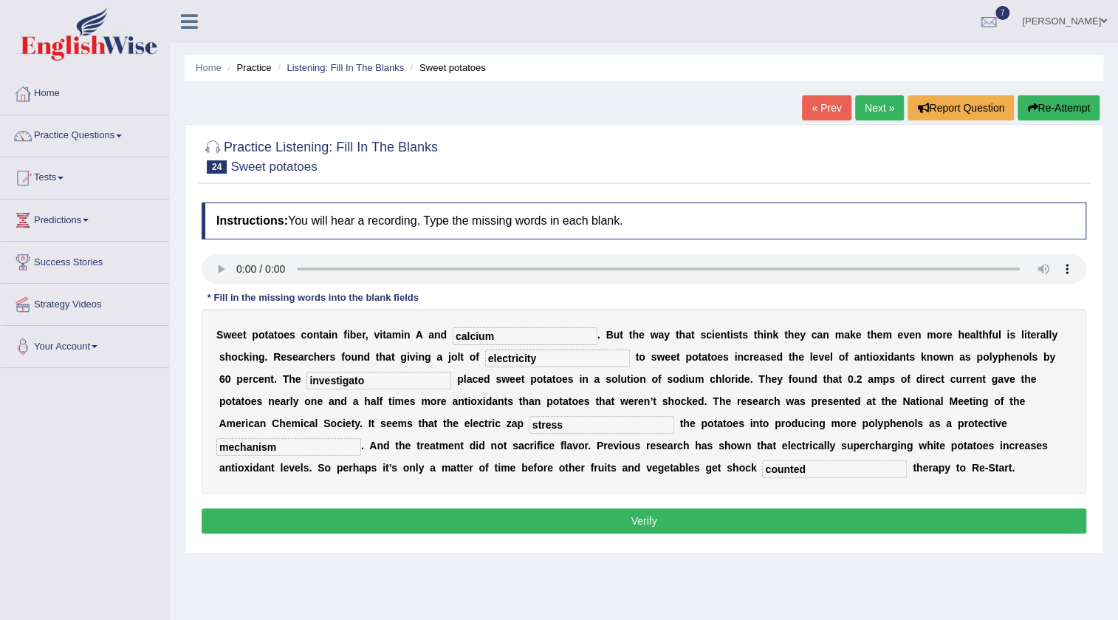
type input "investigator"
drag, startPoint x: 315, startPoint y: 444, endPoint x: 0, endPoint y: 413, distance: 317.0
click at [0, 423] on div "Toggle navigation Home Practice Questions Speaking Practice Read Aloud Repeat S…" at bounding box center [559, 384] width 1118 height 768
type input "mechanism"
drag, startPoint x: 847, startPoint y: 469, endPoint x: 479, endPoint y: 550, distance: 377.3
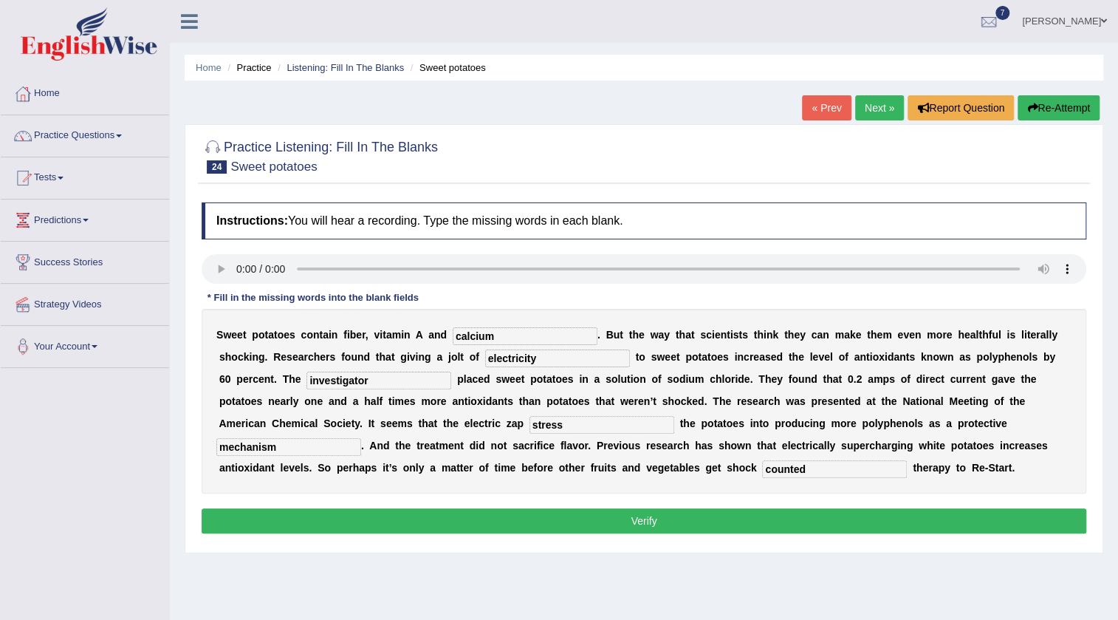
click at [479, 550] on div "Practice Listening: Fill In The Blanks 24 Sweet potatoes Instructions: You will…" at bounding box center [644, 338] width 919 height 429
type input "counted"
click at [640, 511] on button "Verify" at bounding box center [644, 520] width 885 height 25
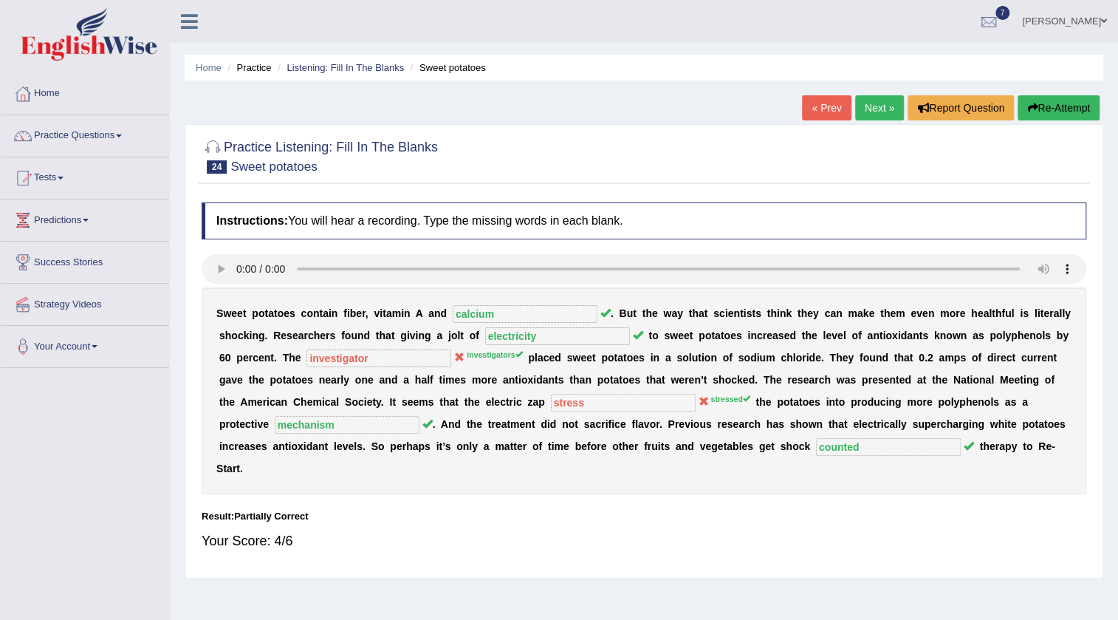
click at [869, 112] on link "Next »" at bounding box center [879, 107] width 49 height 25
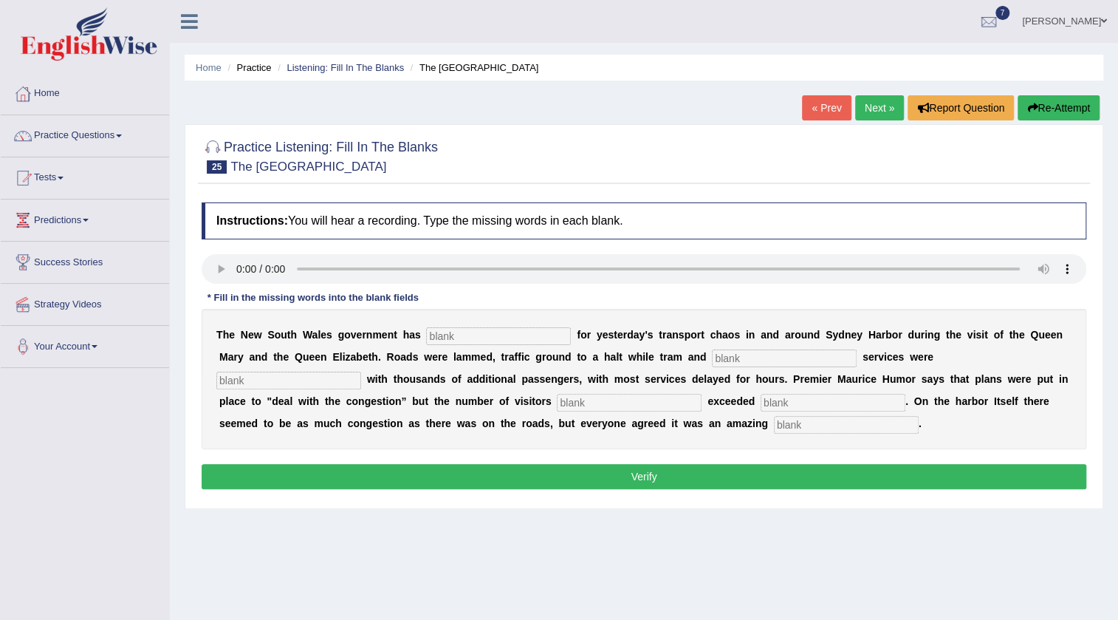
click at [474, 333] on input "text" at bounding box center [498, 336] width 145 height 18
type input "appologies"
click at [768, 355] on input "text" at bounding box center [784, 358] width 145 height 18
type input "ferry"
click at [276, 375] on input "text" at bounding box center [288, 381] width 145 height 18
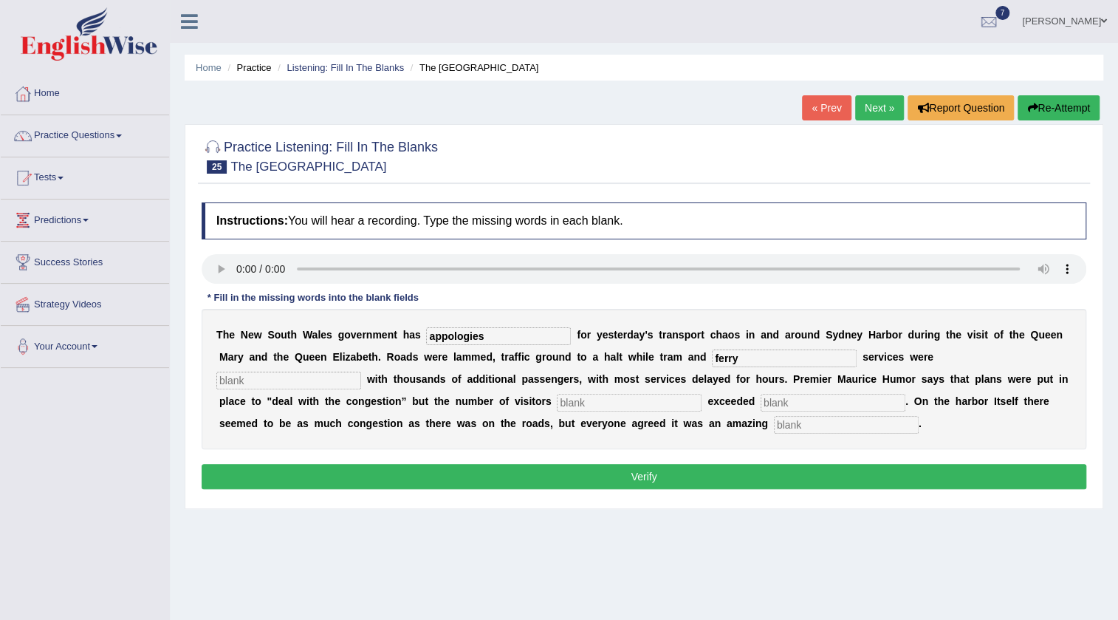
click at [255, 383] on input "text" at bounding box center [288, 381] width 145 height 18
type input "swaponed"
click at [604, 410] on input "text" at bounding box center [629, 403] width 145 height 18
type input "well"
click at [807, 403] on input "text" at bounding box center [833, 403] width 145 height 18
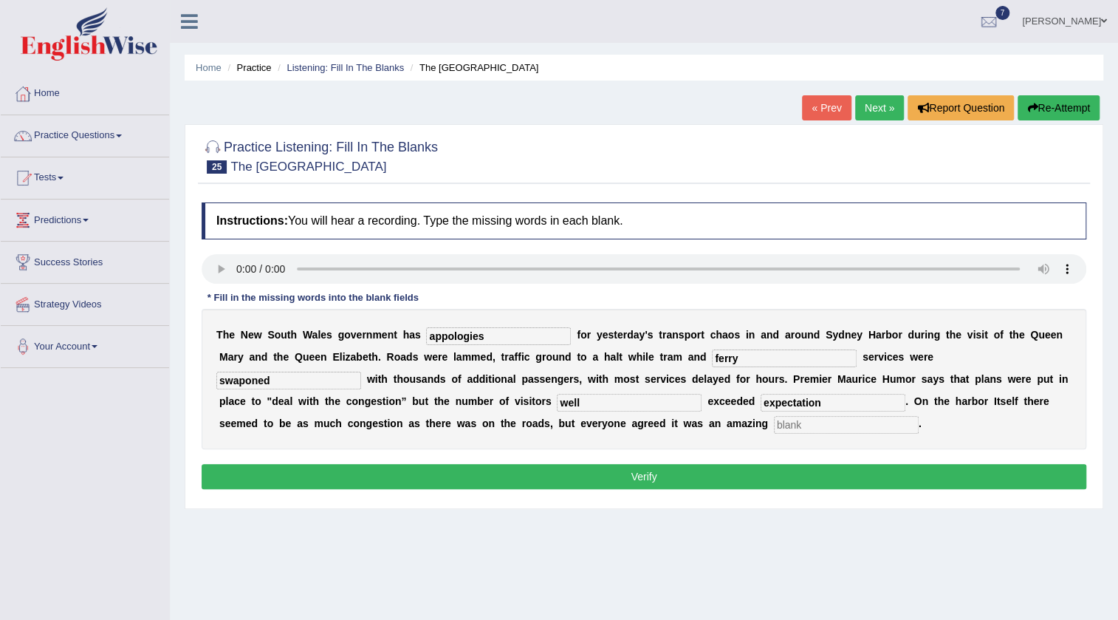
type input "expectation"
click at [819, 428] on input "text" at bounding box center [846, 425] width 145 height 18
type input "speacticul"
drag, startPoint x: 839, startPoint y: 428, endPoint x: 455, endPoint y: 468, distance: 386.2
click at [455, 468] on div "Instructions: You will hear a recording. Type the missing words in each blank. …" at bounding box center [644, 348] width 892 height 306
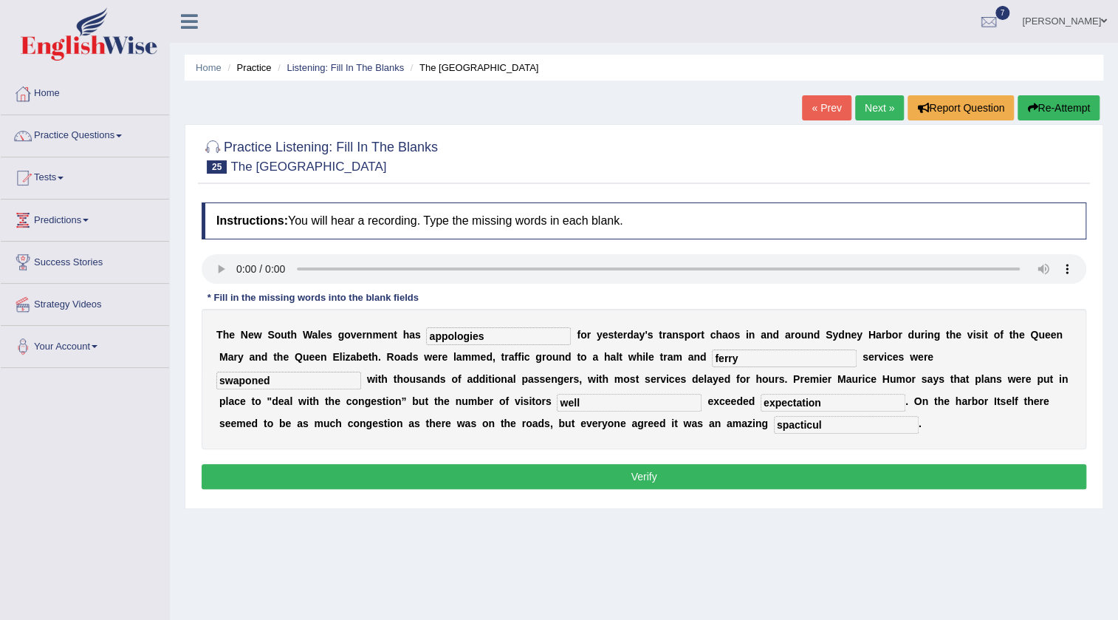
type input "spacticul"
drag, startPoint x: 317, startPoint y: 380, endPoint x: 0, endPoint y: 409, distance: 318.3
click at [0, 409] on div "Toggle navigation Home Practice Questions Speaking Practice Read Aloud Repeat S…" at bounding box center [559, 384] width 1118 height 768
type input "swaned"
click at [468, 468] on button "Verify" at bounding box center [644, 476] width 885 height 25
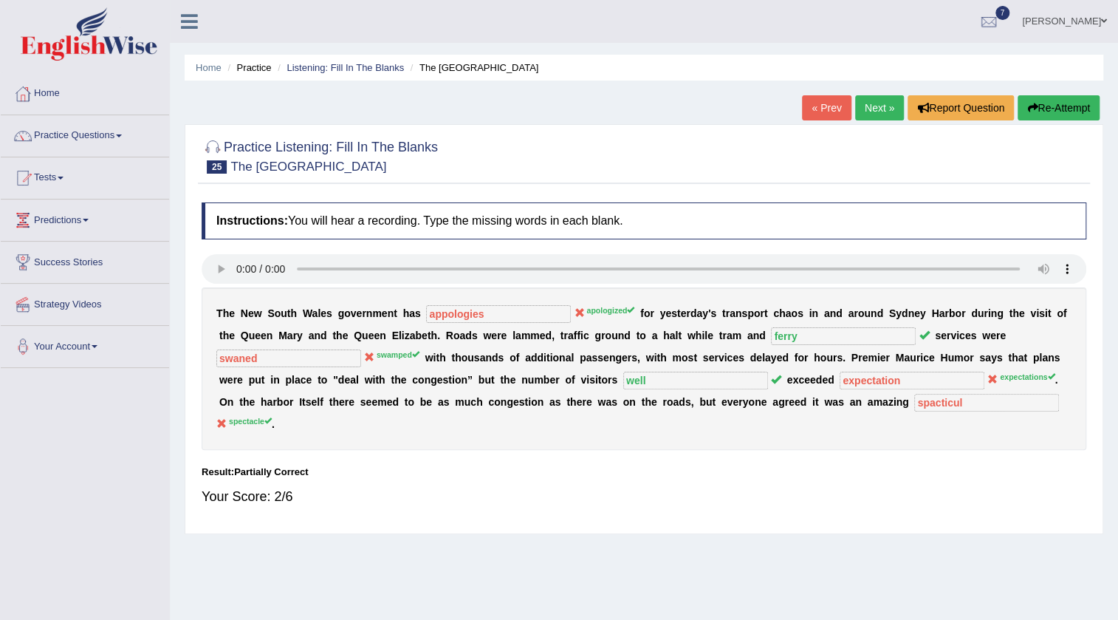
click at [866, 111] on link "Next »" at bounding box center [879, 107] width 49 height 25
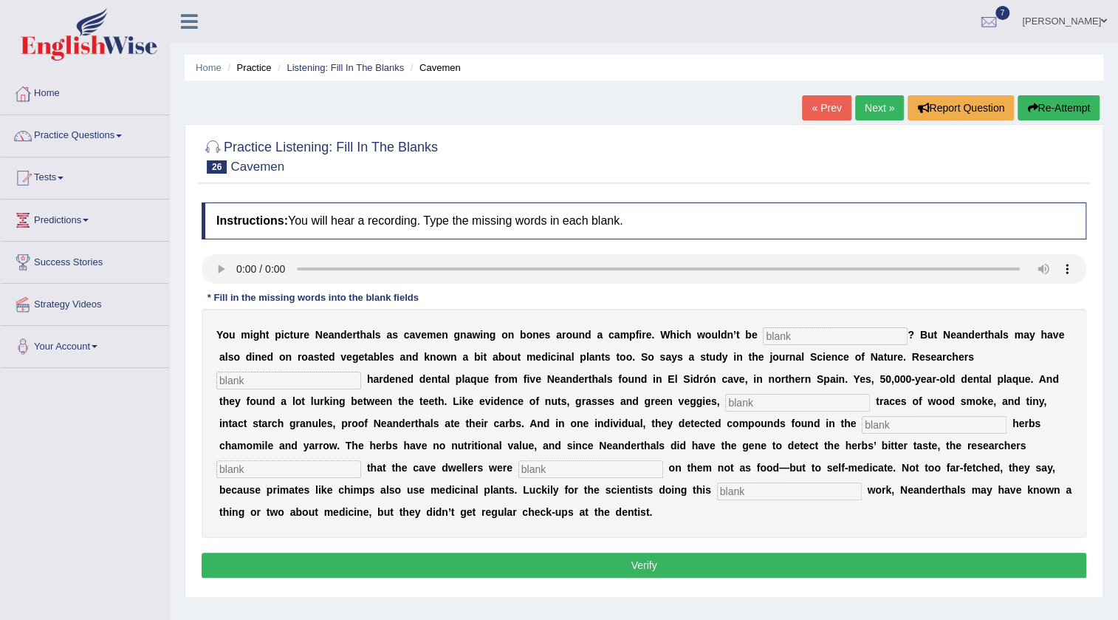
click at [832, 332] on input "text" at bounding box center [835, 336] width 145 height 18
type input "inaccurate"
click at [255, 380] on input "text" at bounding box center [288, 381] width 145 height 18
type input "analyze"
click at [775, 405] on input "text" at bounding box center [797, 403] width 145 height 18
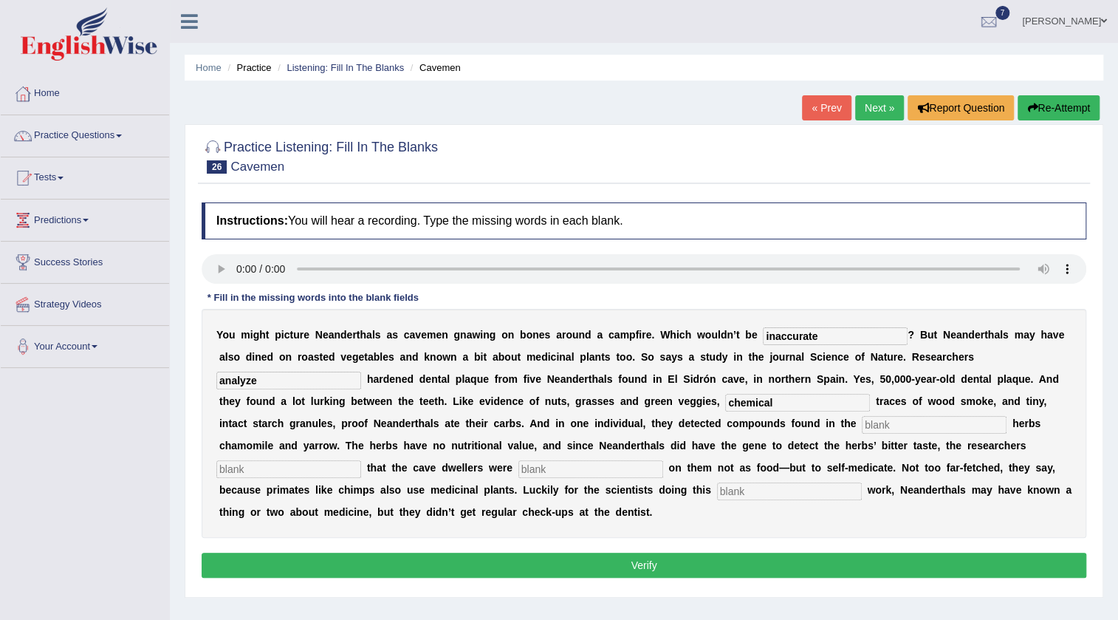
type input "chemical"
click at [911, 426] on input "text" at bounding box center [934, 425] width 145 height 18
type input "medicine"
click at [251, 468] on input "text" at bounding box center [288, 469] width 145 height 18
type input "spactulate"
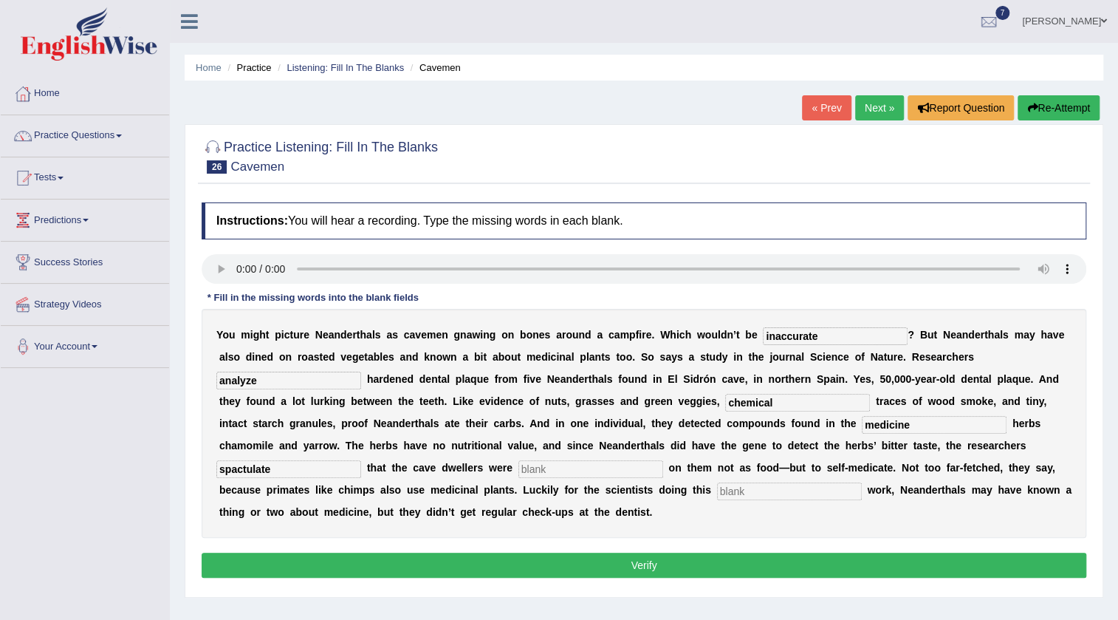
click at [583, 473] on input "text" at bounding box center [591, 469] width 145 height 18
click at [550, 465] on input "text" at bounding box center [591, 469] width 145 height 18
type input "munching"
click at [756, 497] on input "text" at bounding box center [789, 491] width 145 height 18
type input "detectve"
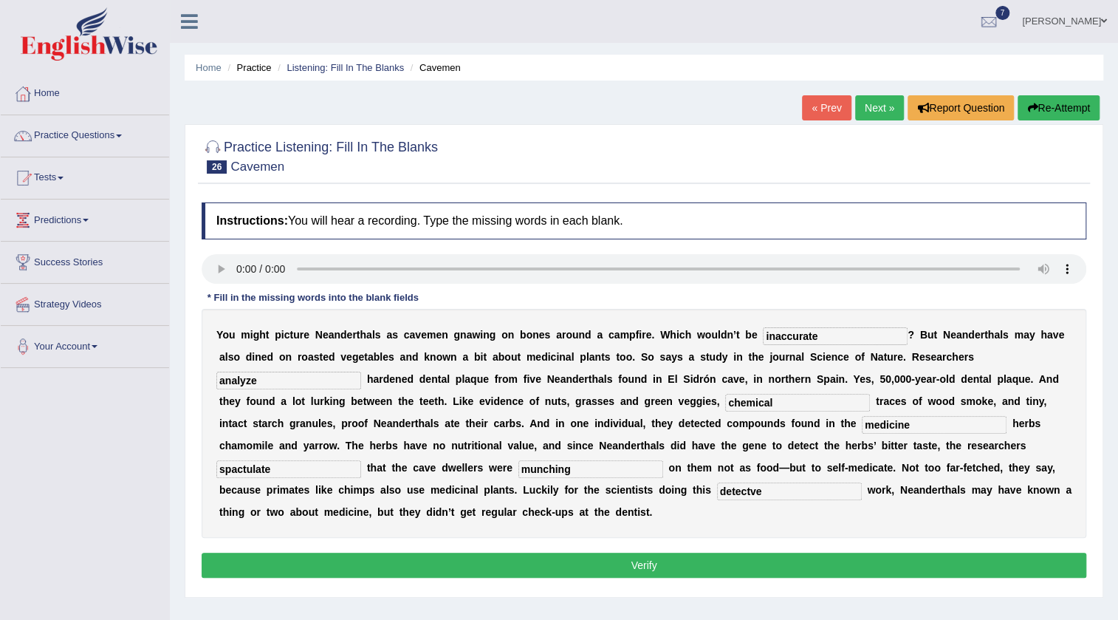
drag, startPoint x: 830, startPoint y: 333, endPoint x: 505, endPoint y: 373, distance: 328.2
click at [505, 373] on div "Y o u m i g h t p i c t u r e N e a n d e r t h a l s a s c a v e m e n g n a w…" at bounding box center [644, 423] width 885 height 229
type input "inaccurate"
click at [284, 376] on input "analyze" at bounding box center [288, 381] width 145 height 18
type input "analyze"
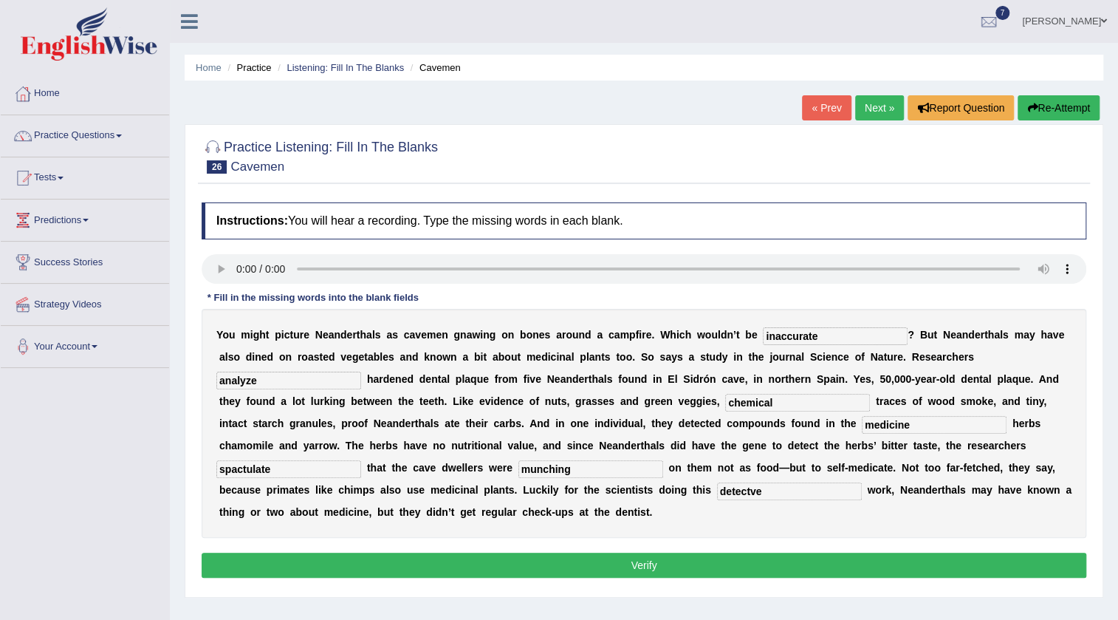
click at [916, 424] on input "medicine" at bounding box center [934, 425] width 145 height 18
type input "medicine"
click at [310, 464] on input "spactulate" at bounding box center [288, 469] width 145 height 18
type input "spactual"
drag, startPoint x: 590, startPoint y: 471, endPoint x: 332, endPoint y: 471, distance: 257.8
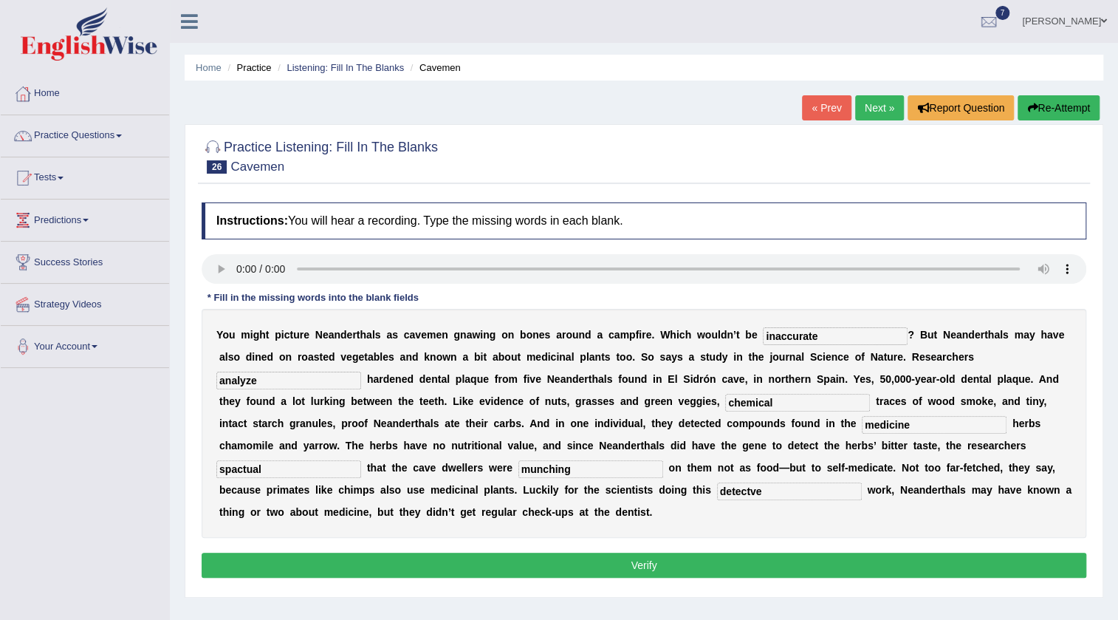
click at [332, 482] on div "Y o u m i g h t p i c t u r e N e a n d e r t h a l s a s c a v e m e n g n a w…" at bounding box center [644, 423] width 885 height 229
type input "munching"
drag, startPoint x: 645, startPoint y: 494, endPoint x: 471, endPoint y: 502, distance: 174.5
click at [471, 502] on div "Y o u m i g h t p i c t u r e N e a n d e r t h a l s a s c a v e m e n g n a w…" at bounding box center [644, 423] width 885 height 229
type input "detective"
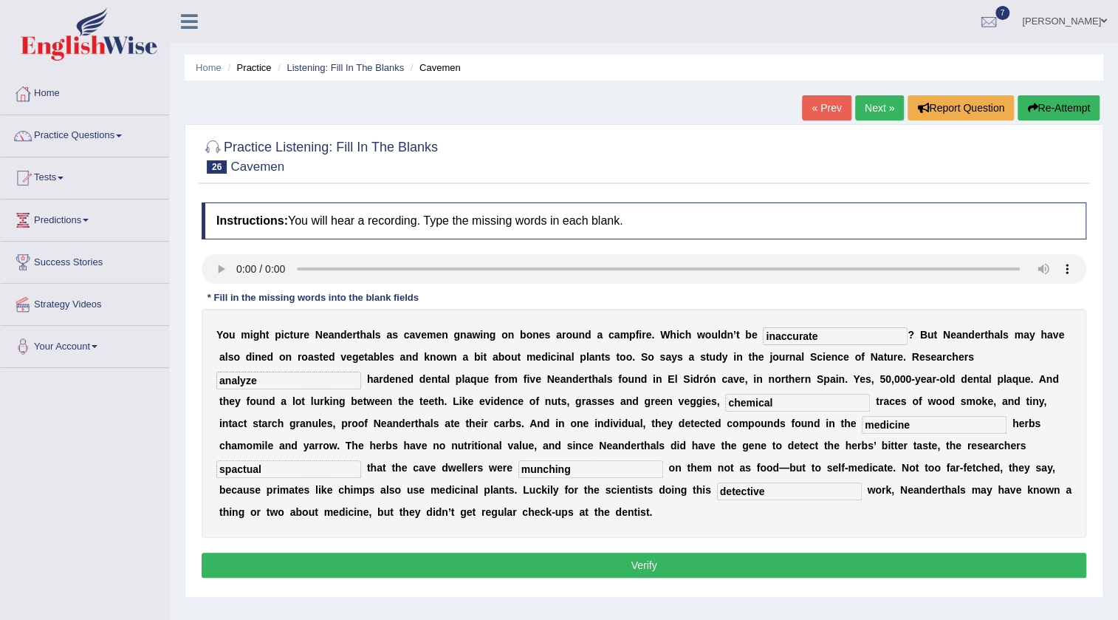
click at [714, 564] on button "Verify" at bounding box center [644, 565] width 885 height 25
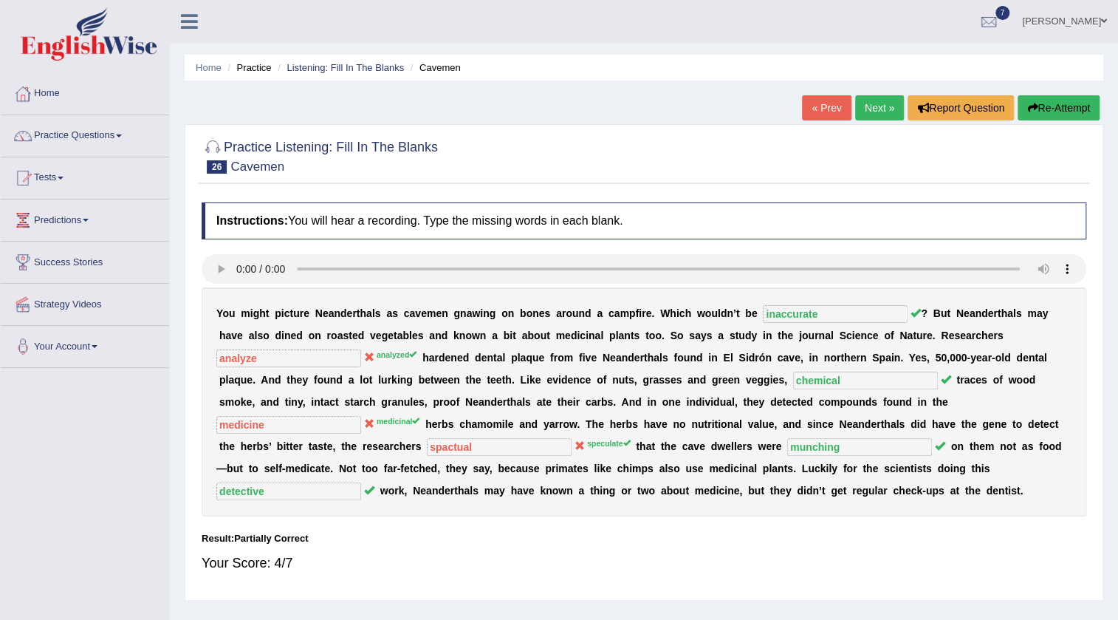
click at [861, 108] on link "Next »" at bounding box center [879, 107] width 49 height 25
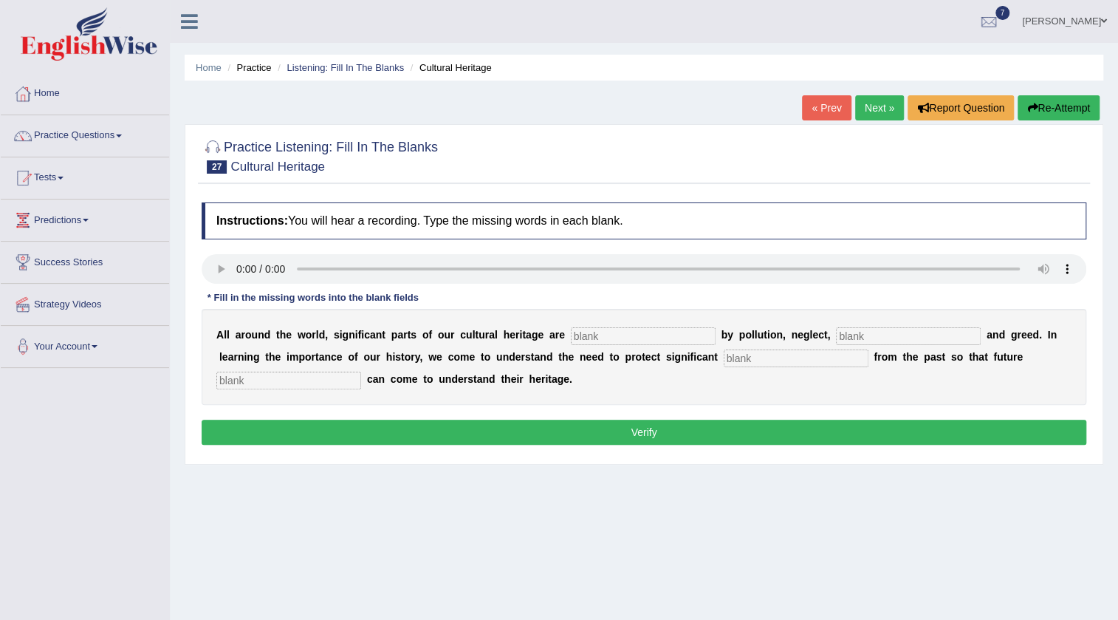
click at [606, 327] on input "text" at bounding box center [643, 336] width 145 height 18
type input "threatend"
click at [881, 329] on input "text" at bounding box center [908, 336] width 145 height 18
click at [1049, 109] on button "Re-Attempt" at bounding box center [1059, 107] width 82 height 25
click at [624, 333] on input "text" at bounding box center [643, 336] width 145 height 18
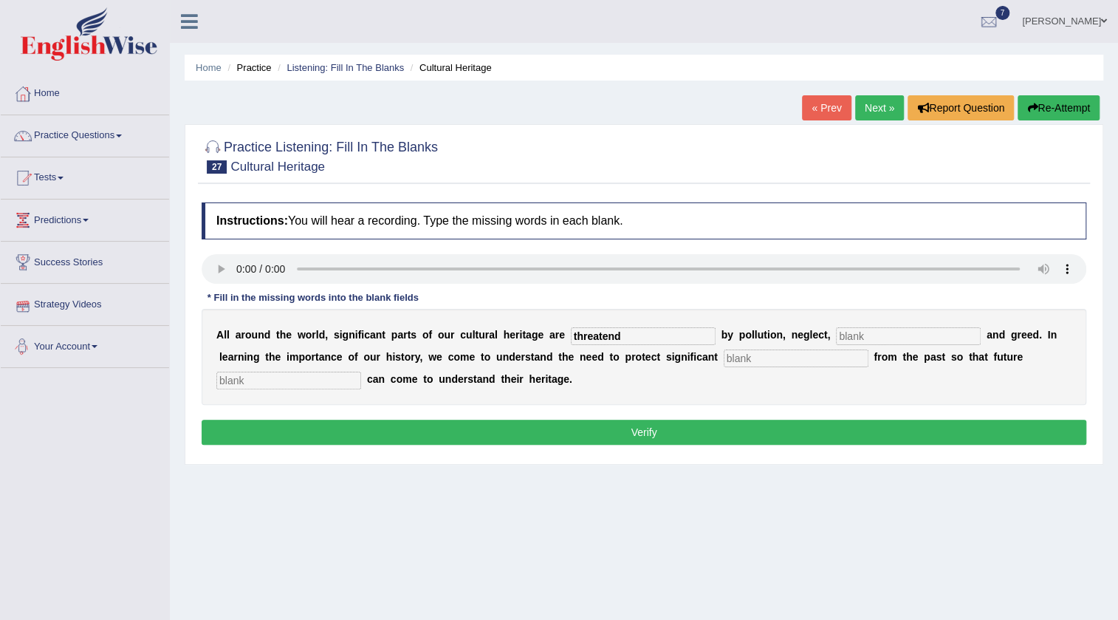
type input "threatend"
click at [867, 334] on input "text" at bounding box center [908, 336] width 145 height 18
type input "carelessness"
click at [751, 357] on input "text" at bounding box center [796, 358] width 145 height 18
type input "remains"
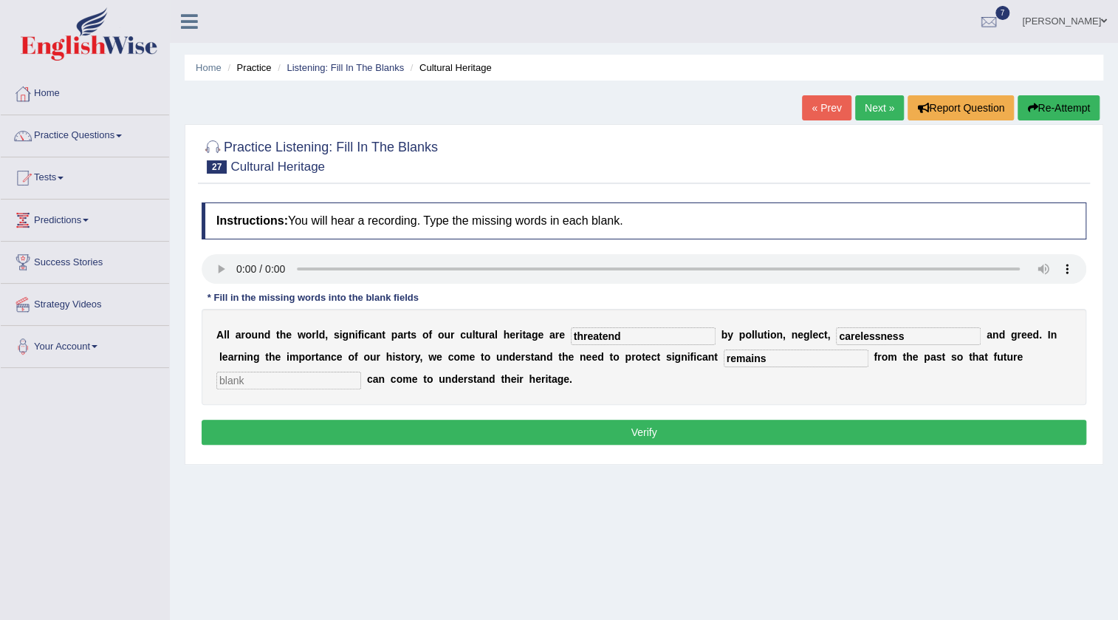
click at [252, 382] on input "text" at bounding box center [288, 381] width 145 height 18
type input "generations"
drag, startPoint x: 663, startPoint y: 344, endPoint x: 180, endPoint y: 432, distance: 491.1
click at [211, 434] on div "Instructions: You will hear a recording. Type the missing words in each blank. …" at bounding box center [644, 326] width 892 height 262
type input "threatned"
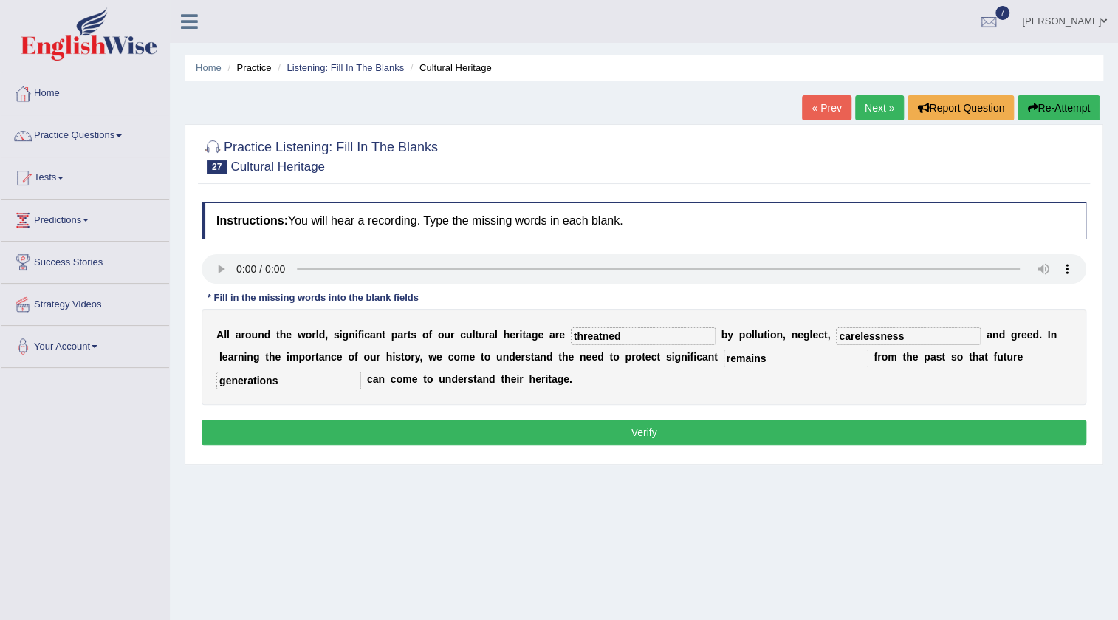
drag, startPoint x: 935, startPoint y: 331, endPoint x: 0, endPoint y: 424, distance: 939.9
click at [0, 425] on div "Toggle navigation Home Practice Questions Speaking Practice Read Aloud Repeat S…" at bounding box center [559, 384] width 1118 height 768
type input "carelessness"
click at [360, 428] on button "Verify" at bounding box center [644, 432] width 885 height 25
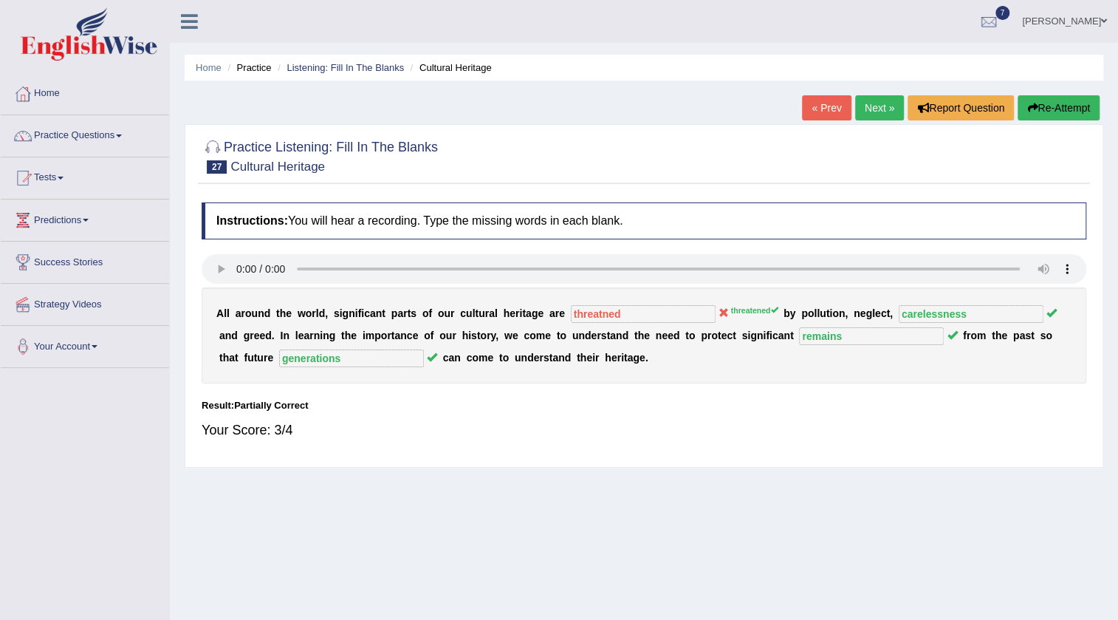
click at [872, 103] on link "Next »" at bounding box center [879, 107] width 49 height 25
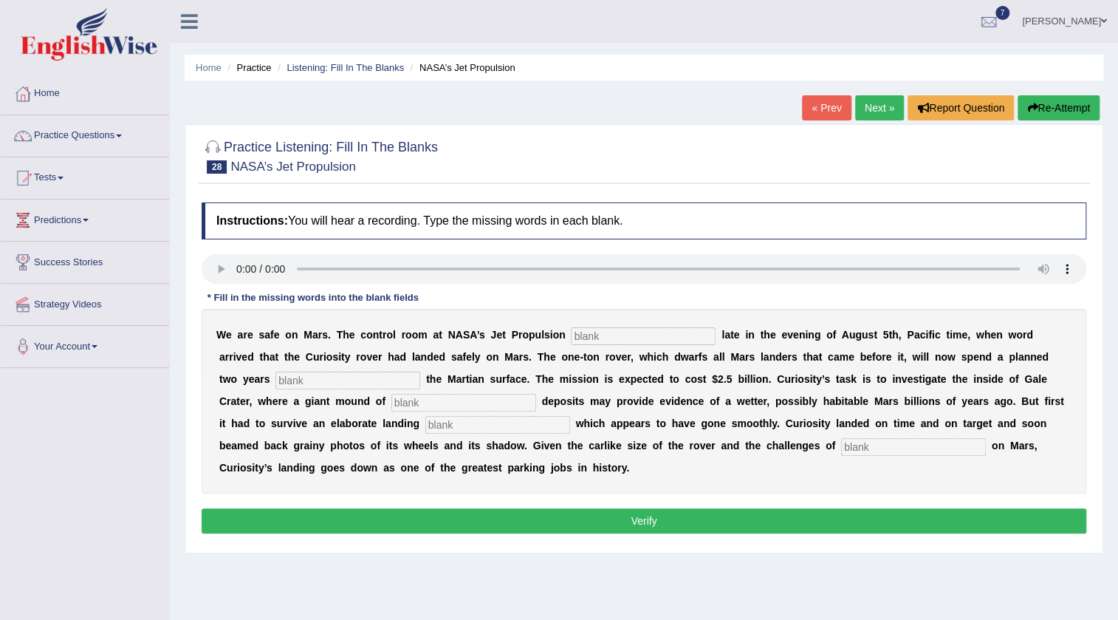
click at [631, 332] on input "text" at bounding box center [643, 336] width 145 height 18
type input "labotorial"
click at [327, 375] on input "text" at bounding box center [348, 381] width 145 height 18
type input "exploring"
click at [440, 400] on input "text" at bounding box center [464, 403] width 145 height 18
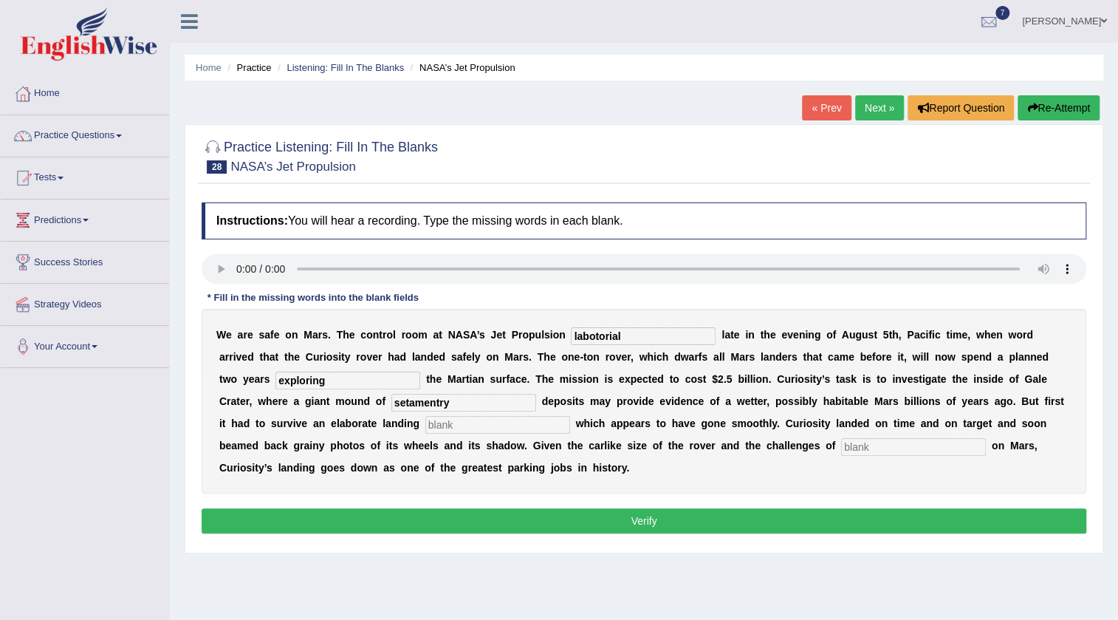
type input "setamentry"
click at [510, 431] on input "text" at bounding box center [498, 425] width 145 height 18
type input "sequence"
click at [884, 457] on div "W e a r e s a f e o n M a r s . T h e c o n t r o l r o o m a t N A S A ’ s J e…" at bounding box center [644, 401] width 885 height 185
click at [885, 448] on input "text" at bounding box center [913, 447] width 145 height 18
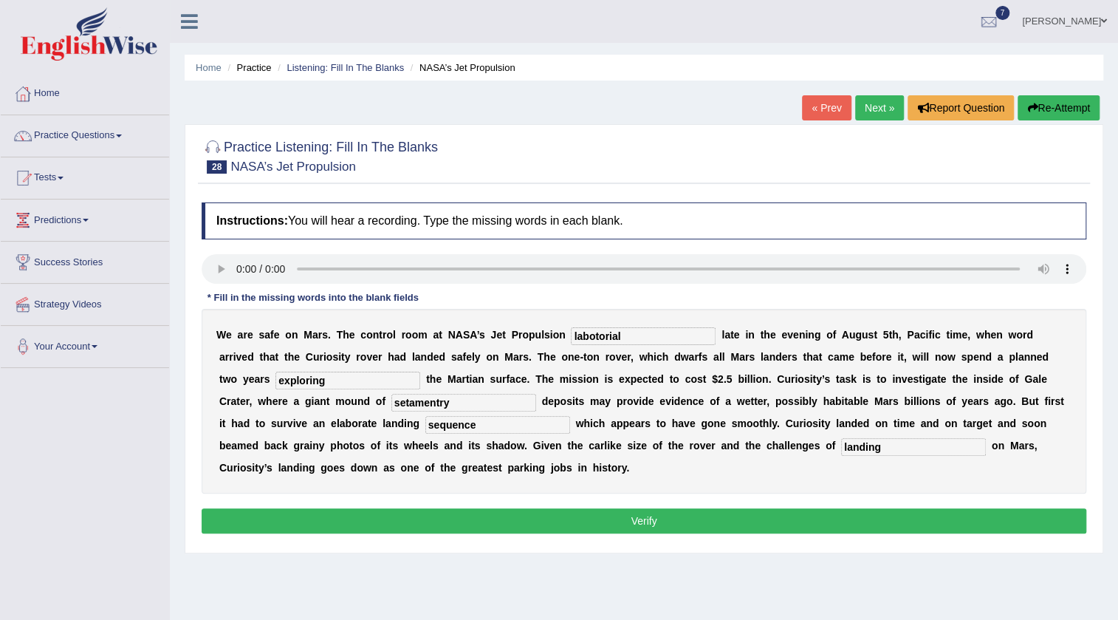
type input "landing"
drag, startPoint x: 668, startPoint y: 341, endPoint x: 352, endPoint y: 338, distance: 316.2
click at [351, 341] on div "W e a r e s a f e o n M a r s . T h e c o n t r o l r o o m a t N A S A ’ s J e…" at bounding box center [644, 401] width 885 height 185
type input "labotorial"
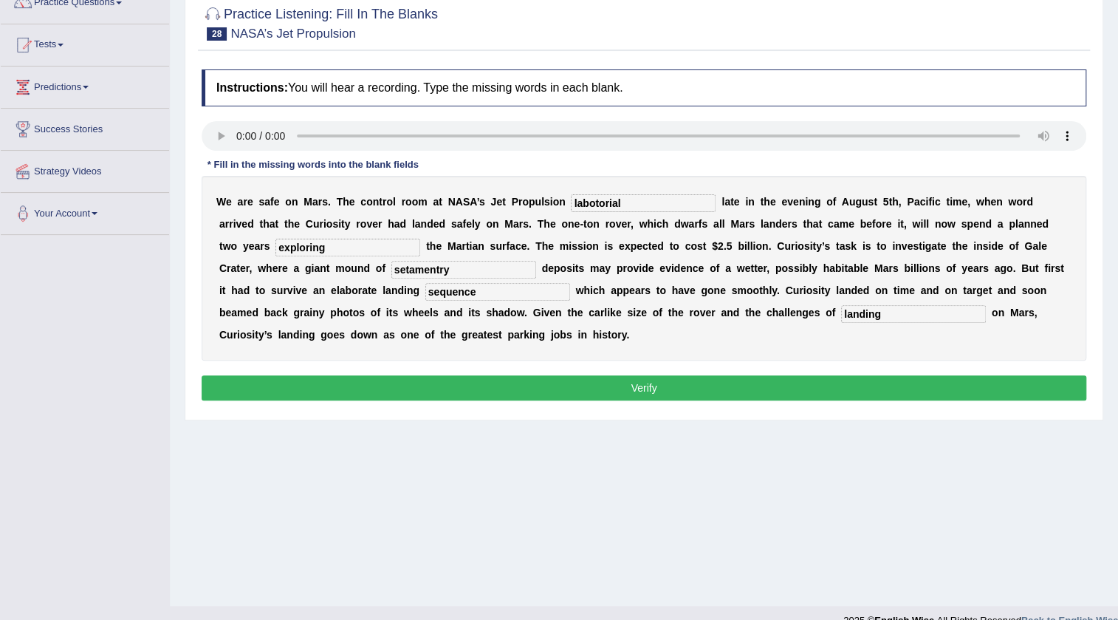
scroll to position [134, 0]
drag, startPoint x: 355, startPoint y: 253, endPoint x: 0, endPoint y: 262, distance: 354.7
click at [0, 264] on div "Toggle navigation Home Practice Questions Speaking Practice Read Aloud Repeat S…" at bounding box center [559, 250] width 1118 height 768
type input "exploring"
drag, startPoint x: 552, startPoint y: 260, endPoint x: 525, endPoint y: 260, distance: 27.3
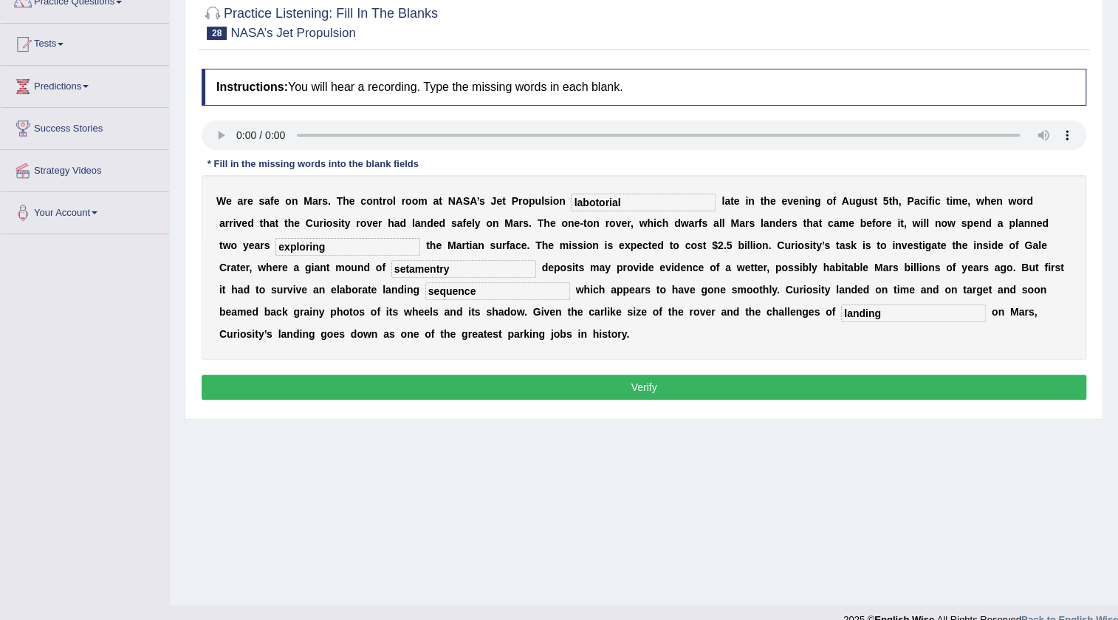
click at [546, 260] on div "W e a r e s a f e o n M a r s . T h e c o n t r o l r o o m a t N A S A ’ s J e…" at bounding box center [644, 267] width 885 height 185
drag, startPoint x: 488, startPoint y: 271, endPoint x: 213, endPoint y: 262, distance: 275.0
click at [192, 276] on div "Practice Listening: Fill In The Blanks 28 NASA’s Jet Propulsion Instructions: Y…" at bounding box center [644, 204] width 919 height 429
type input "setamentry"
drag, startPoint x: 473, startPoint y: 276, endPoint x: 9, endPoint y: 260, distance: 464.2
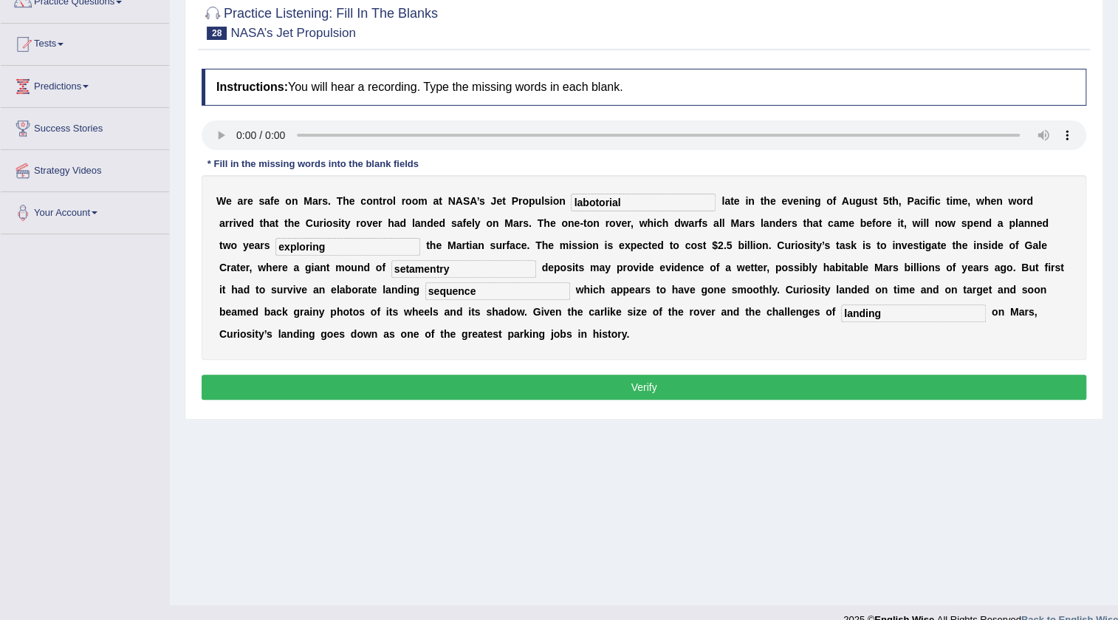
click at [4, 265] on div "Toggle navigation Home Practice Questions Speaking Practice Read Aloud Repeat S…" at bounding box center [559, 250] width 1118 height 768
type input "sedementary"
click at [705, 394] on button "Verify" at bounding box center [644, 387] width 885 height 25
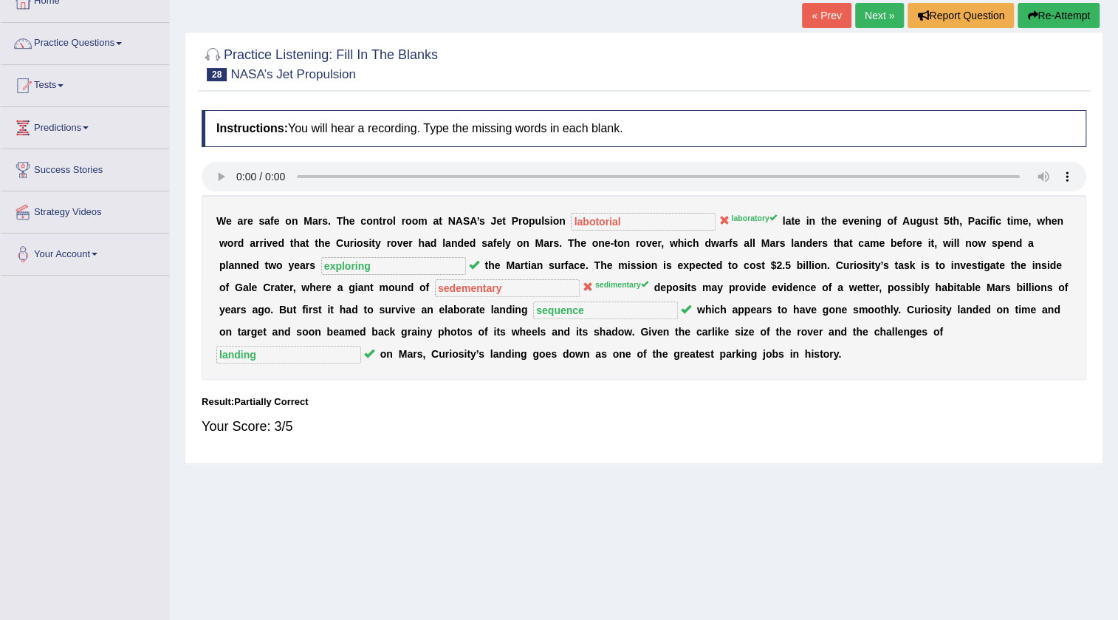
scroll to position [0, 0]
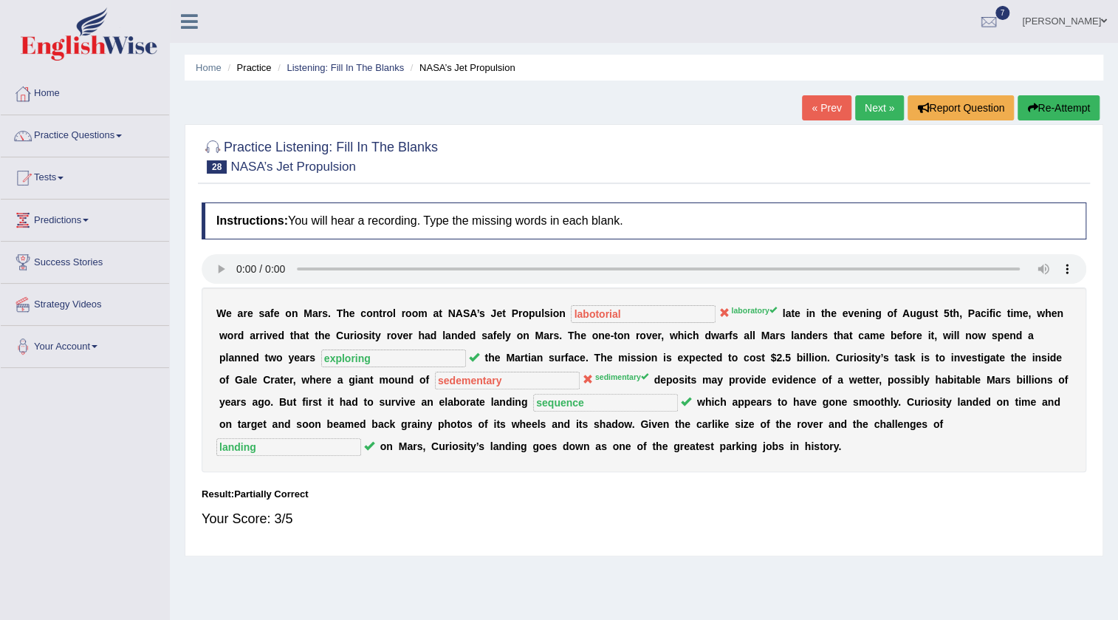
click at [868, 111] on link "Next »" at bounding box center [879, 107] width 49 height 25
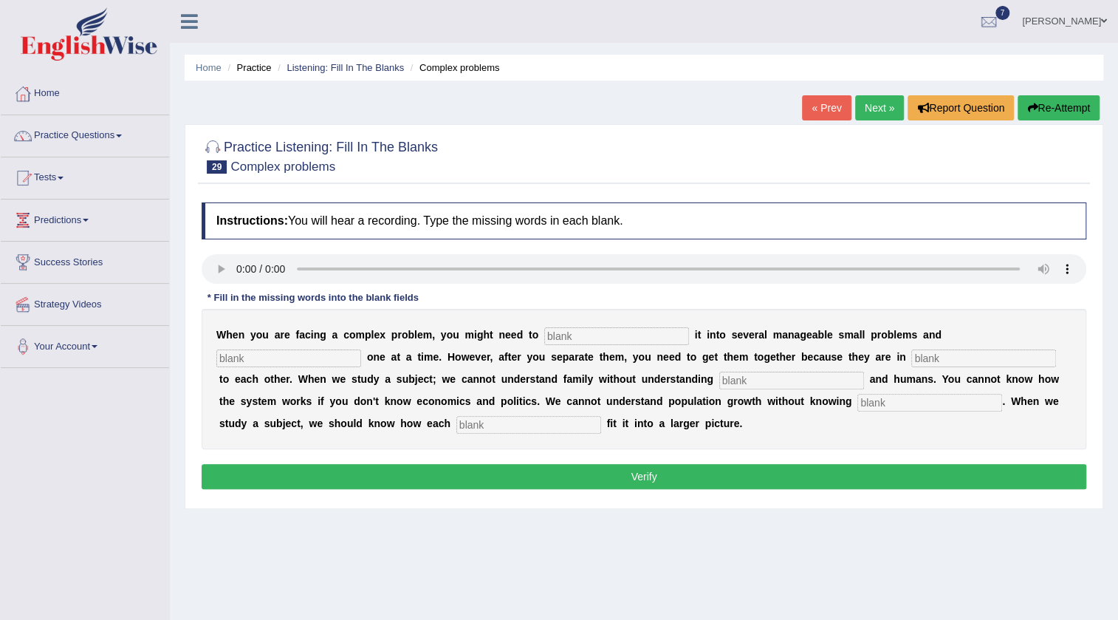
click at [592, 340] on input "text" at bounding box center [616, 336] width 145 height 18
type input "break"
click at [293, 358] on input "text" at bounding box center [288, 358] width 145 height 18
type input "solve"
click at [966, 360] on input "text" at bounding box center [984, 358] width 145 height 18
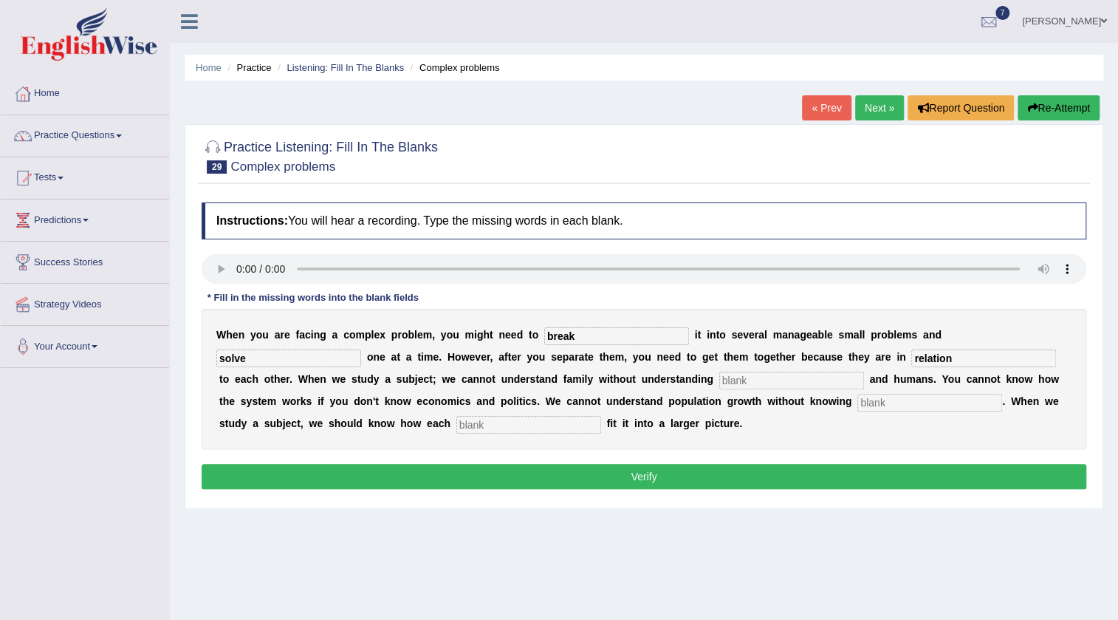
type input "relation"
click at [743, 379] on input "text" at bounding box center [792, 381] width 145 height 18
type input "family"
click at [890, 401] on input "text" at bounding box center [930, 403] width 145 height 18
type input "biology"
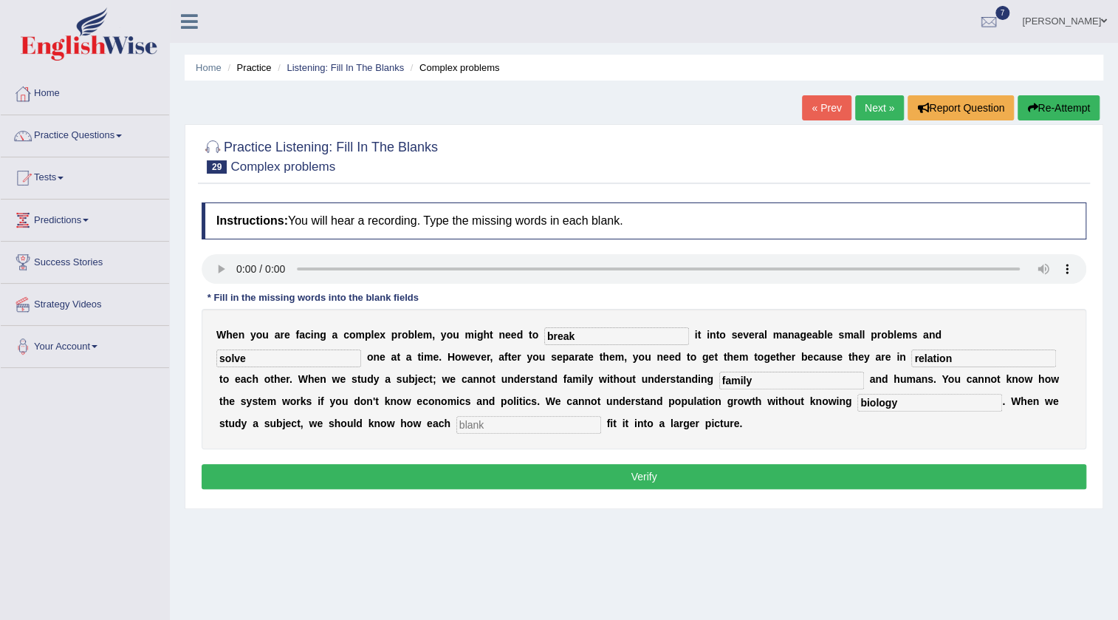
drag, startPoint x: 479, startPoint y: 430, endPoint x: 482, endPoint y: 421, distance: 9.6
click at [479, 428] on input "text" at bounding box center [529, 425] width 145 height 18
type input "components"
click at [285, 352] on input "solve" at bounding box center [288, 358] width 145 height 18
type input "s"
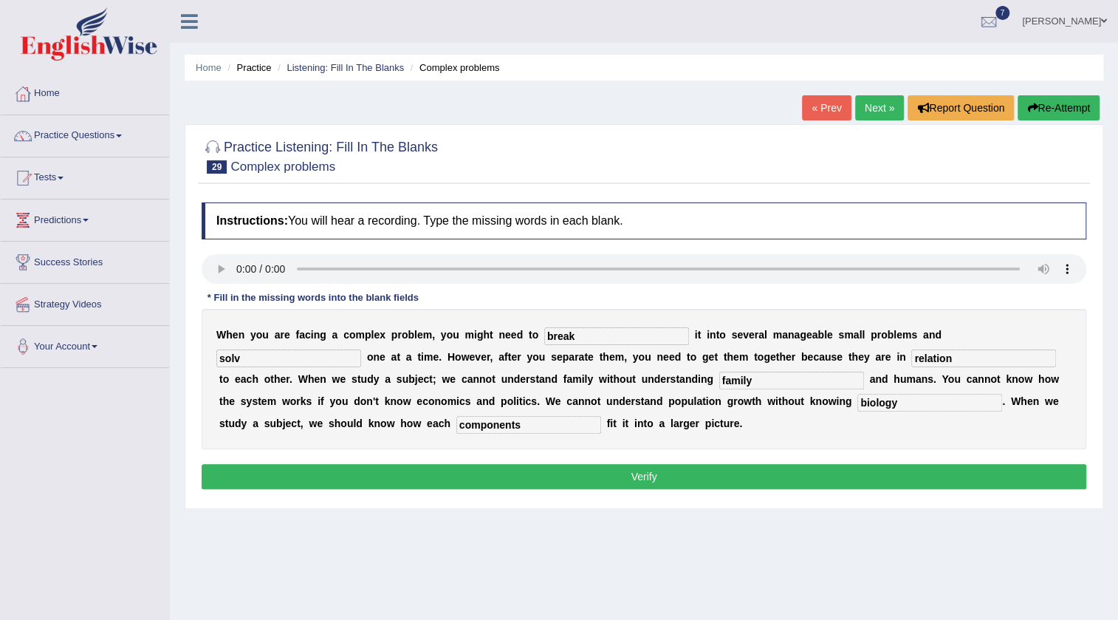
type input "solve"
click at [759, 380] on input "family" at bounding box center [792, 381] width 145 height 18
type input "familys"
drag, startPoint x: 905, startPoint y: 405, endPoint x: 114, endPoint y: 355, distance: 792.8
click at [112, 359] on div "Toggle navigation Home Practice Questions Speaking Practice Read Aloud Repeat S…" at bounding box center [559, 384] width 1118 height 768
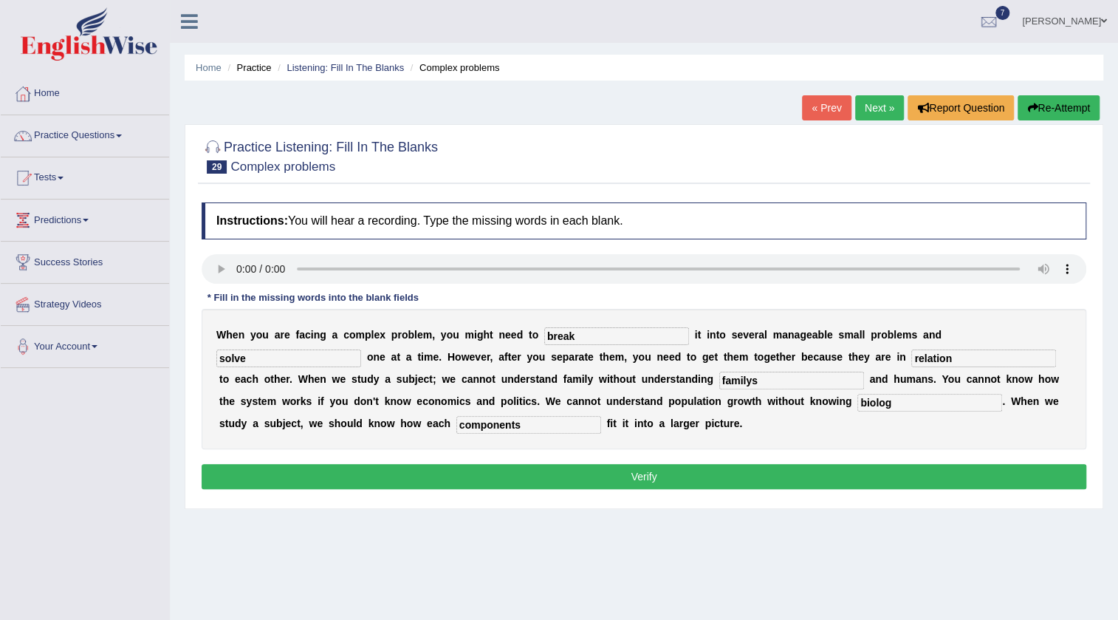
type input "biology"
click at [539, 481] on button "Verify" at bounding box center [644, 476] width 885 height 25
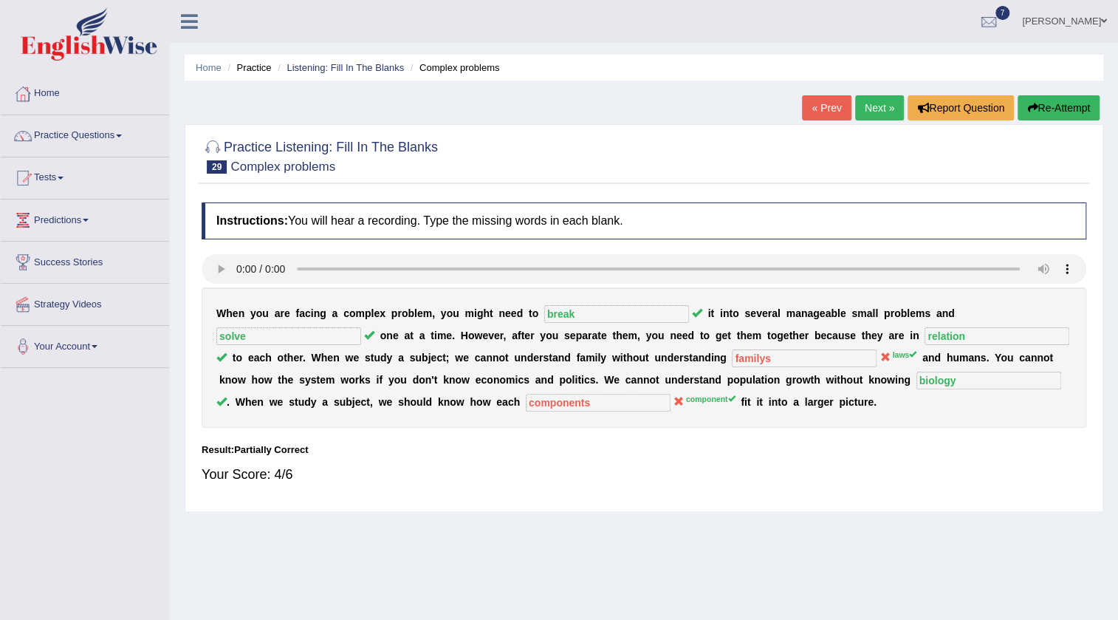
click at [878, 100] on link "Next »" at bounding box center [879, 107] width 49 height 25
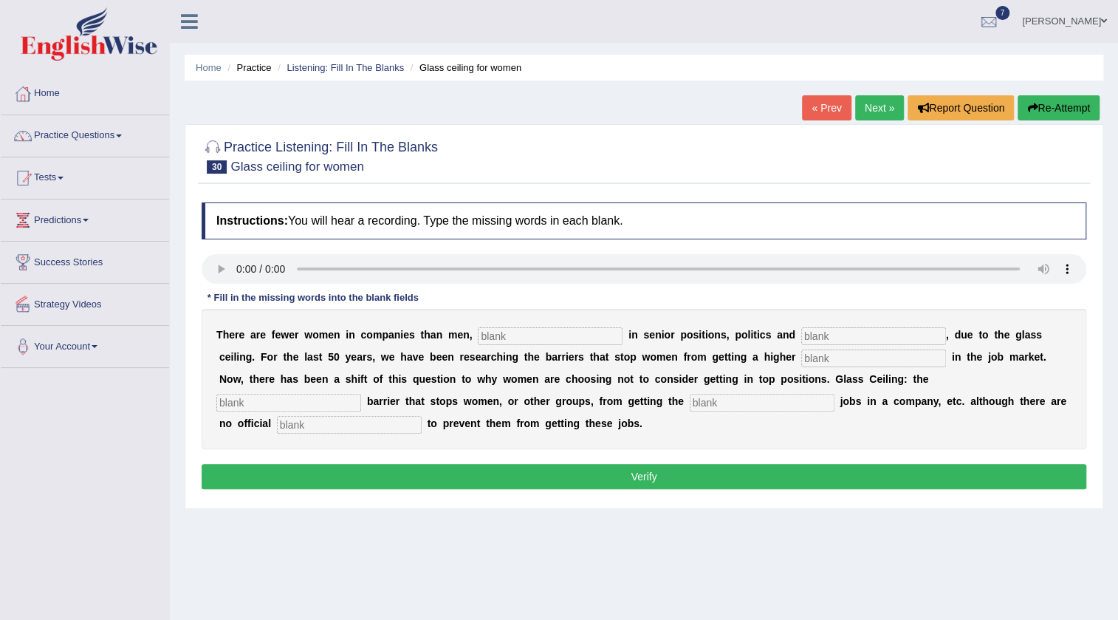
click at [553, 335] on input "text" at bounding box center [550, 336] width 145 height 18
type input "especially"
click at [1059, 115] on button "Re-Attempt" at bounding box center [1059, 107] width 82 height 25
click at [522, 337] on input "text" at bounding box center [550, 336] width 145 height 18
type input "especially"
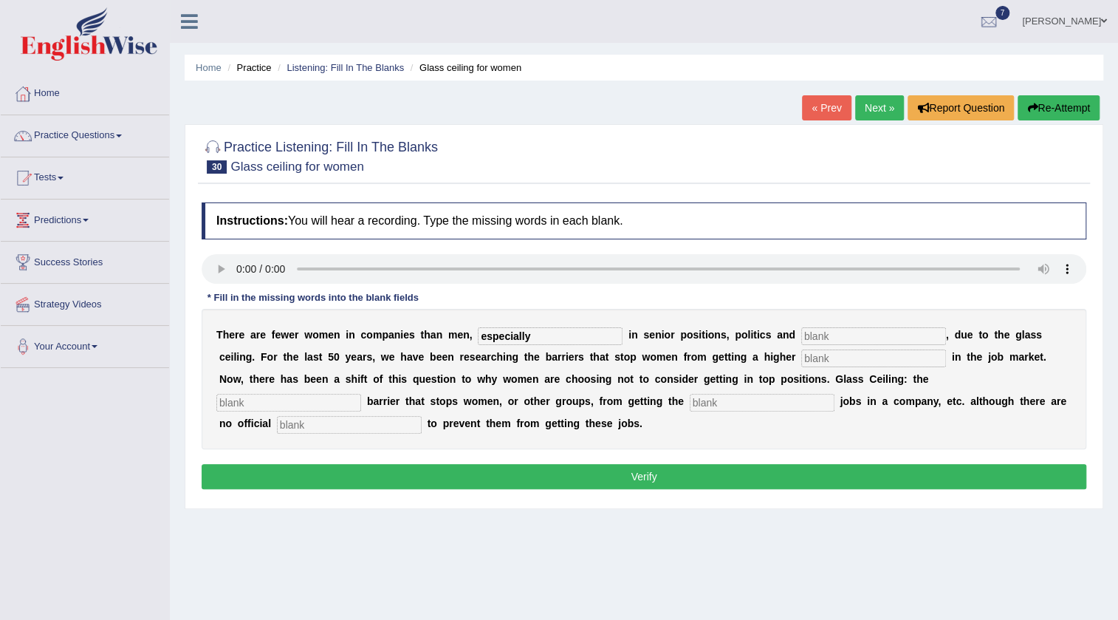
click at [837, 339] on input "text" at bounding box center [874, 336] width 145 height 18
type input "leadership"
click at [850, 355] on input "text" at bounding box center [874, 358] width 145 height 18
type input "position"
click at [304, 403] on input "text" at bounding box center [288, 403] width 145 height 18
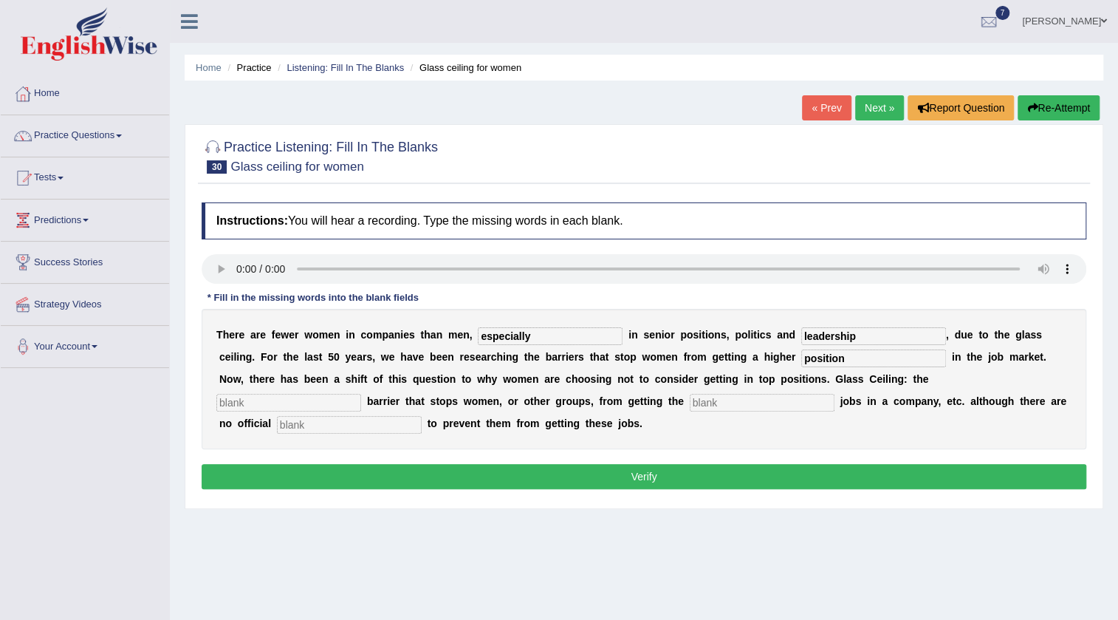
click at [302, 404] on input "text" at bounding box center [288, 403] width 145 height 18
type input "imaginory"
click at [752, 399] on input "text" at bounding box center [762, 403] width 145 height 18
type input "best"
drag, startPoint x: 332, startPoint y: 432, endPoint x: 346, endPoint y: 389, distance: 45.8
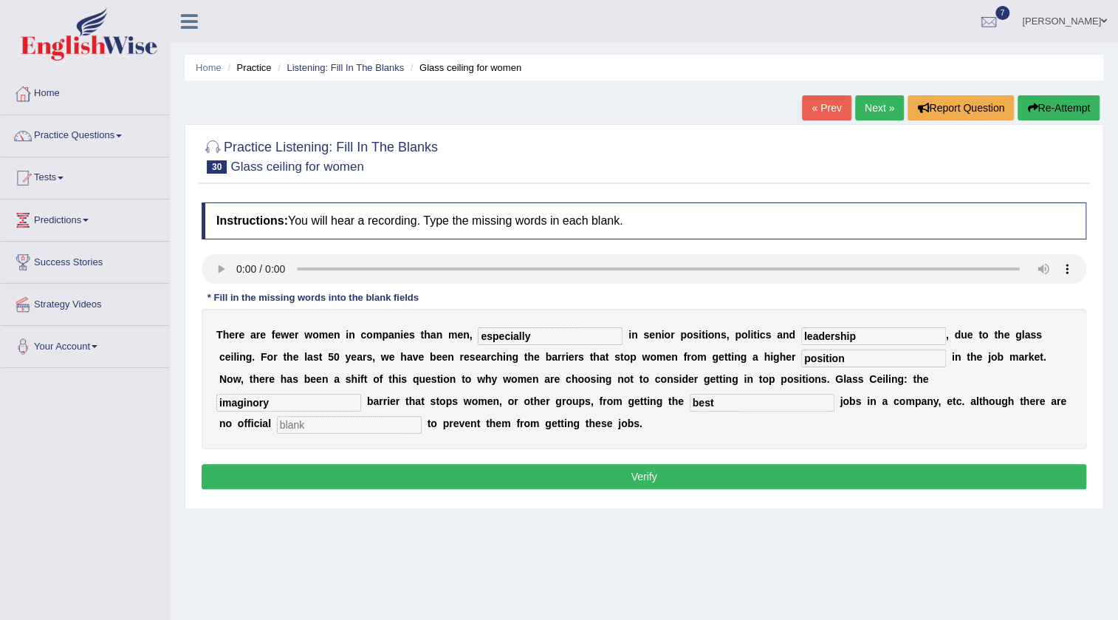
click at [341, 414] on div "T h e r e a r e f e w e r w o m e n i n c o m p a n i e s t h a n m e n , espec…" at bounding box center [644, 379] width 885 height 140
type input "rule"
drag, startPoint x: 541, startPoint y: 339, endPoint x: 183, endPoint y: 375, distance: 360.1
click at [183, 375] on div "Home Practice Listening: Fill In The Blanks Glass ceiling for women « Prev Next…" at bounding box center [644, 369] width 949 height 739
type input "especially"
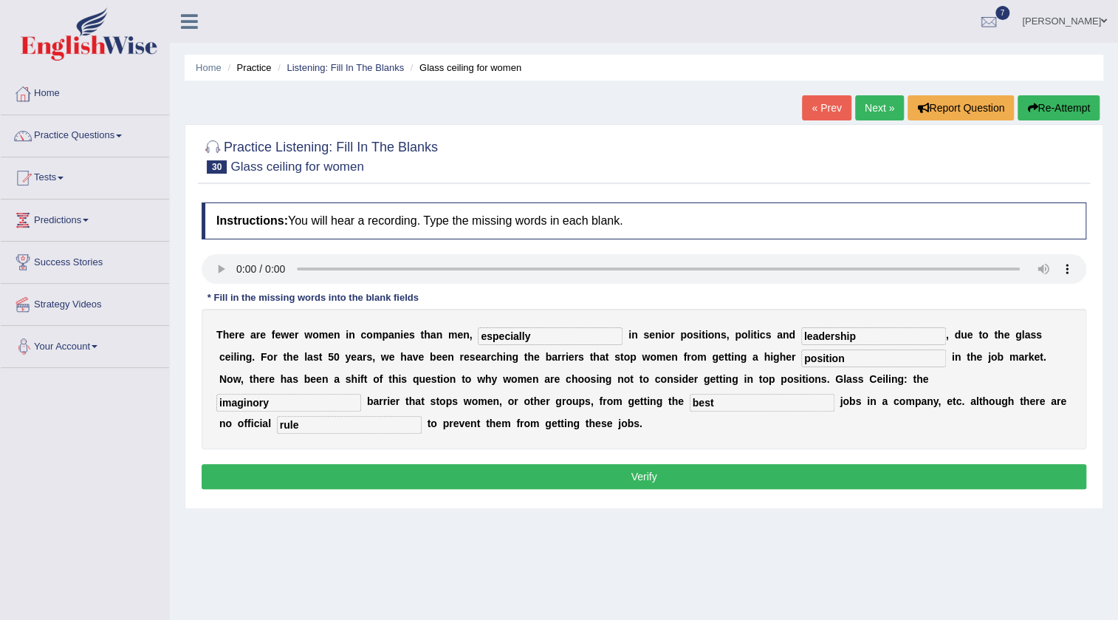
drag, startPoint x: 539, startPoint y: 335, endPoint x: 220, endPoint y: 337, distance: 318.4
click at [222, 338] on div "T h e r e a r e f e w e r w o m e n i n c o m p a n i e s t h a n m e n , espec…" at bounding box center [644, 379] width 885 height 140
type input "espeacially"
drag, startPoint x: 863, startPoint y: 335, endPoint x: 0, endPoint y: 346, distance: 862.9
click at [0, 346] on div "Toggle navigation Home Practice Questions Speaking Practice Read Aloud Repeat S…" at bounding box center [559, 384] width 1118 height 768
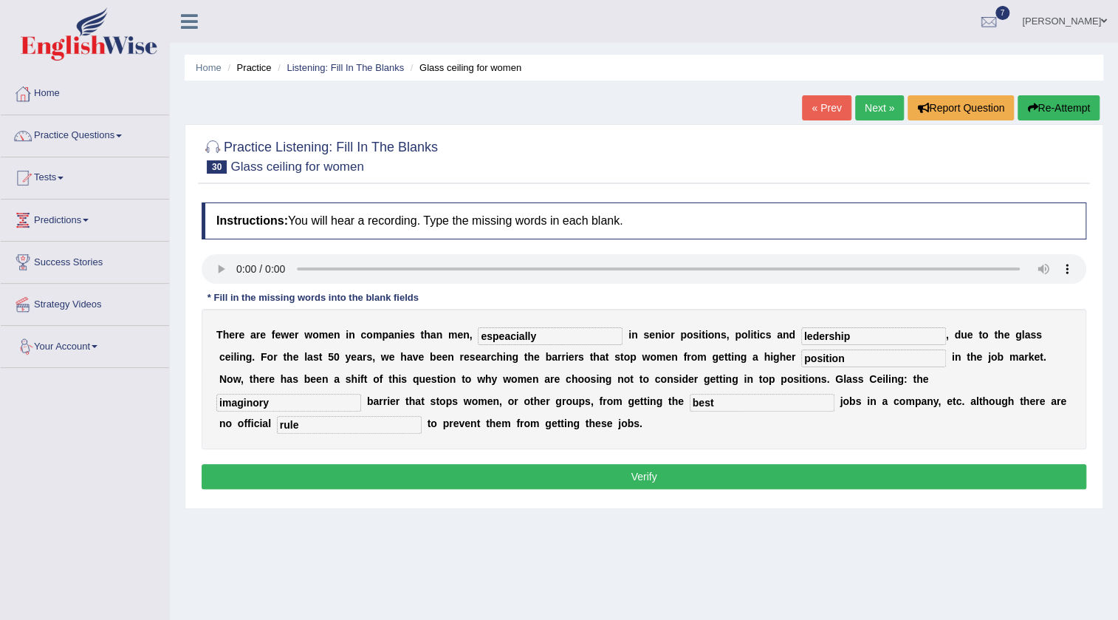
type input "ledership"
drag, startPoint x: 321, startPoint y: 405, endPoint x: 0, endPoint y: 413, distance: 320.7
click at [0, 413] on div "Toggle navigation Home Practice Questions Speaking Practice Read Aloud Repeat S…" at bounding box center [559, 384] width 1118 height 768
type input "imaginary"
click at [352, 481] on button "Verify" at bounding box center [644, 476] width 885 height 25
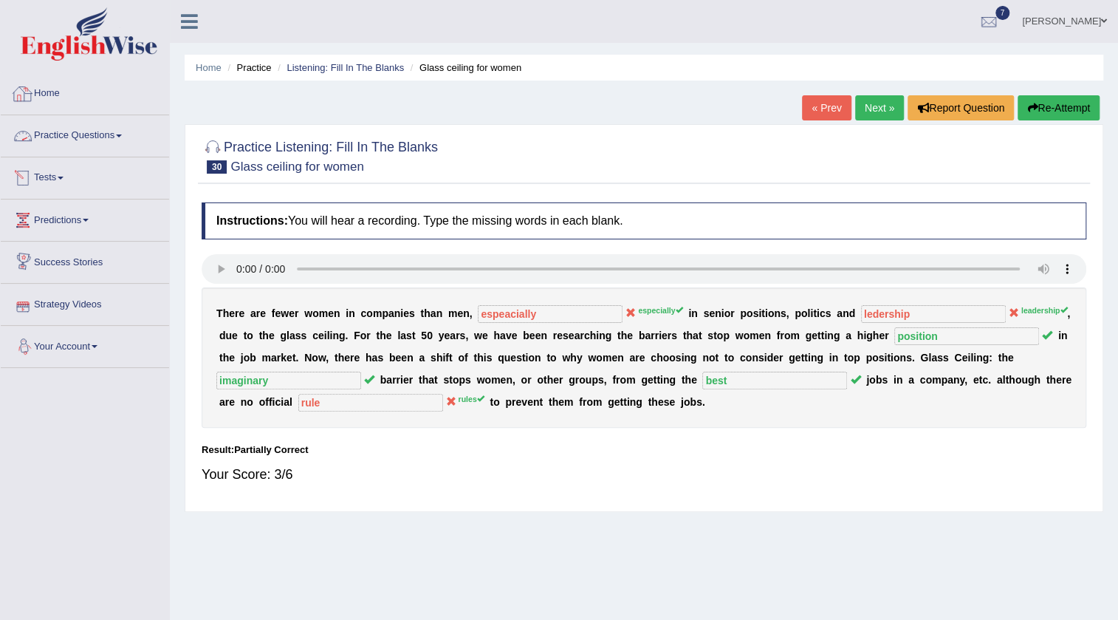
click at [66, 146] on link "Practice Questions" at bounding box center [85, 133] width 168 height 37
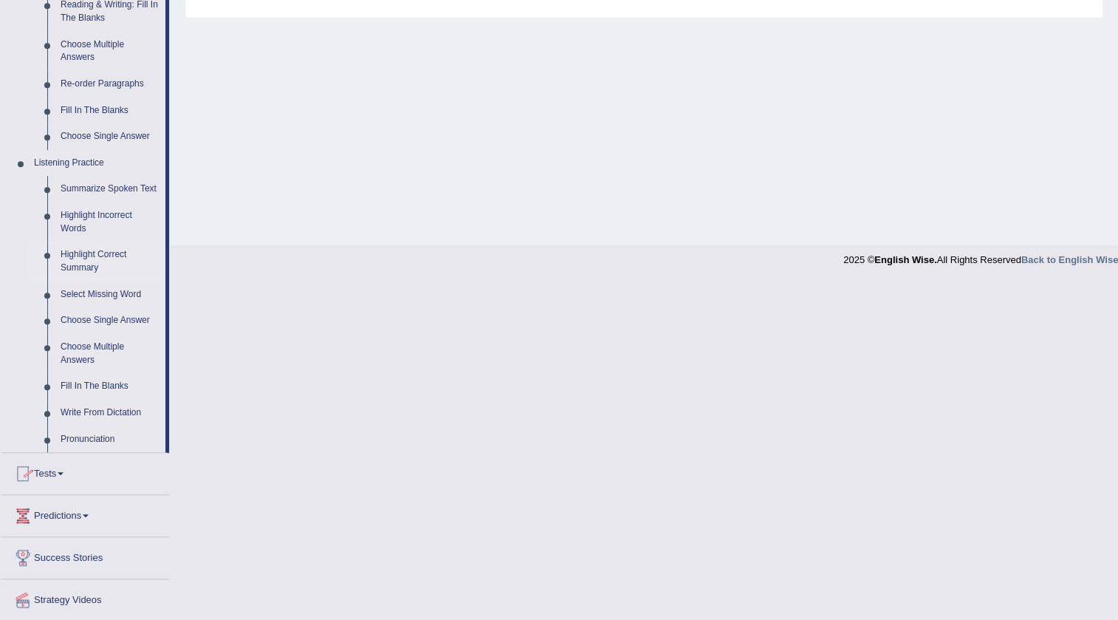
scroll to position [469, 0]
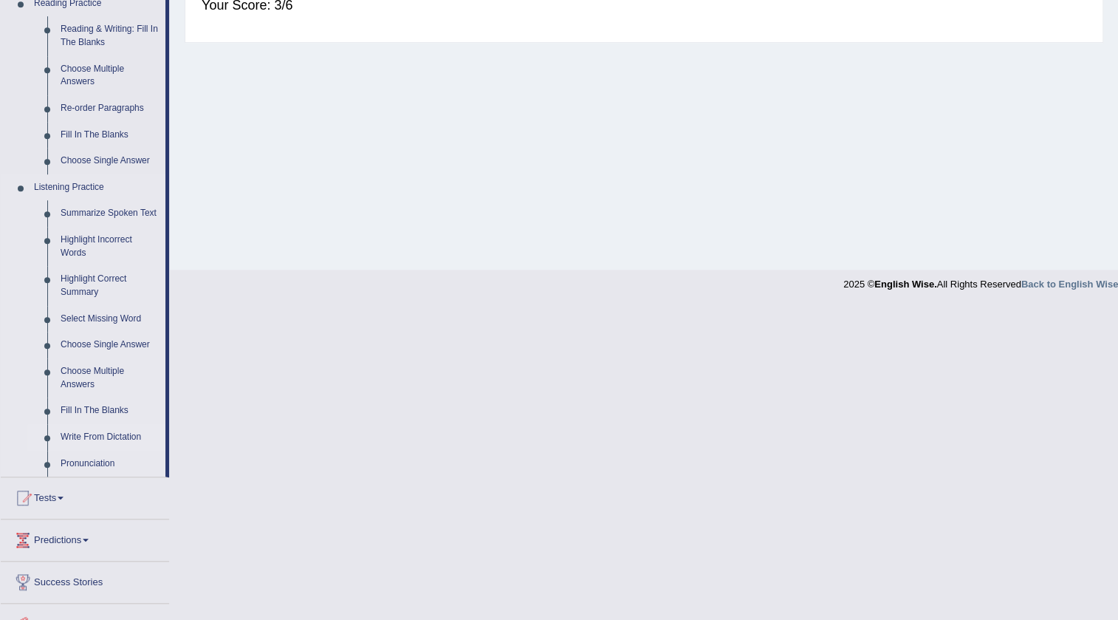
click at [95, 441] on link "Write From Dictation" at bounding box center [110, 437] width 112 height 27
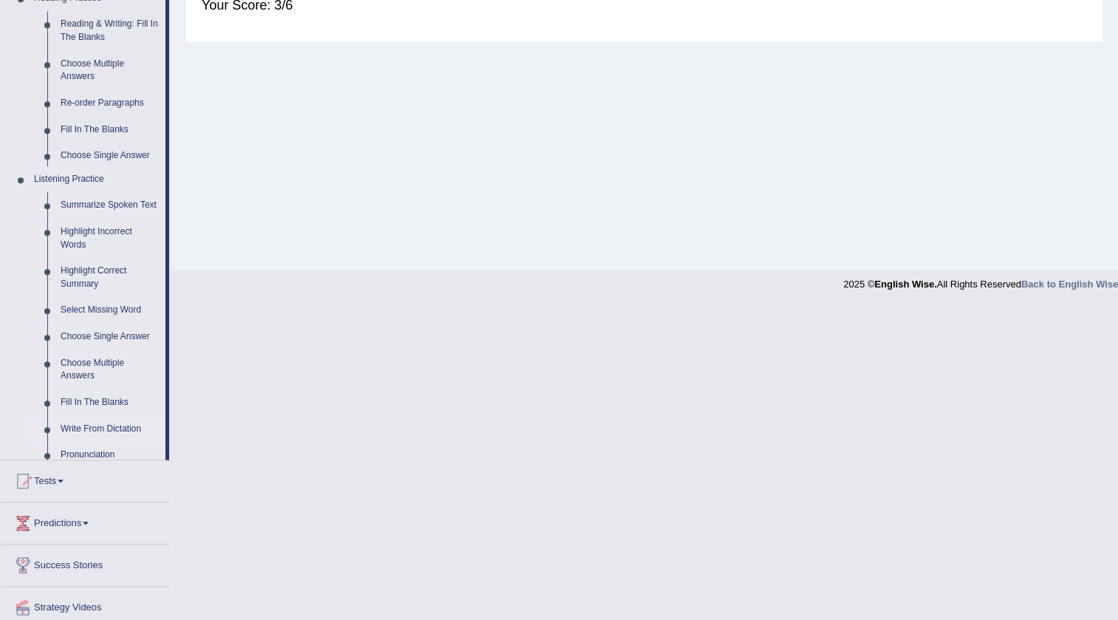
scroll to position [155, 0]
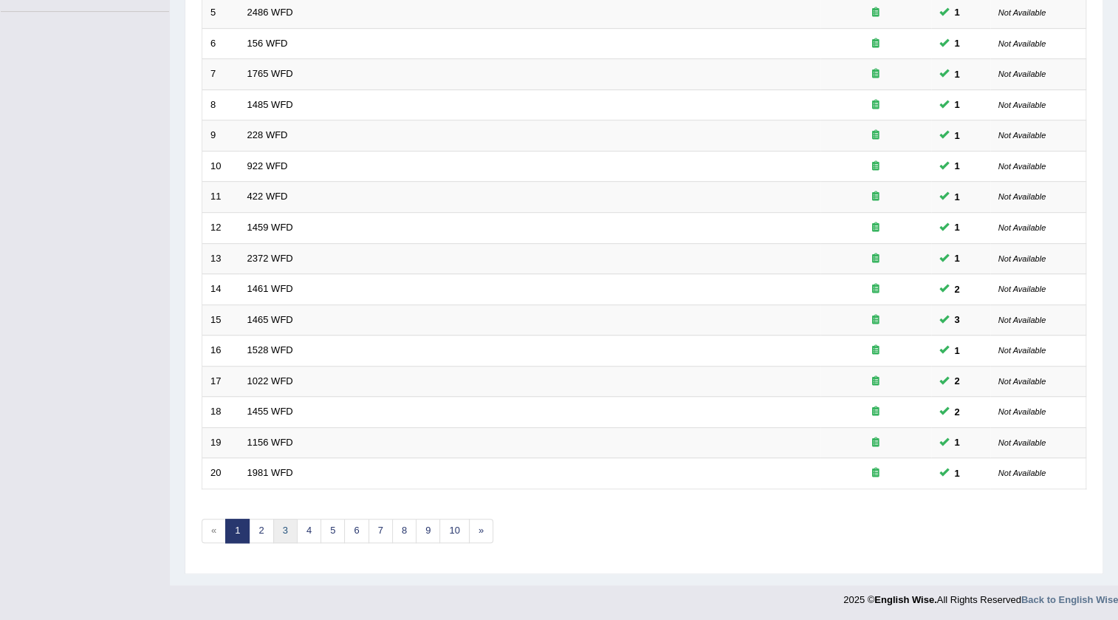
scroll to position [356, 0]
click at [293, 534] on link "3" at bounding box center [285, 531] width 24 height 24
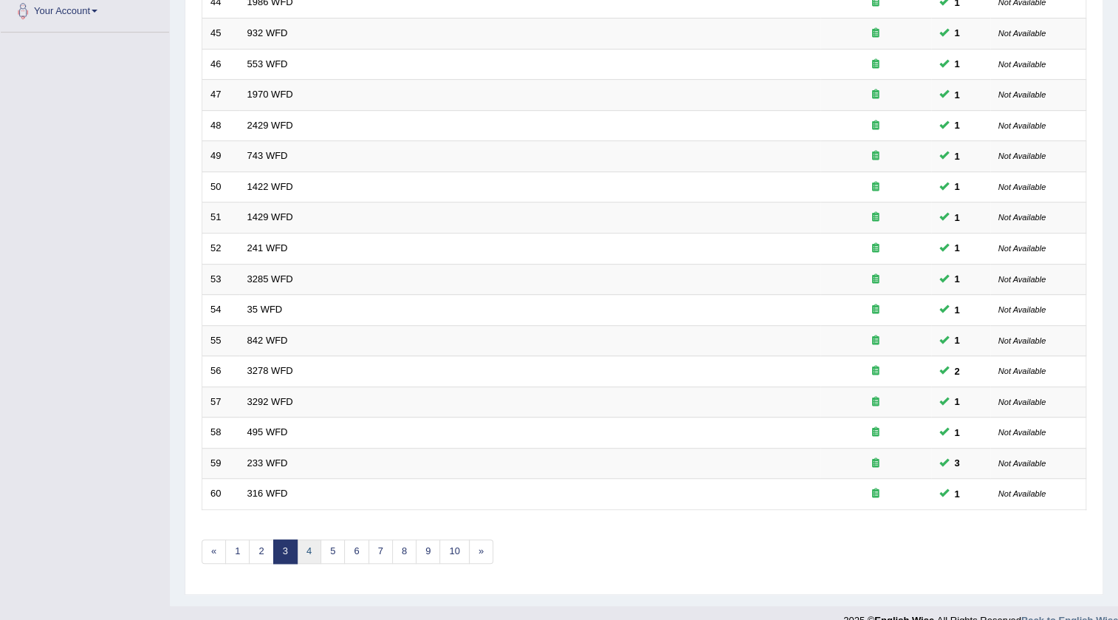
scroll to position [335, 0]
click at [310, 554] on link "4" at bounding box center [309, 551] width 24 height 24
click at [327, 547] on link "5" at bounding box center [333, 551] width 24 height 24
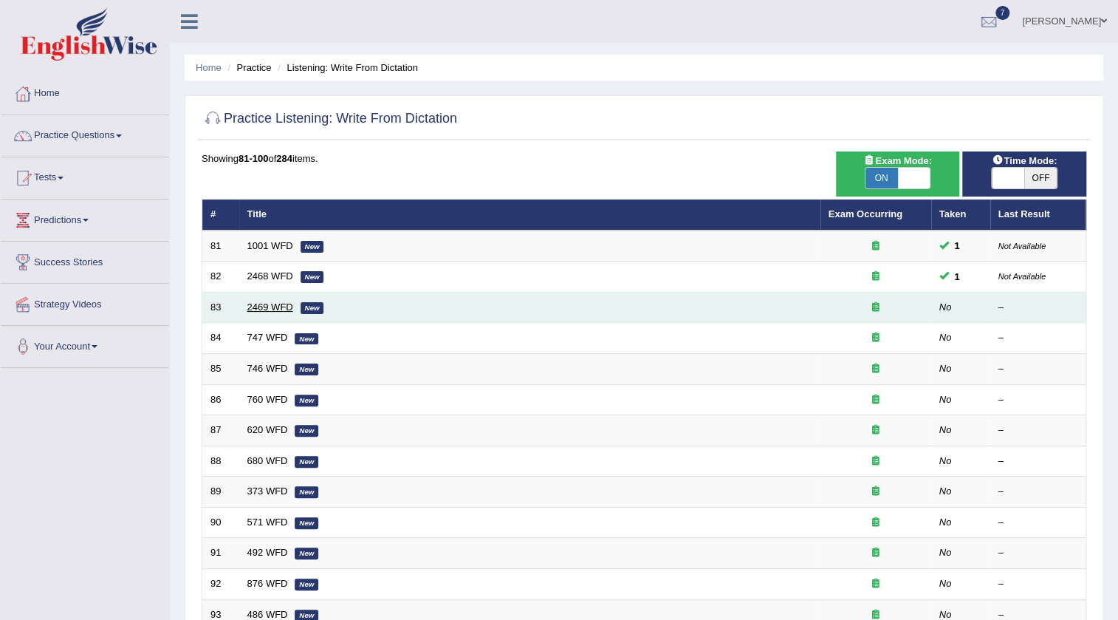
click at [251, 307] on link "2469 WFD" at bounding box center [270, 306] width 46 height 11
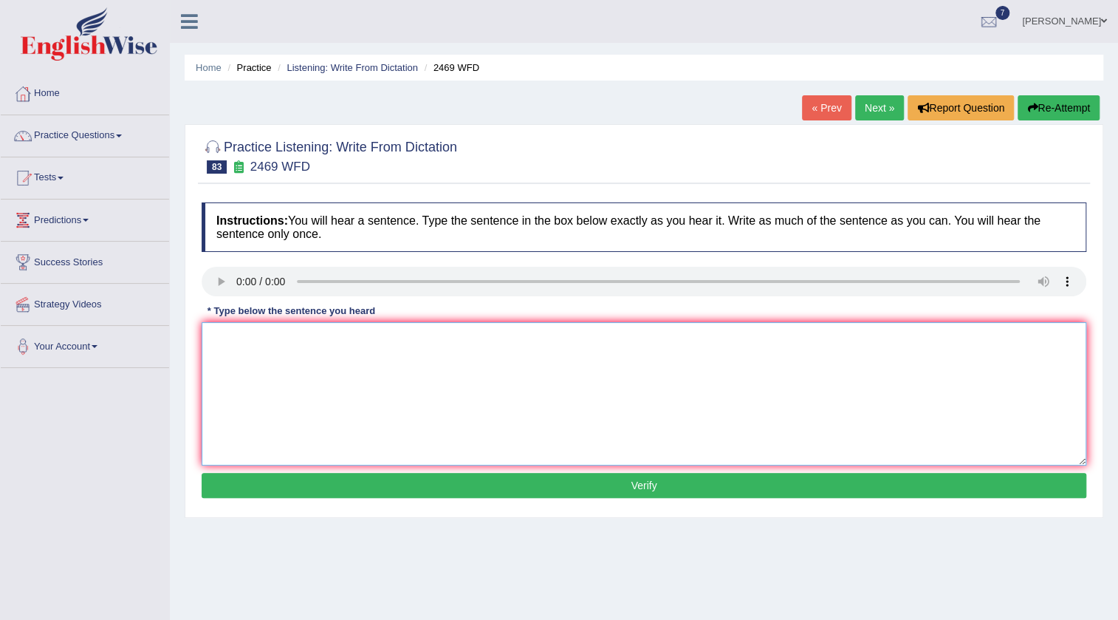
click at [246, 388] on textarea at bounding box center [644, 393] width 885 height 143
click at [216, 338] on textarea "the students union arive at social events" at bounding box center [644, 393] width 885 height 143
click at [400, 343] on textarea "The students union arive at social events" at bounding box center [644, 393] width 885 height 143
type textarea "The students union arive at social events."
click at [386, 481] on button "Verify" at bounding box center [644, 485] width 885 height 25
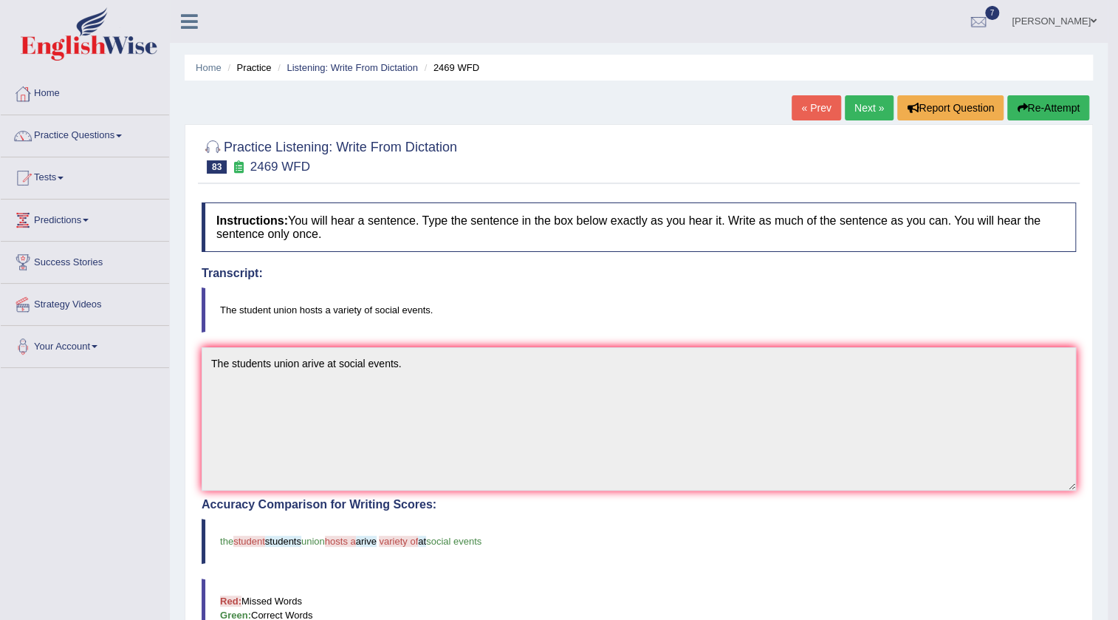
click at [864, 113] on link "Next »" at bounding box center [869, 107] width 49 height 25
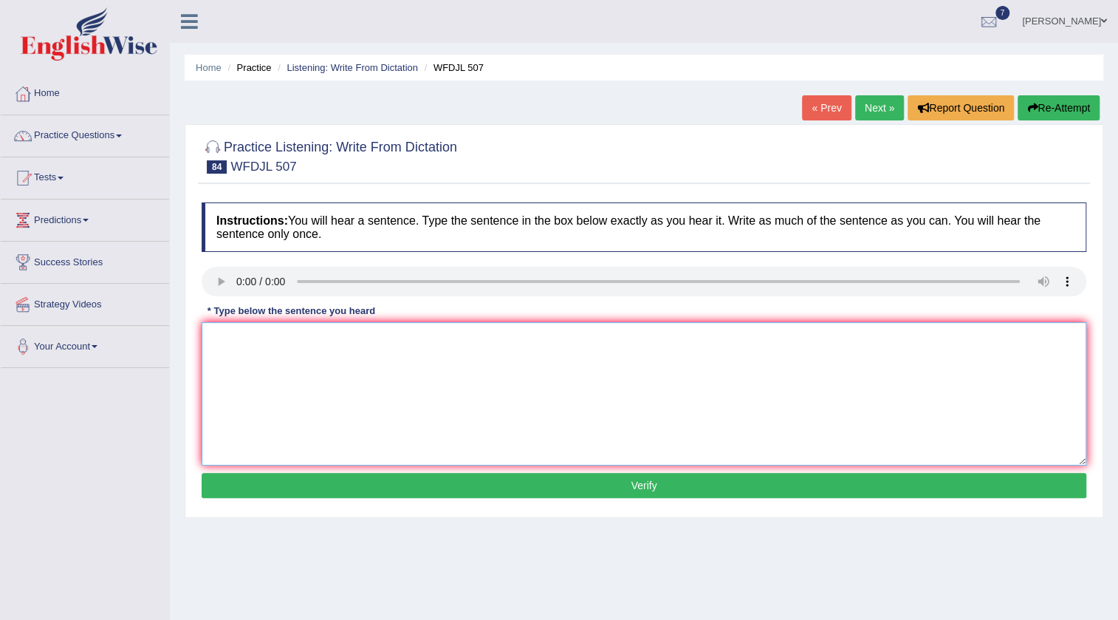
click at [298, 379] on textarea at bounding box center [644, 393] width 885 height 143
click at [298, 338] on textarea "Some people work wages on the daily bases." at bounding box center [644, 393] width 885 height 143
click at [379, 338] on textarea "Some people work for wages on the daily bases." at bounding box center [644, 393] width 885 height 143
type textarea "Some people work for wages on daily bases."
click at [397, 482] on button "Verify" at bounding box center [644, 485] width 885 height 25
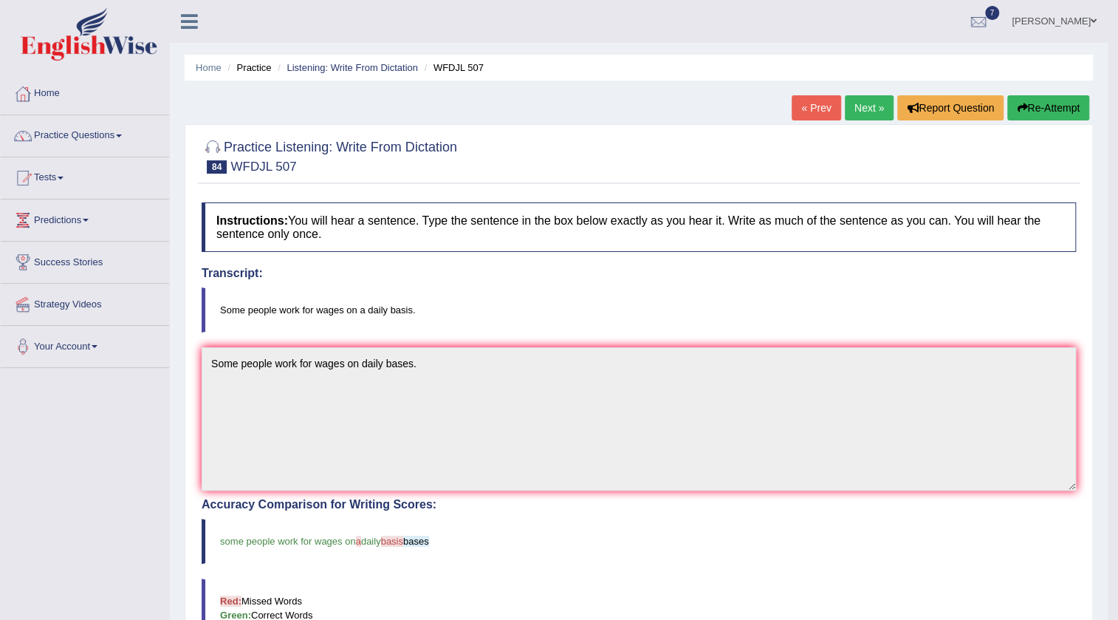
click at [856, 98] on link "Next »" at bounding box center [869, 107] width 49 height 25
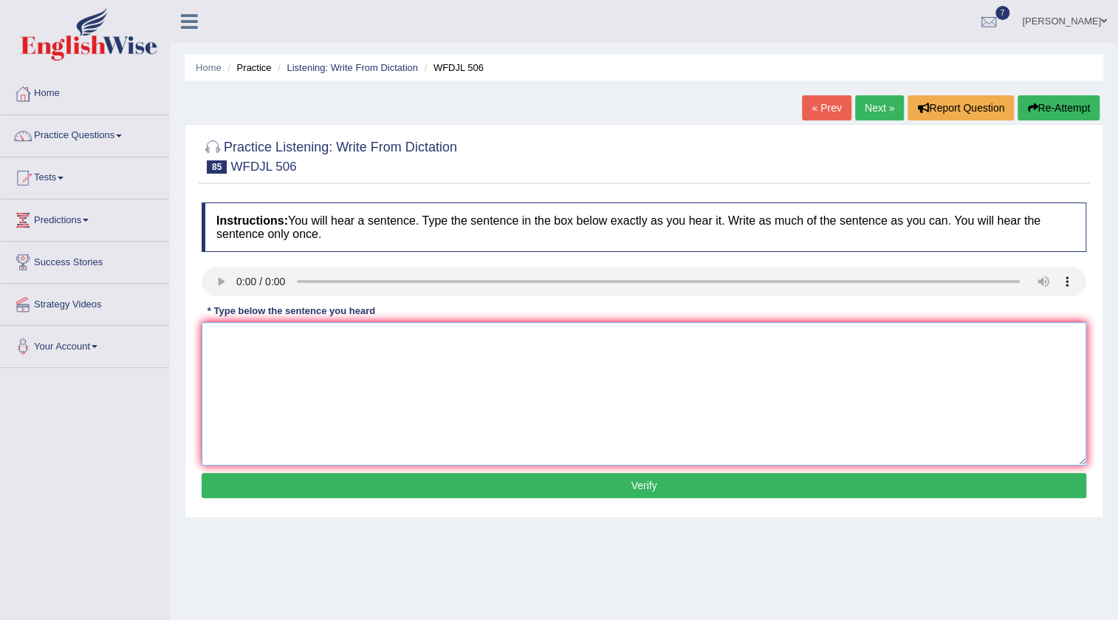
click at [256, 381] on textarea at bounding box center [644, 393] width 885 height 143
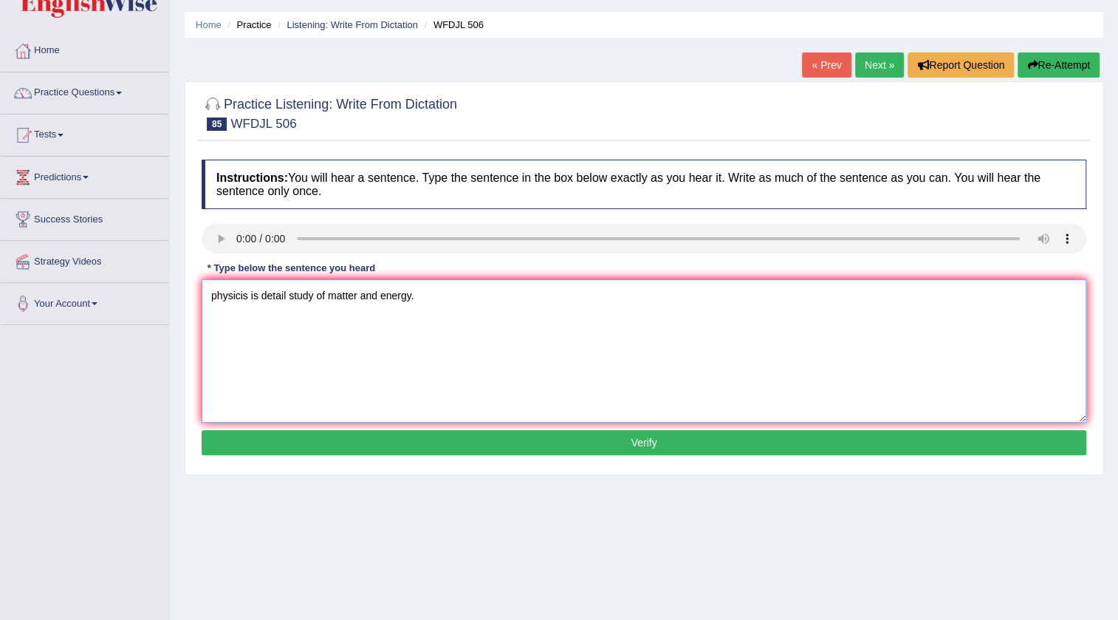
scroll to position [66, 0]
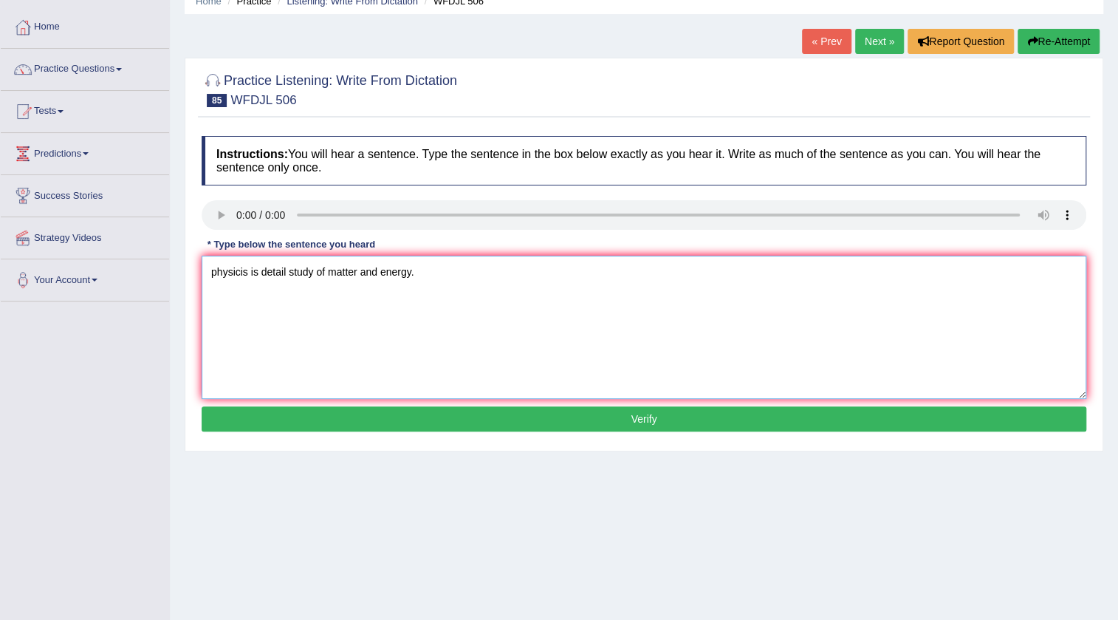
click at [248, 270] on textarea "physicis is detail study of matter and energy." at bounding box center [644, 327] width 885 height 143
click at [218, 273] on textarea "physics is detail study of matter and energy." at bounding box center [644, 327] width 885 height 143
type textarea "Physics is detail study of matter and energy."
click at [394, 421] on button "Verify" at bounding box center [644, 418] width 885 height 25
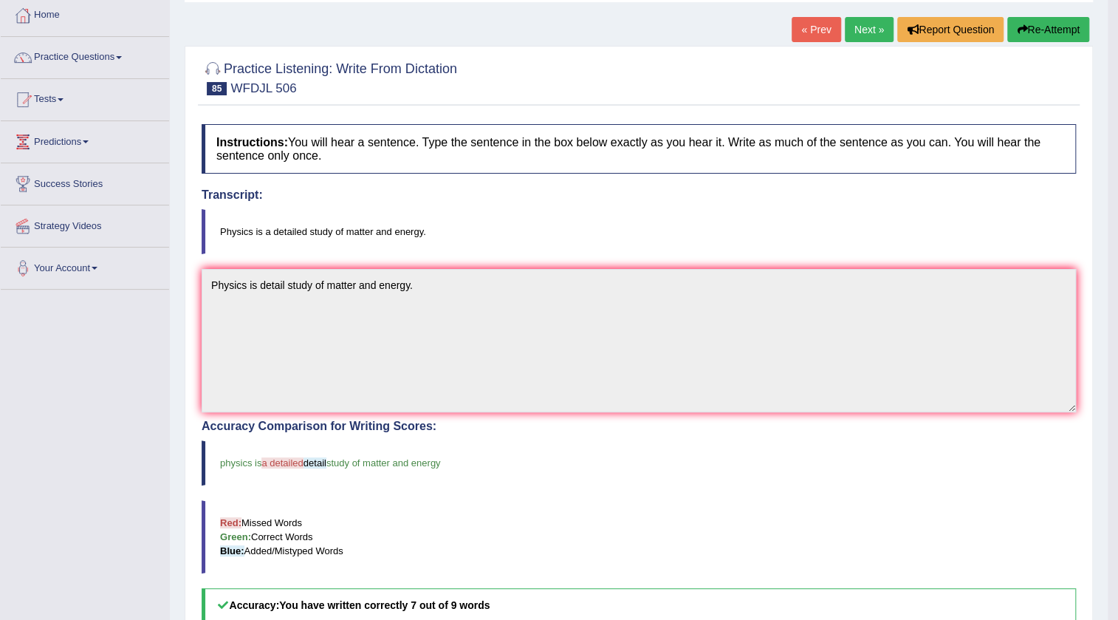
scroll to position [0, 0]
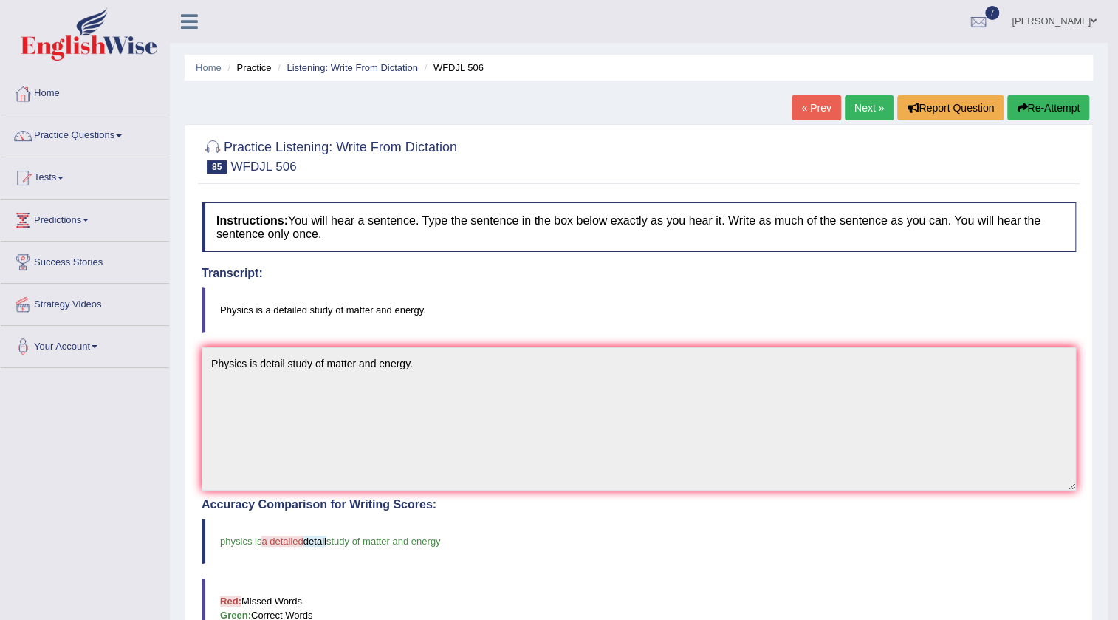
click at [870, 105] on link "Next »" at bounding box center [869, 107] width 49 height 25
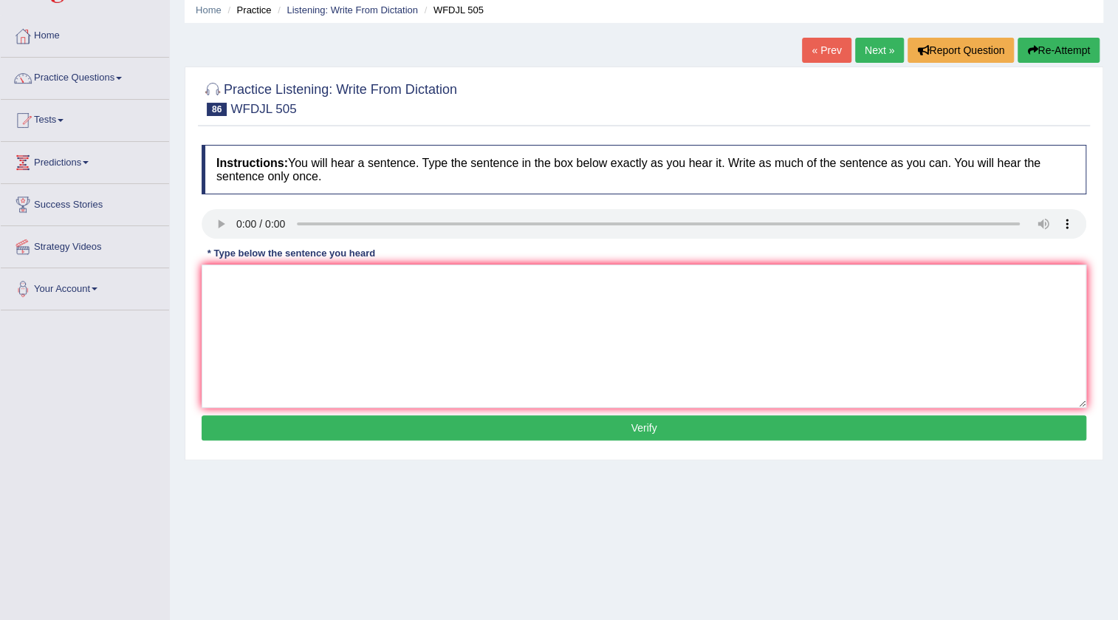
scroll to position [134, 0]
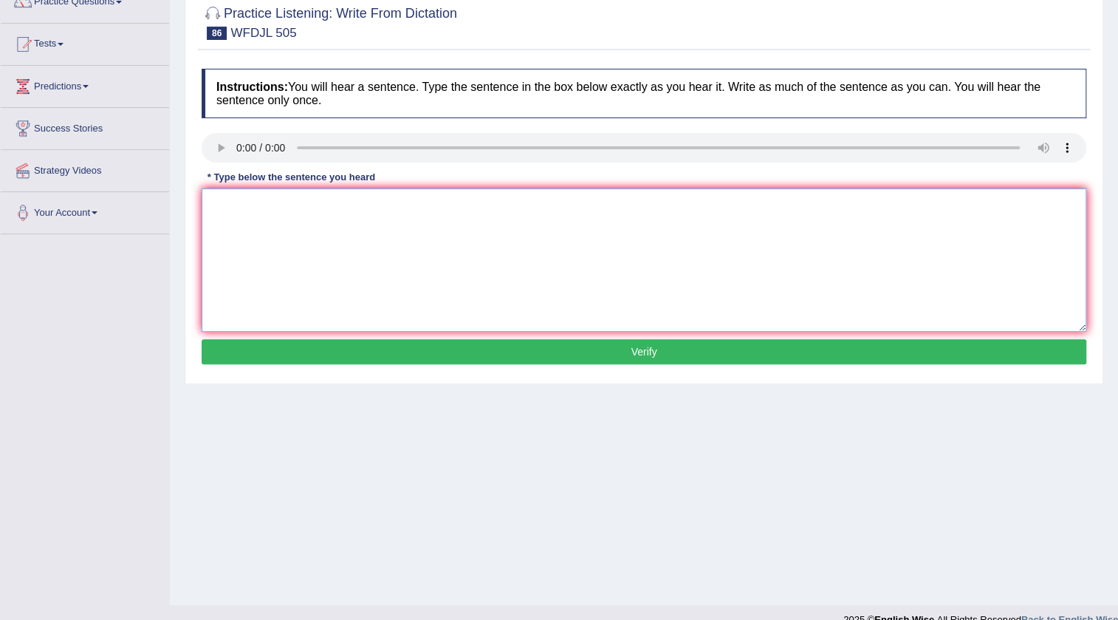
click at [244, 262] on textarea at bounding box center [644, 259] width 885 height 143
click at [414, 199] on textarea "Students must wear protective clothing that pr" at bounding box center [644, 259] width 885 height 143
click at [437, 208] on textarea "Students must wear protective clothing that is pr" at bounding box center [644, 259] width 885 height 143
type textarea "Students must wear protective clothing that is providing in medical laboratory."
click at [418, 349] on button "Verify" at bounding box center [644, 351] width 885 height 25
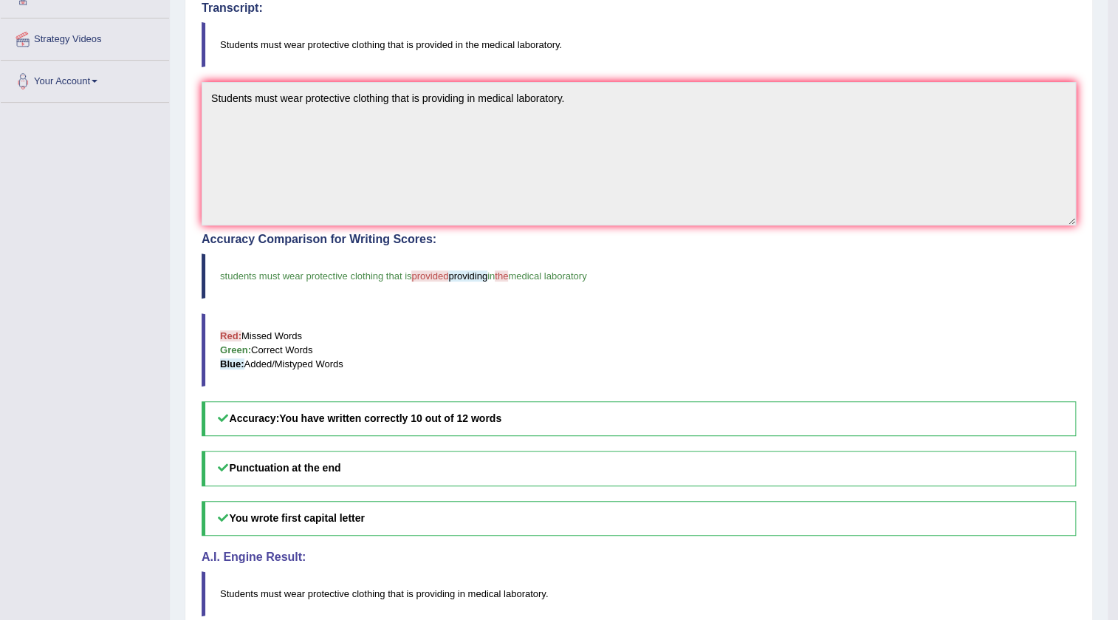
scroll to position [335, 0]
